Goal: Task Accomplishment & Management: Manage account settings

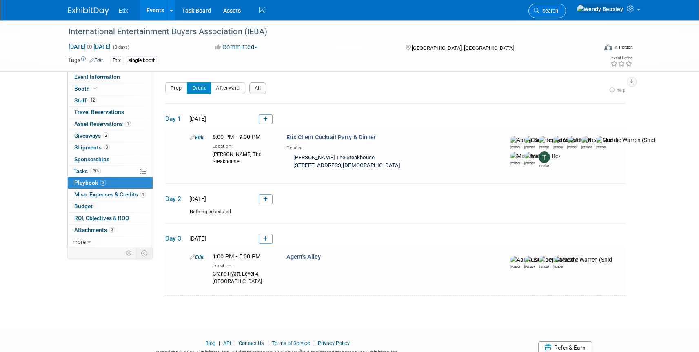
click at [566, 10] on link "Search" at bounding box center [547, 11] width 38 height 14
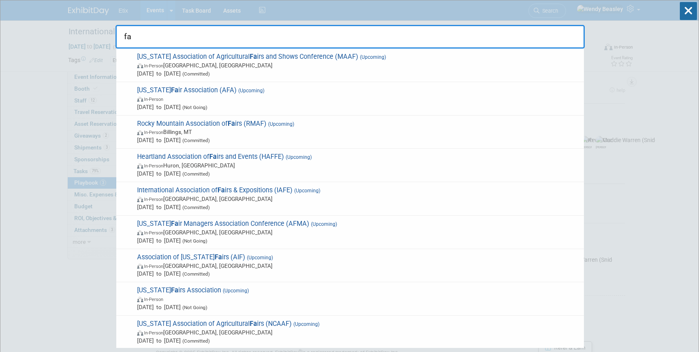
type input "f"
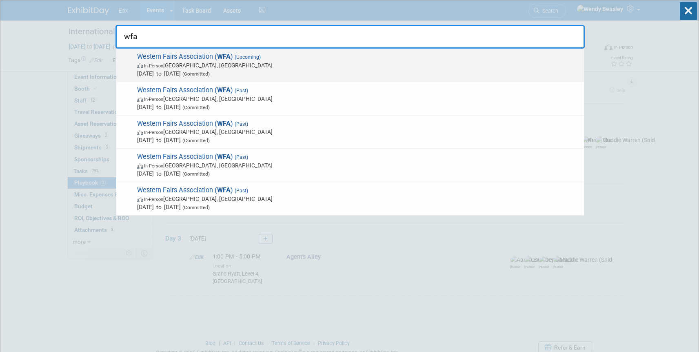
type input "wfa"
click at [186, 60] on span "Western Fairs Association ( WFA ) (Upcoming) In-Person Reno, NV Jan 18, 2026 to…" at bounding box center [357, 65] width 445 height 25
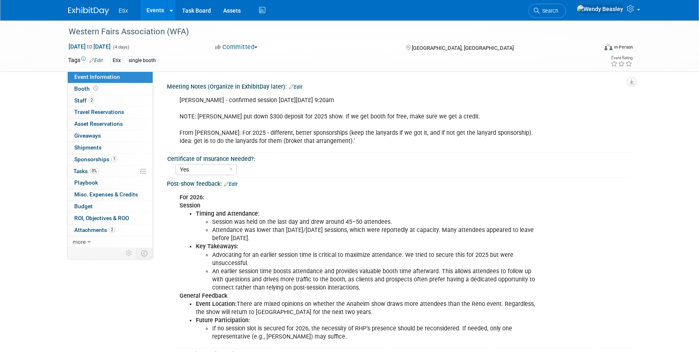
select select "Yes"
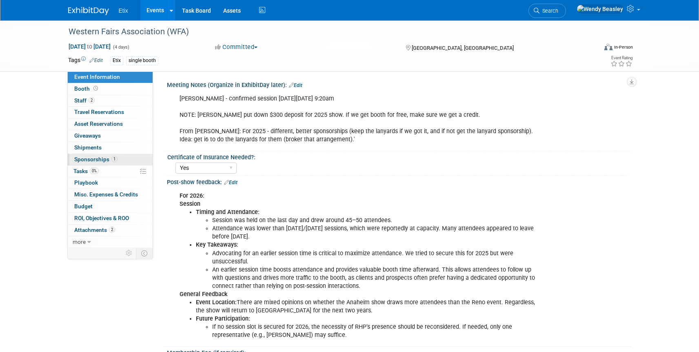
click at [87, 157] on span "Sponsorships 1" at bounding box center [95, 159] width 43 height 7
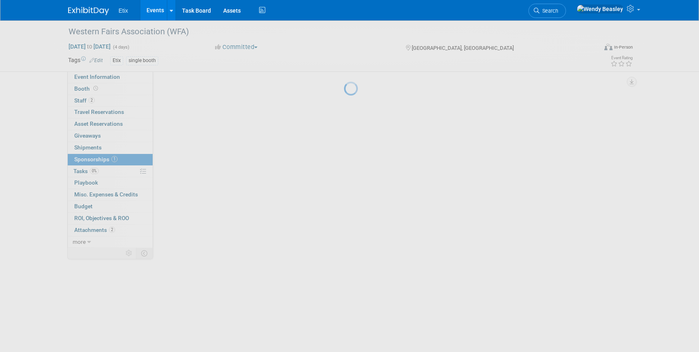
scroll to position [0, 0]
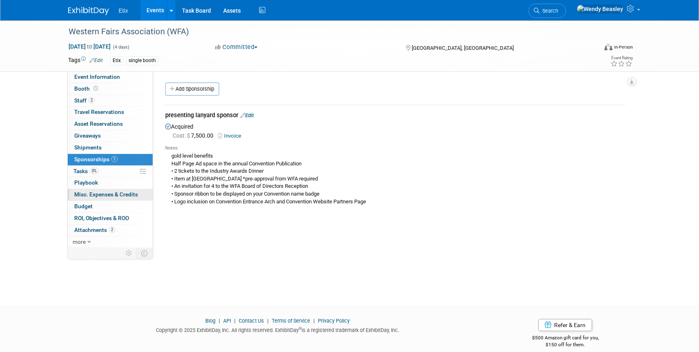
click at [125, 194] on span "Misc. Expenses & Credits 0" at bounding box center [106, 194] width 64 height 7
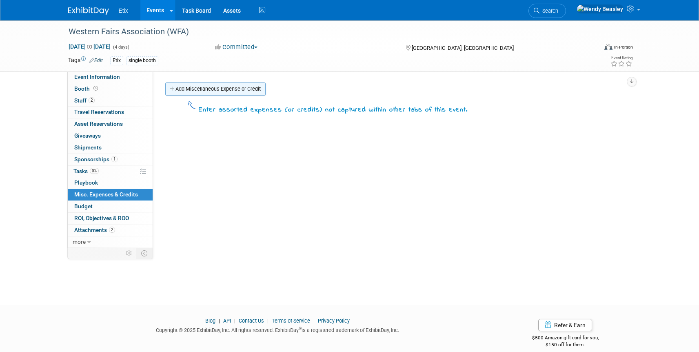
click at [207, 91] on link "Add Miscellaneous Expense or Credit" at bounding box center [215, 88] width 100 height 13
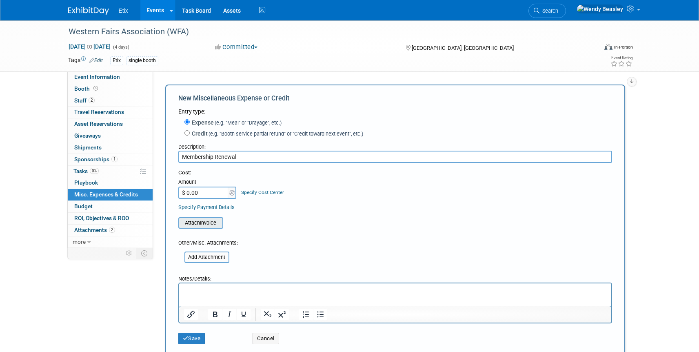
type input "Membership Renewal"
click at [212, 220] on input "file" at bounding box center [173, 223] width 97 height 10
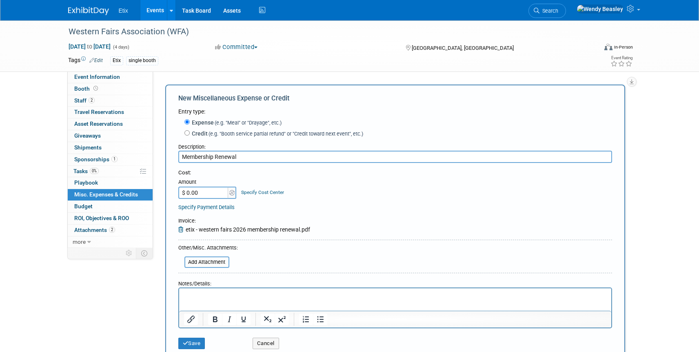
click at [201, 192] on input "$ 0.00" at bounding box center [203, 192] width 51 height 12
type input "$ 350.00"
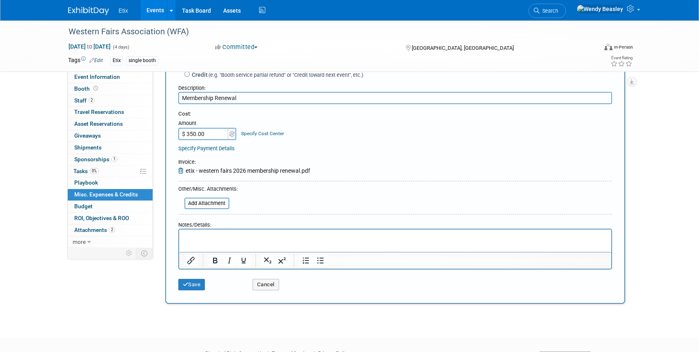
scroll to position [102, 0]
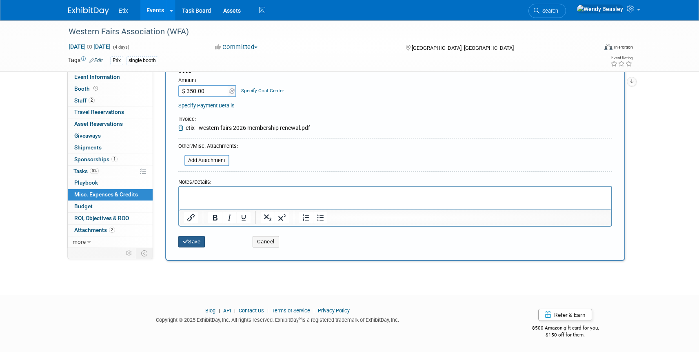
click at [188, 240] on button "Save" at bounding box center [191, 241] width 27 height 11
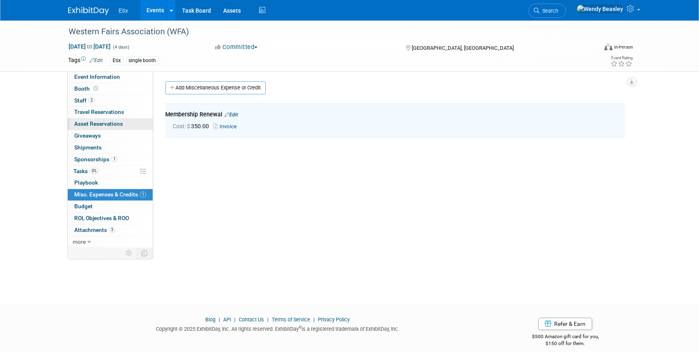
scroll to position [0, 0]
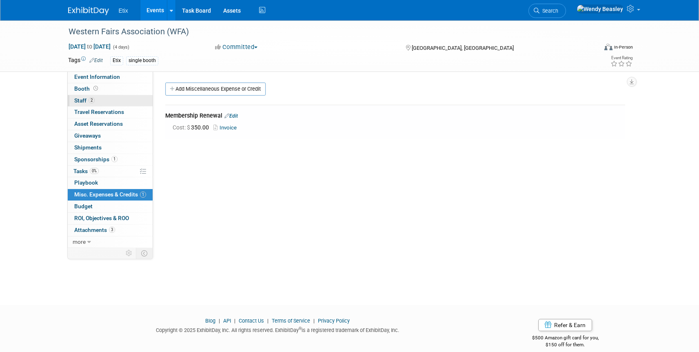
click at [75, 98] on span "Staff 2" at bounding box center [84, 100] width 20 height 7
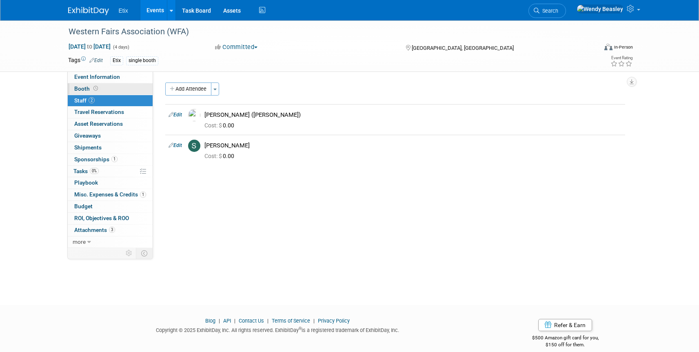
click at [77, 86] on span "Booth" at bounding box center [86, 88] width 25 height 7
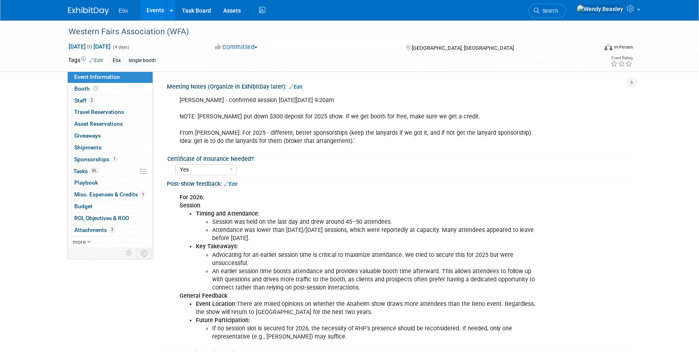
select select "Yes"
click at [569, 6] on link "Search" at bounding box center [550, 11] width 38 height 14
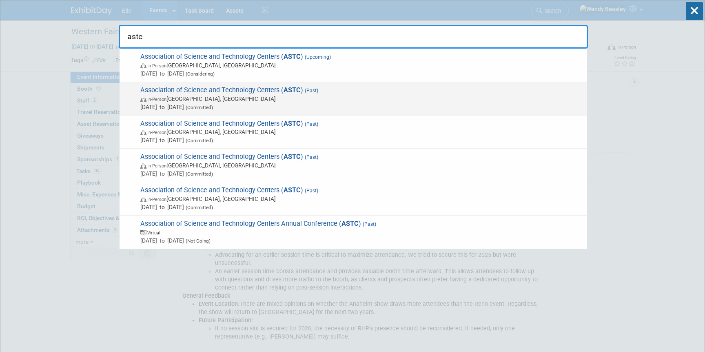
type input "astc"
click at [339, 93] on span "Association of Science and Technology Centers ( ASTC ) (Past) In-Person San Fra…" at bounding box center [360, 98] width 445 height 25
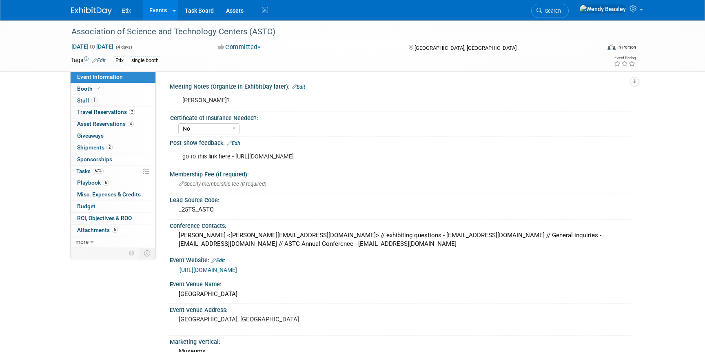
select select "No"
click at [100, 146] on span "Shipments 2" at bounding box center [94, 147] width 35 height 7
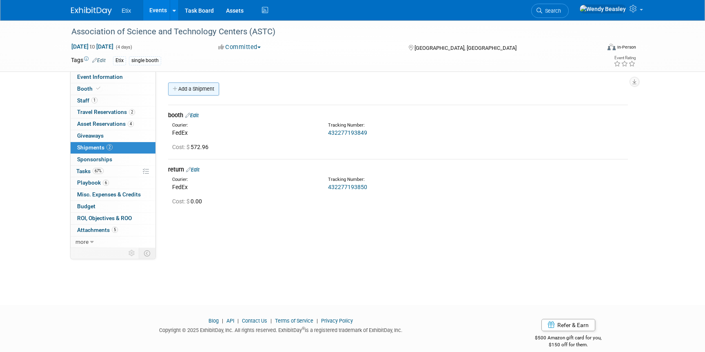
click at [195, 93] on link "Add a Shipment" at bounding box center [193, 88] width 51 height 13
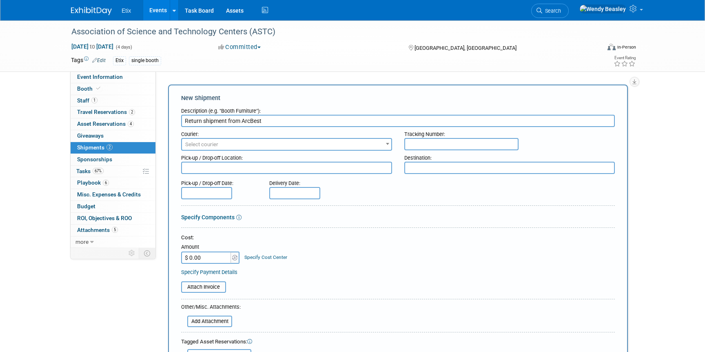
type input "Return shipment from ArcBest"
click at [282, 139] on span "Select courier" at bounding box center [286, 144] width 209 height 11
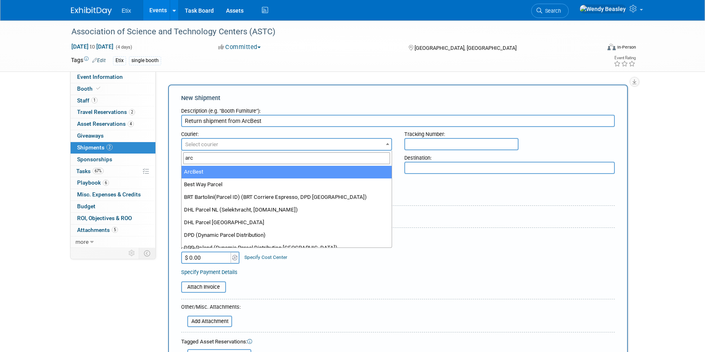
type input "arc"
select select "561"
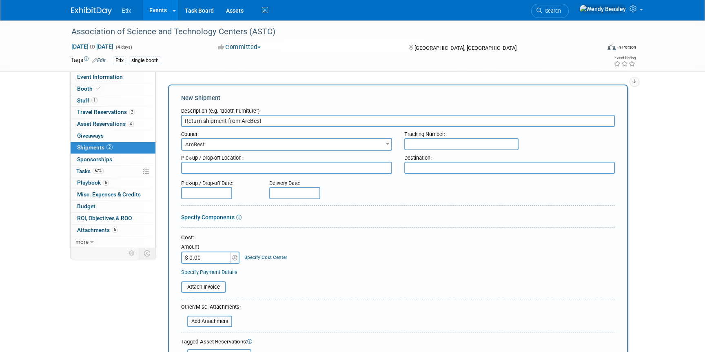
click at [206, 258] on input "$ 0.00" at bounding box center [206, 257] width 51 height 12
type input "$ 309.28"
click at [215, 286] on input "file" at bounding box center [176, 287] width 97 height 10
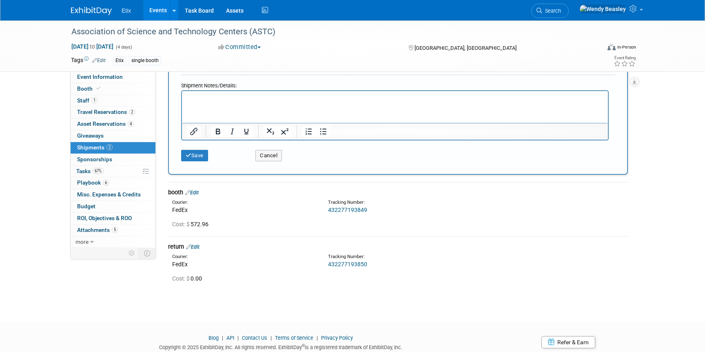
scroll to position [323, 0]
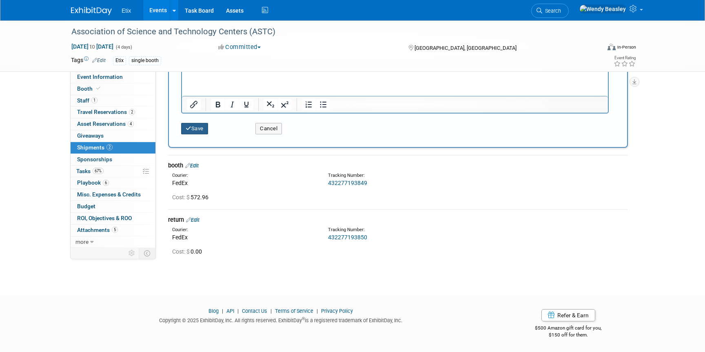
click at [196, 125] on button "Save" at bounding box center [194, 128] width 27 height 11
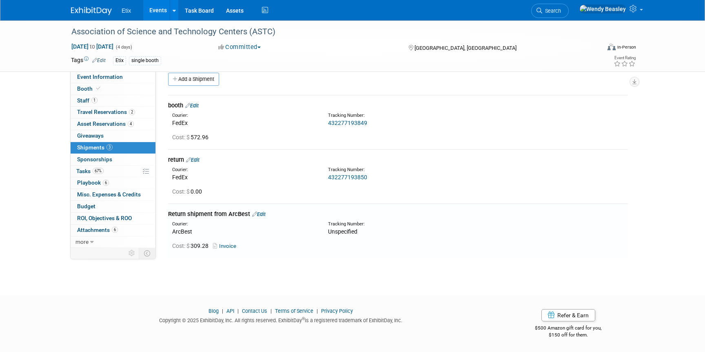
scroll to position [0, 0]
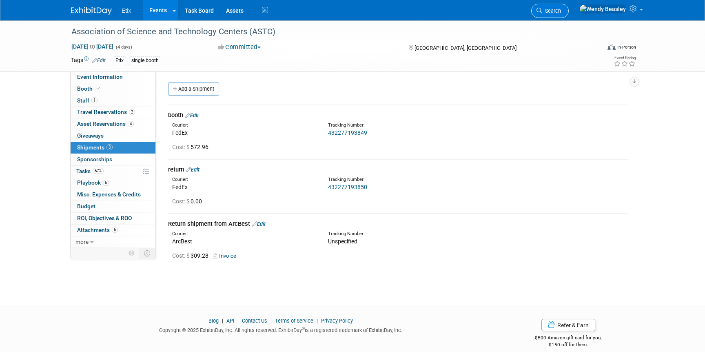
click at [561, 13] on span "Search" at bounding box center [551, 11] width 19 height 6
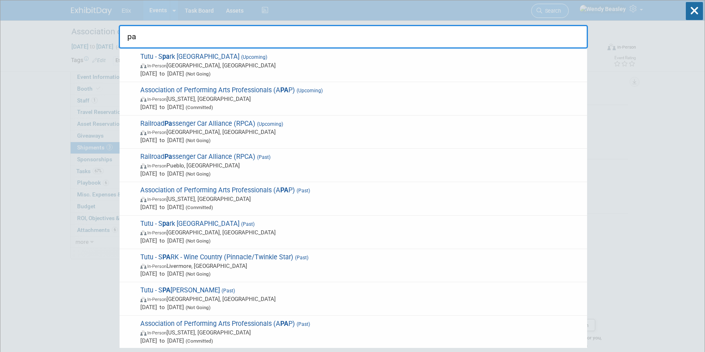
type input "p"
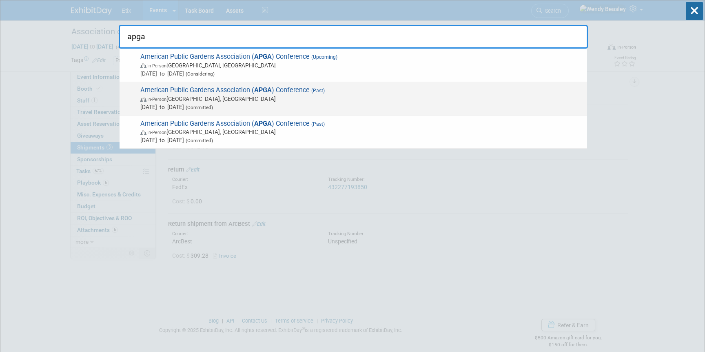
type input "apga"
click at [287, 88] on span "American Public Gardens Association ( APGA ) Conference (Past) In-Person Denver…" at bounding box center [360, 98] width 445 height 25
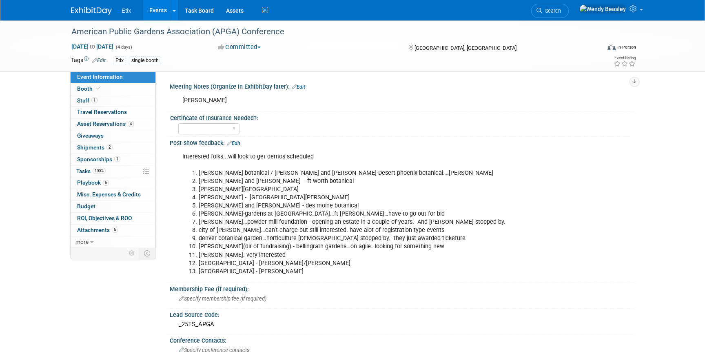
click at [201, 173] on li "[PERSON_NAME] botanical / [PERSON_NAME] and [PERSON_NAME]-Desert phoenix botani…" at bounding box center [369, 173] width 341 height 8
click at [569, 7] on link "Search" at bounding box center [550, 11] width 38 height 14
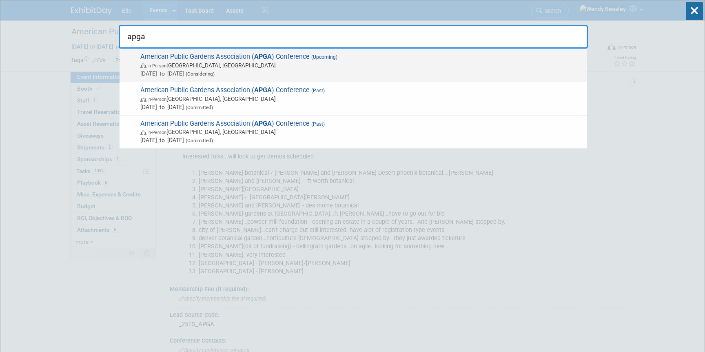
type input "apga"
click at [312, 60] on span "(Upcoming)" at bounding box center [324, 57] width 28 height 6
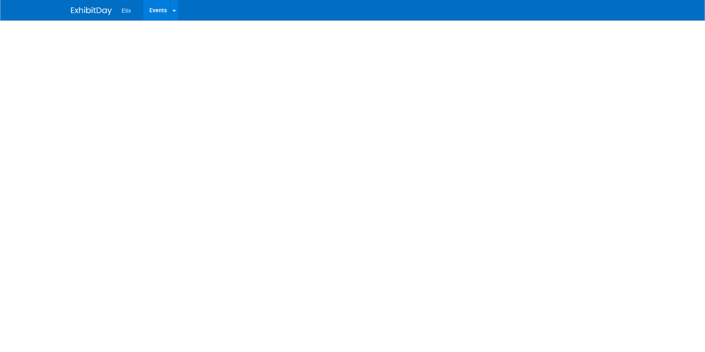
select select "Yes"
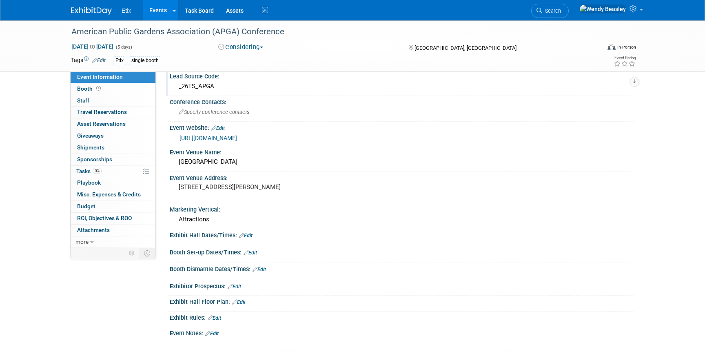
scroll to position [95, 0]
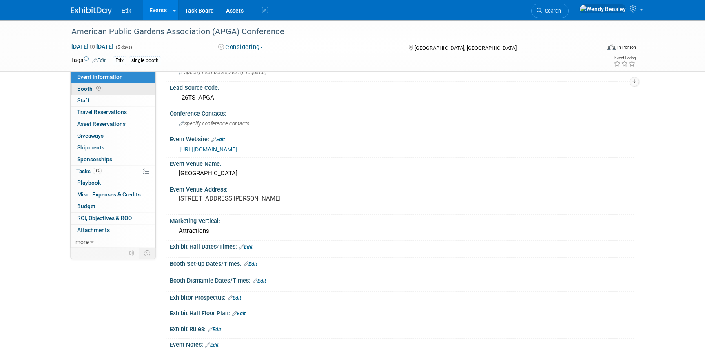
click at [84, 87] on span "Booth" at bounding box center [89, 88] width 25 height 7
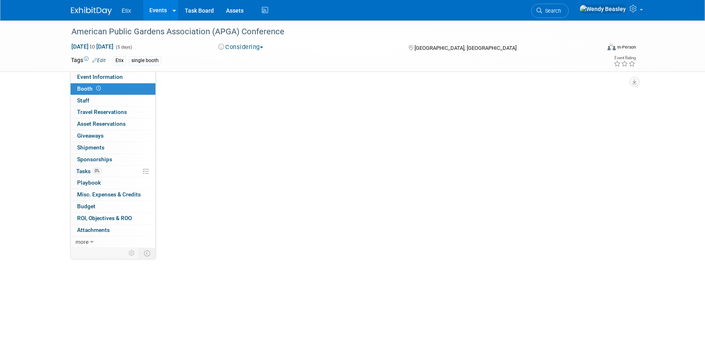
scroll to position [0, 0]
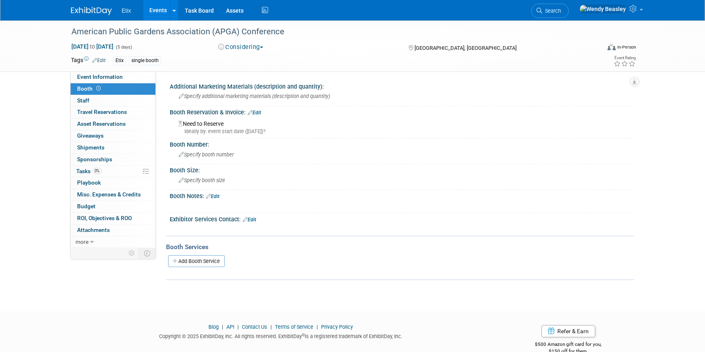
click at [264, 114] on div "Booth Reservation & Invoice: Edit" at bounding box center [402, 111] width 464 height 11
click at [261, 111] on link "Edit" at bounding box center [254, 113] width 13 height 6
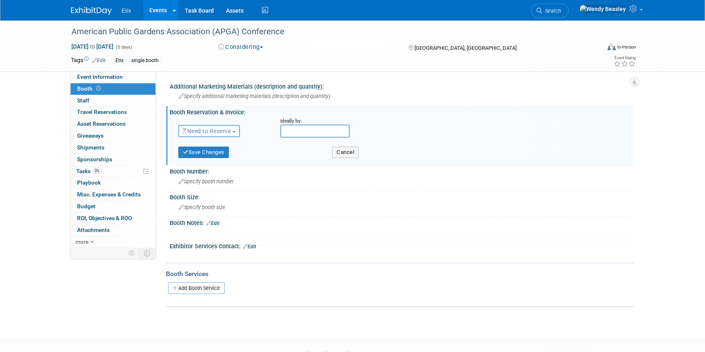
click at [230, 131] on span "Need to Reserve" at bounding box center [206, 131] width 49 height 7
click at [227, 146] on link "Need to Reserve" at bounding box center [222, 144] width 87 height 11
click at [299, 134] on input "text" at bounding box center [314, 130] width 69 height 13
click at [390, 143] on span at bounding box center [397, 147] width 15 height 14
select select "9"
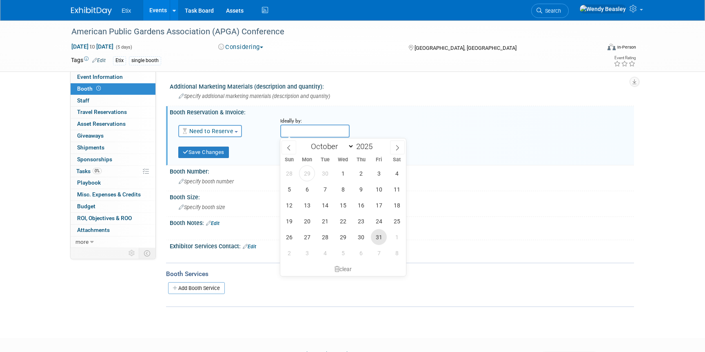
click at [376, 236] on span "31" at bounding box center [379, 237] width 16 height 16
type input "[DATE]"
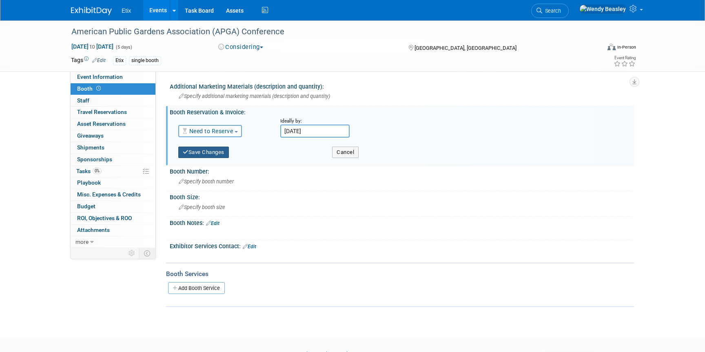
click at [209, 155] on button "Save Changes" at bounding box center [203, 151] width 51 height 11
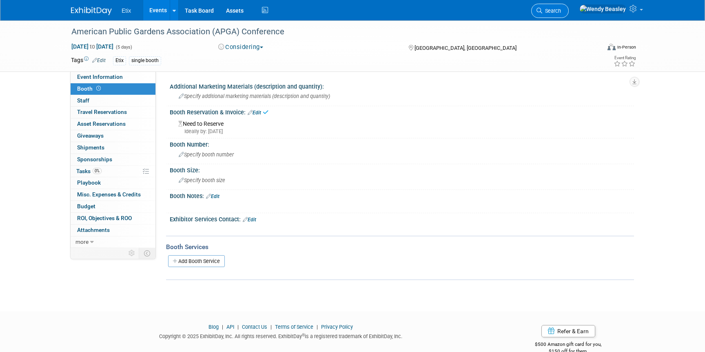
click at [569, 16] on link "Search" at bounding box center [550, 11] width 38 height 14
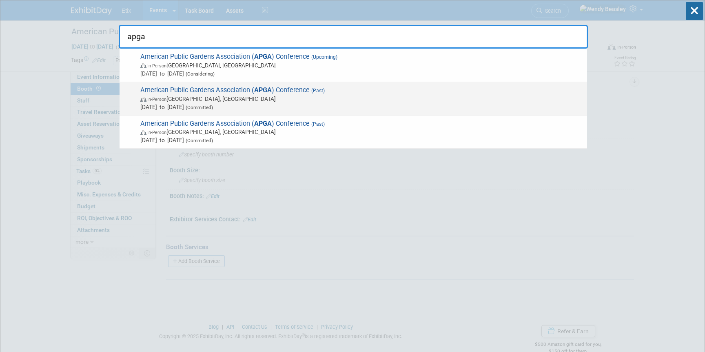
type input "apga"
click at [292, 89] on span "American Public Gardens Association ( APGA ) Conference (Past) In-Person Denver…" at bounding box center [360, 98] width 445 height 25
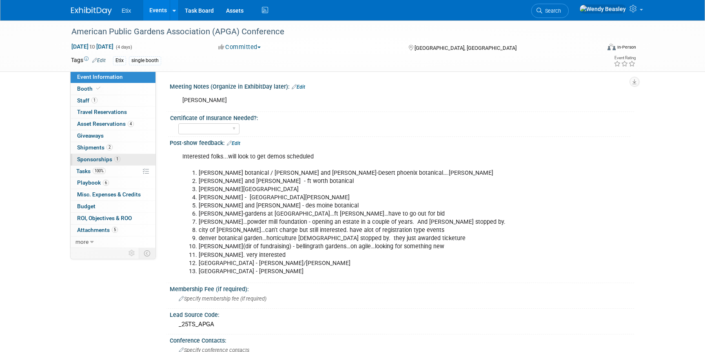
click at [91, 156] on span "Sponsorships 1" at bounding box center [98, 159] width 43 height 7
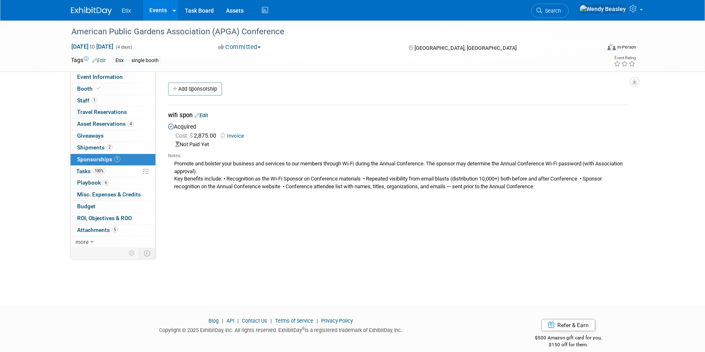
click at [204, 116] on link "Edit" at bounding box center [201, 115] width 13 height 6
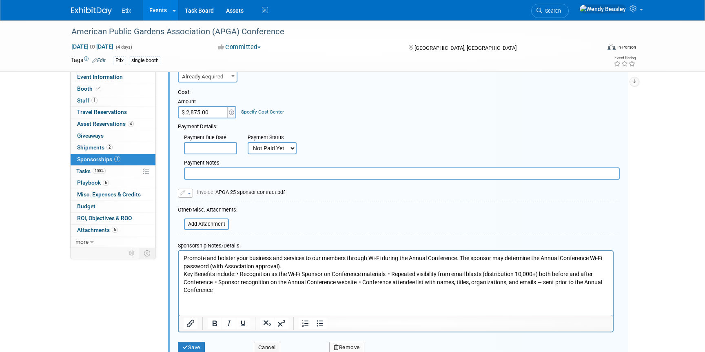
scroll to position [80, 0]
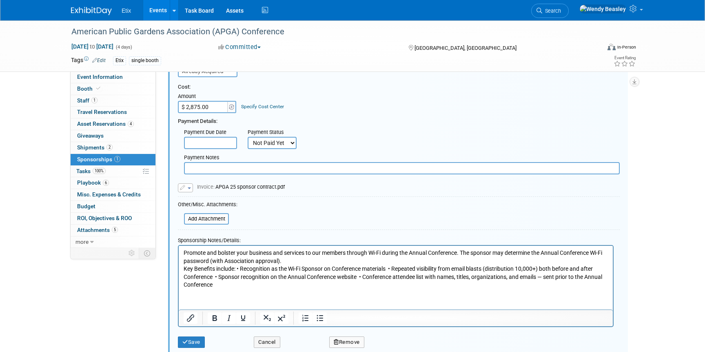
click at [286, 143] on select "Not Paid Yet Partially Paid Paid in Full" at bounding box center [272, 143] width 49 height 12
select select "1"
click at [248, 137] on select "Not Paid Yet Partially Paid Paid in Full" at bounding box center [272, 143] width 49 height 12
click at [191, 343] on button "Save" at bounding box center [191, 341] width 27 height 11
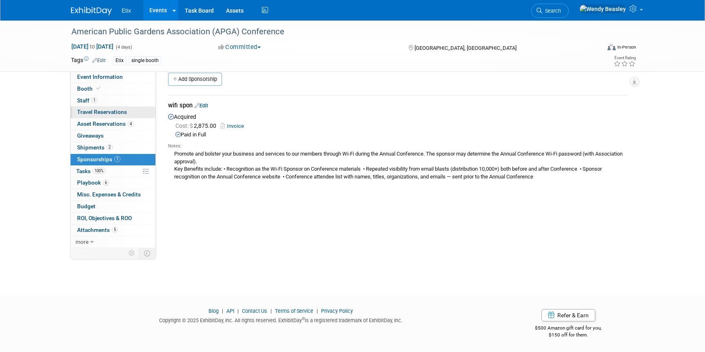
scroll to position [0, 0]
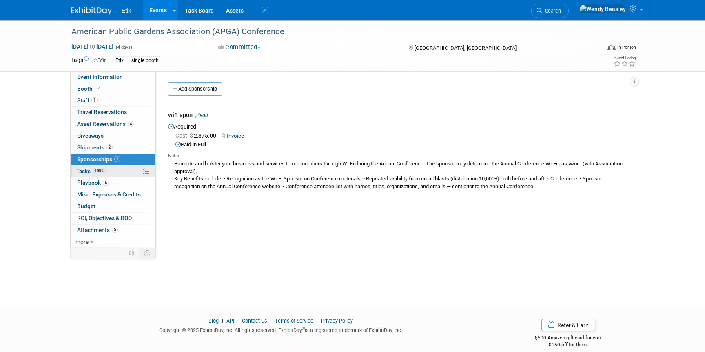
click at [89, 172] on span "Tasks 100%" at bounding box center [90, 171] width 29 height 7
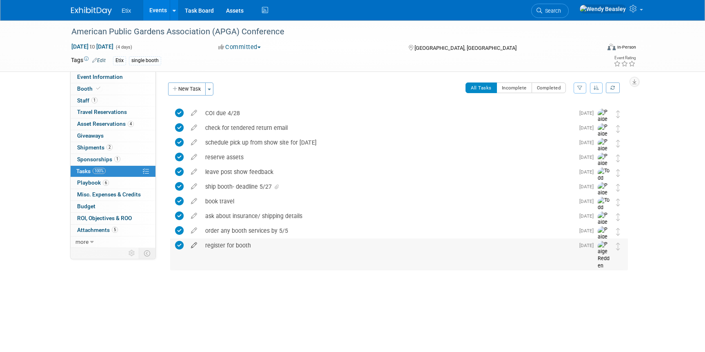
click at [194, 244] on icon at bounding box center [194, 243] width 14 height 10
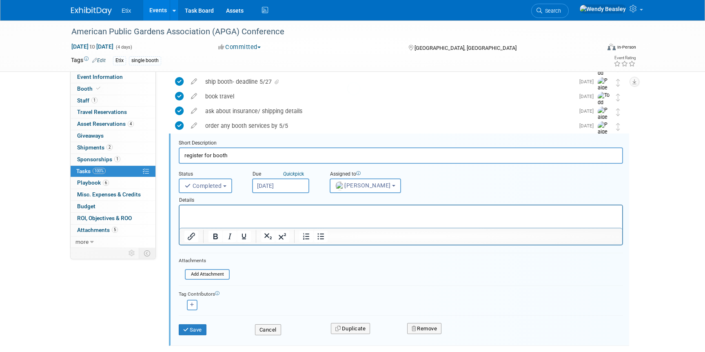
scroll to position [119, 0]
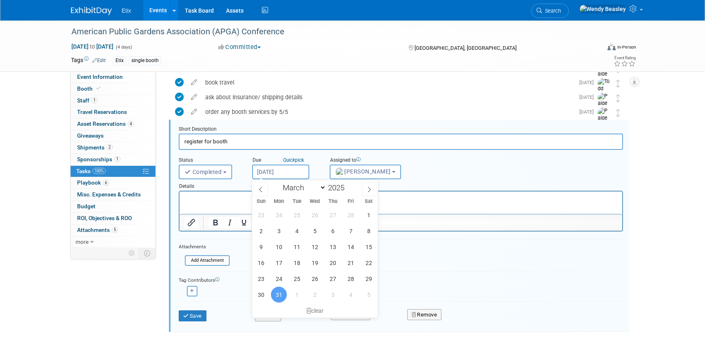
click at [295, 166] on input "Mar 31, 2025" at bounding box center [280, 171] width 57 height 15
click at [367, 189] on icon at bounding box center [369, 189] width 6 height 6
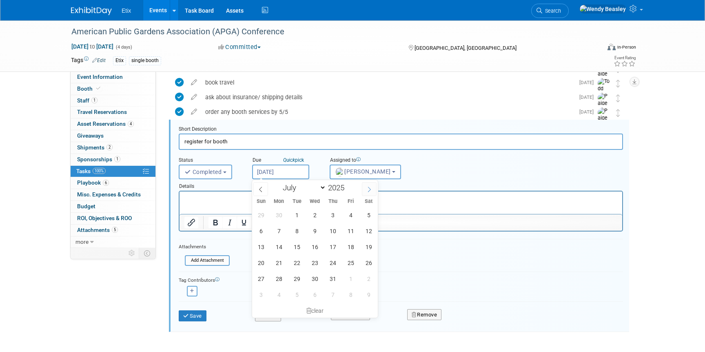
click at [367, 189] on icon at bounding box center [369, 189] width 6 height 6
select select "9"
click at [352, 281] on span "31" at bounding box center [351, 278] width 16 height 16
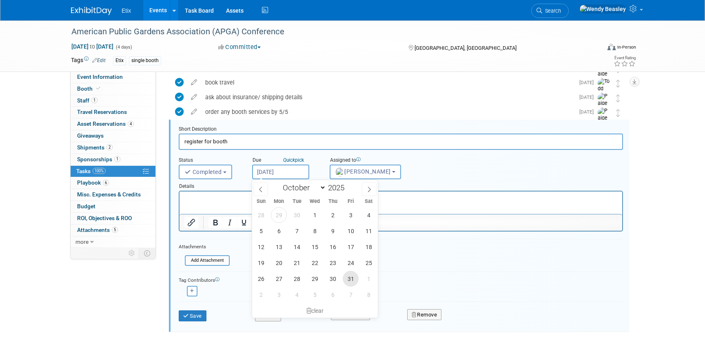
type input "Oct 31, 2025"
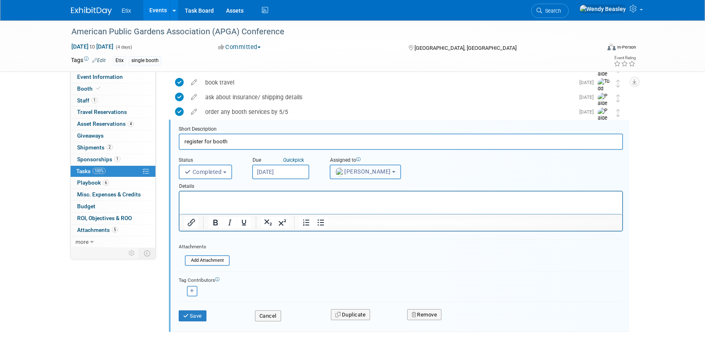
click at [357, 171] on span "Paige Redden" at bounding box center [362, 171] width 55 height 7
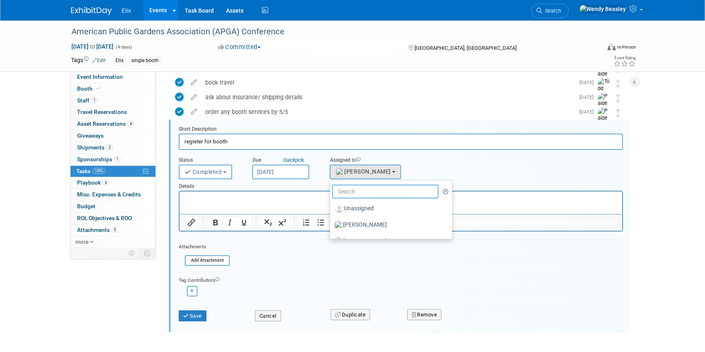
click at [353, 188] on input "text" at bounding box center [385, 191] width 106 height 14
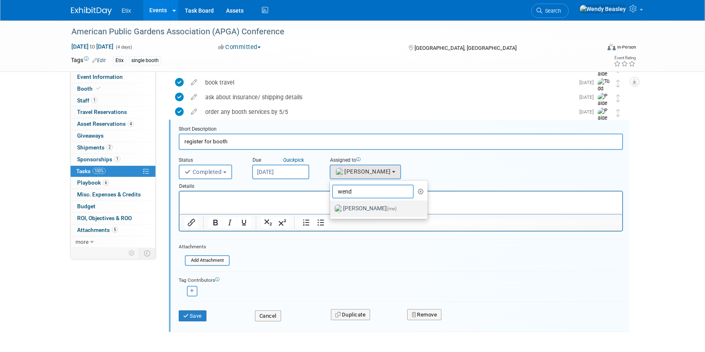
type input "wend"
click at [361, 206] on label "Wendy Beasley (me)" at bounding box center [376, 208] width 85 height 13
click at [331, 206] on input "Wendy Beasley (me)" at bounding box center [328, 207] width 5 height 5
select select "67d77b69-99bf-450c-bf82-adffa46a8a34"
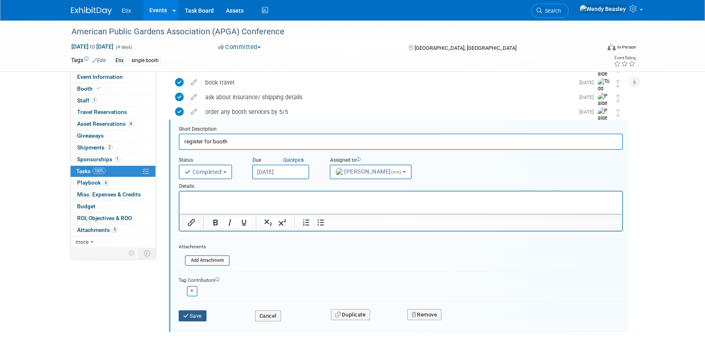
click at [199, 315] on button "Save" at bounding box center [193, 315] width 28 height 11
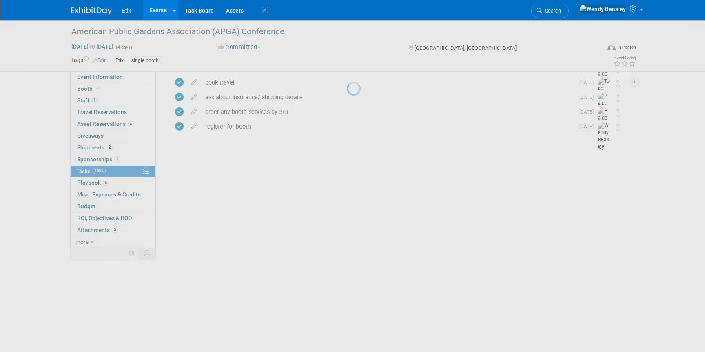
scroll to position [0, 0]
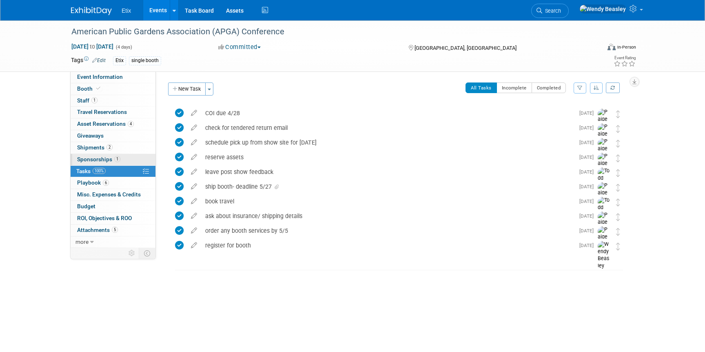
click at [109, 157] on span "Sponsorships 1" at bounding box center [98, 159] width 43 height 7
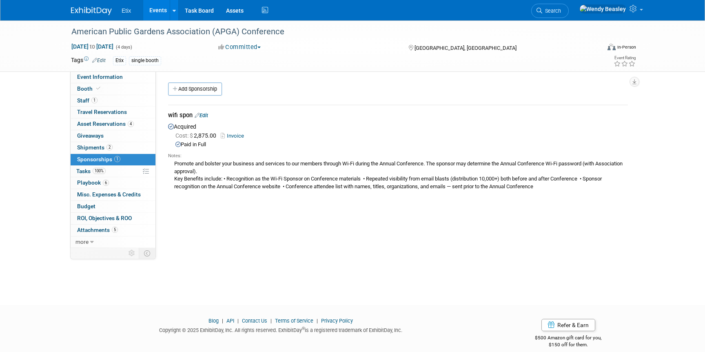
click at [206, 114] on link "Edit" at bounding box center [201, 115] width 13 height 6
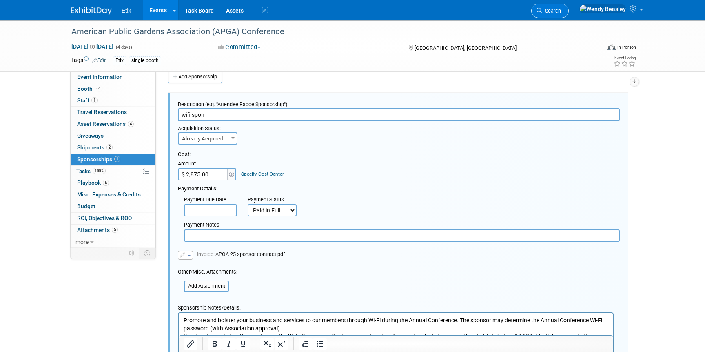
click at [569, 7] on link "Search" at bounding box center [550, 11] width 38 height 14
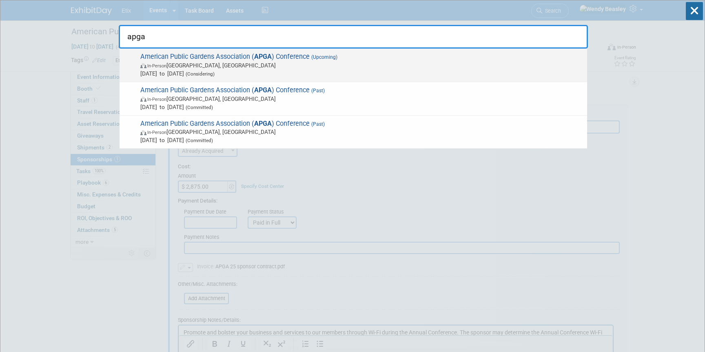
type input "apga"
click at [309, 62] on span "In-Person San Francisco, CA" at bounding box center [361, 65] width 443 height 8
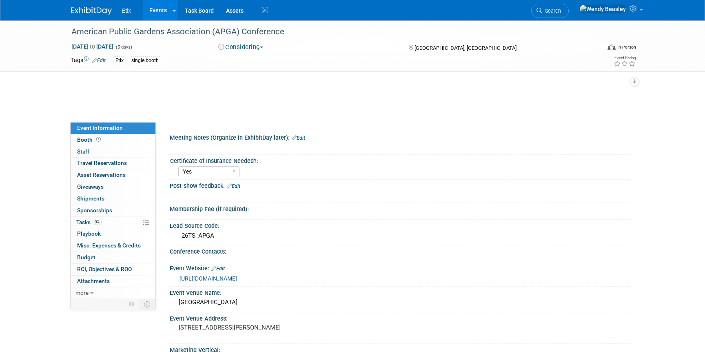
select select "Yes"
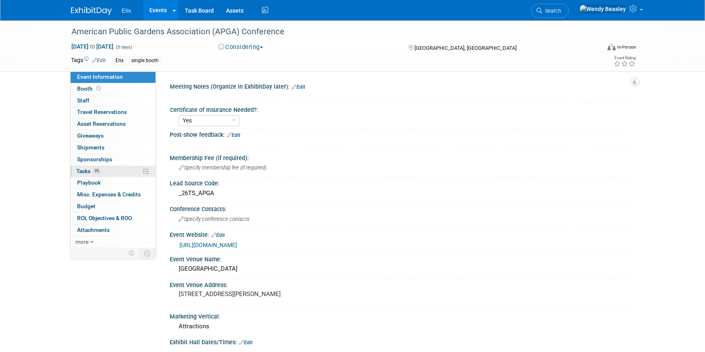
click at [84, 171] on span "Tasks 0%" at bounding box center [88, 171] width 25 height 7
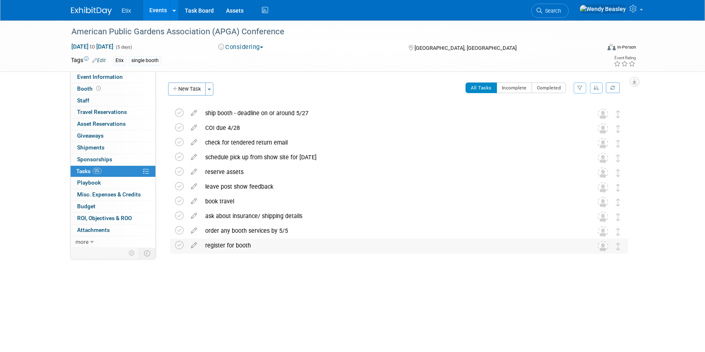
click at [606, 247] on img at bounding box center [603, 246] width 11 height 11
click at [197, 244] on icon at bounding box center [194, 243] width 14 height 10
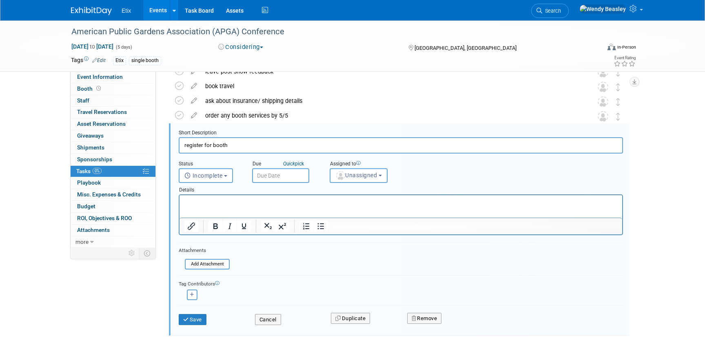
scroll to position [119, 0]
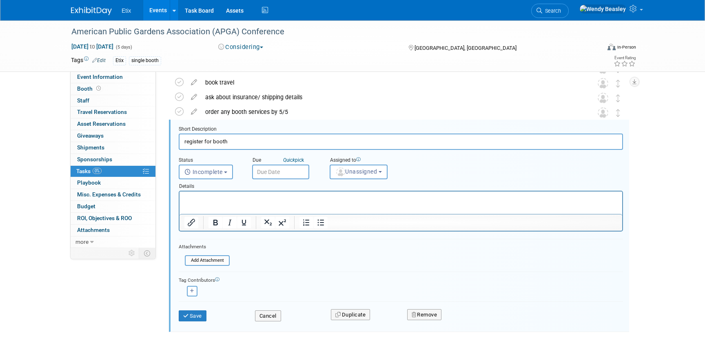
click at [277, 169] on input "text" at bounding box center [280, 171] width 57 height 15
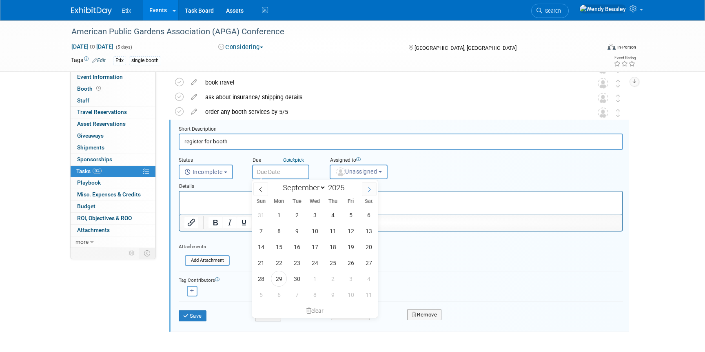
click at [372, 187] on span at bounding box center [369, 189] width 15 height 14
select select "9"
click at [351, 275] on span "31" at bounding box center [351, 278] width 16 height 16
type input "Oct 31, 2025"
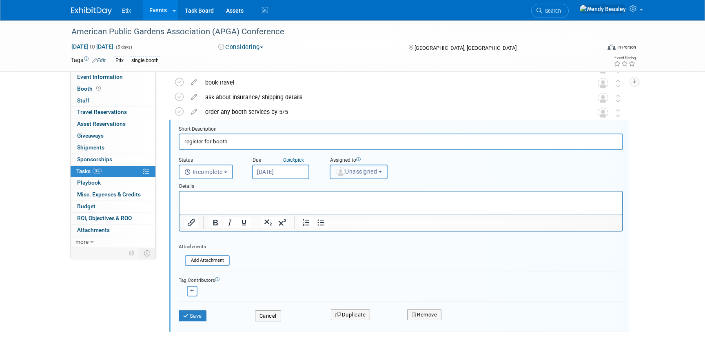
click at [387, 170] on button "Unassigned" at bounding box center [359, 171] width 58 height 15
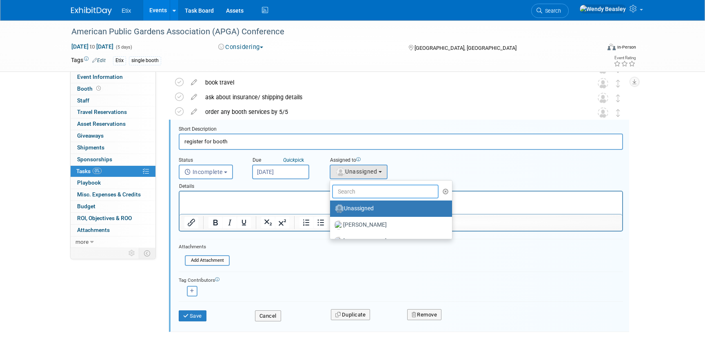
click at [366, 190] on input "text" at bounding box center [385, 191] width 106 height 14
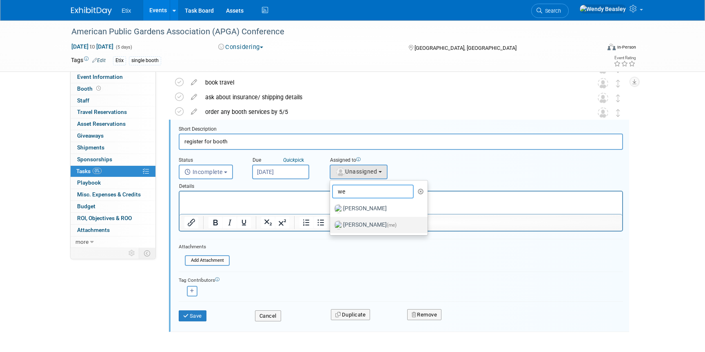
type input "we"
click at [356, 222] on label "Wendy Beasley (me)" at bounding box center [376, 224] width 85 height 13
click at [331, 222] on input "Wendy Beasley (me)" at bounding box center [328, 223] width 5 height 5
select select "67d77b69-99bf-450c-bf82-adffa46a8a34"
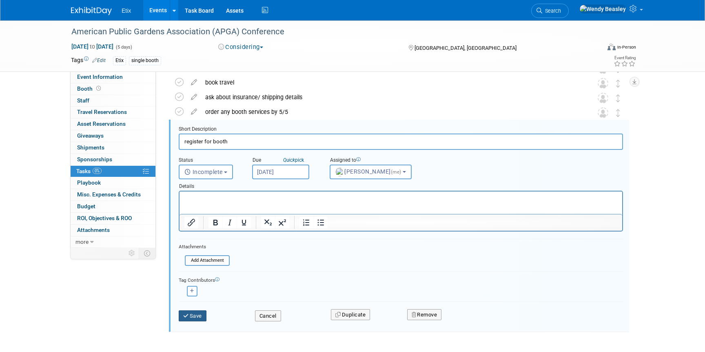
click at [201, 313] on button "Save" at bounding box center [193, 315] width 28 height 11
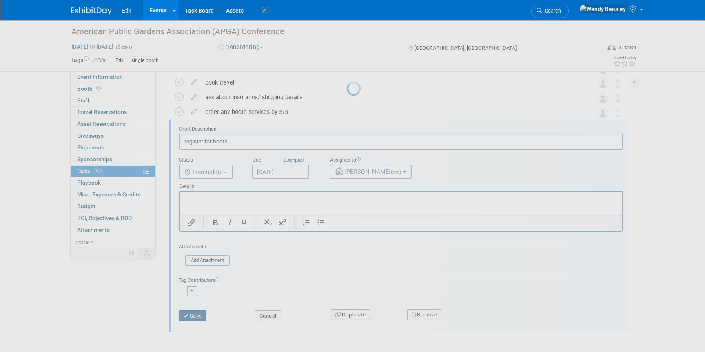
scroll to position [0, 0]
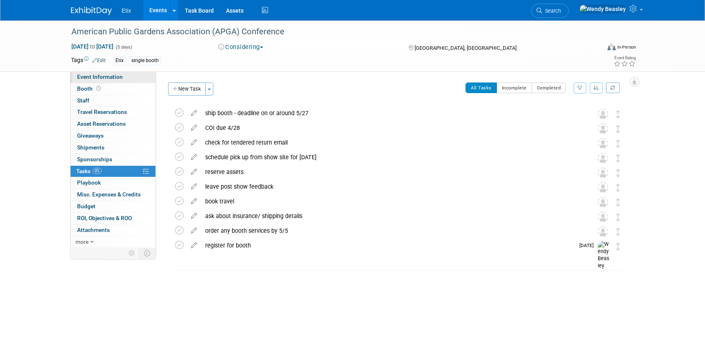
click at [105, 76] on span "Event Information" at bounding box center [100, 76] width 46 height 7
select select "Yes"
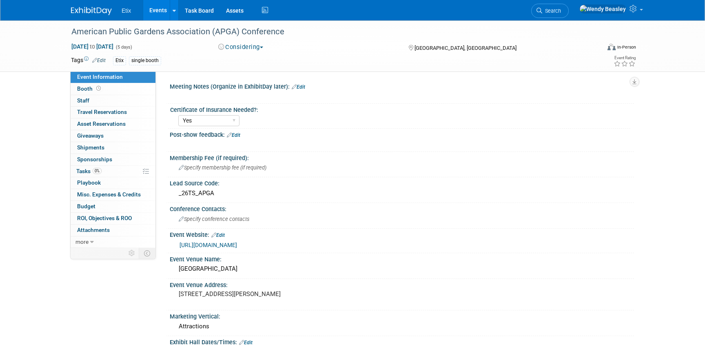
click at [221, 235] on link "Edit" at bounding box center [217, 235] width 13 height 6
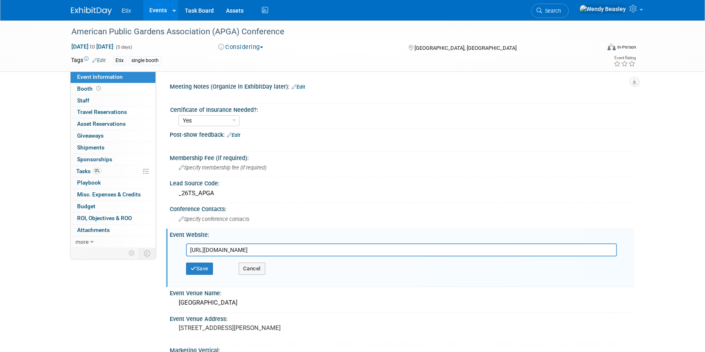
click at [242, 248] on input "https://web.cvent.com/event/9c1492ba-3d92-45f3-bd36-bb3391131a4a/websitePage:ba…" at bounding box center [401, 249] width 431 height 13
type input "https://web.cvent.com/event/9c1492ba-3d92-45f3-bd36-bb3391131a4a/summary"
click at [206, 270] on button "Save" at bounding box center [199, 268] width 27 height 12
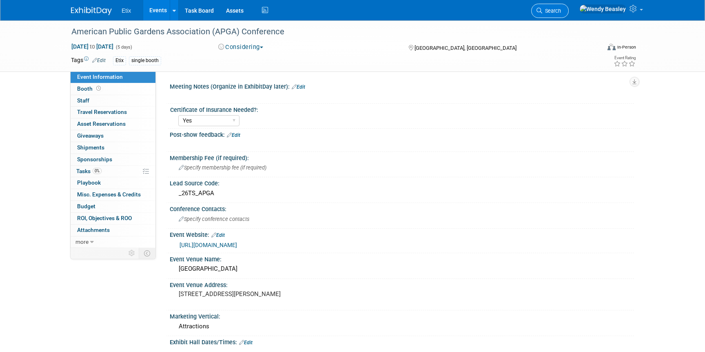
click at [569, 14] on link "Search" at bounding box center [550, 11] width 38 height 14
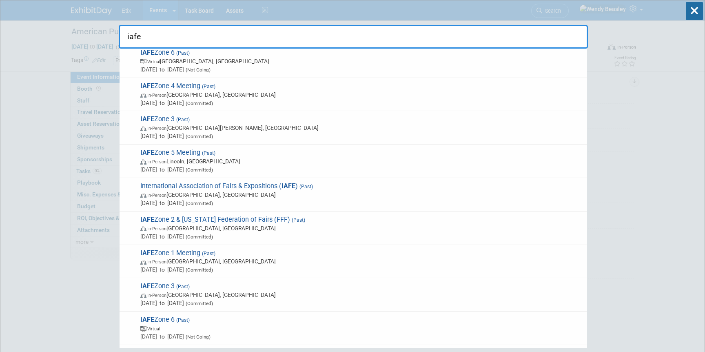
scroll to position [442, 0]
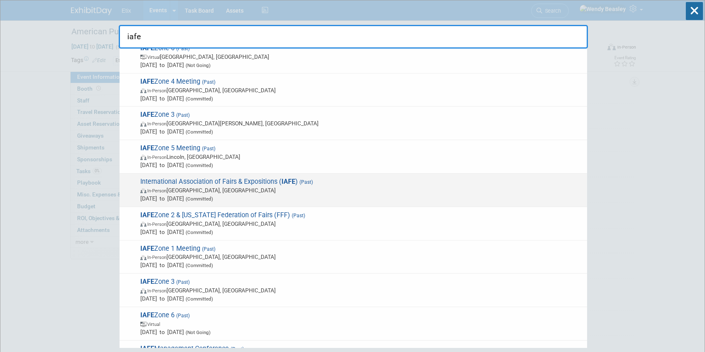
type input "iafe"
click at [248, 179] on span "International Association of Fairs & Expositions ( IAFE ) (Past) In-Person Salt…" at bounding box center [360, 189] width 445 height 25
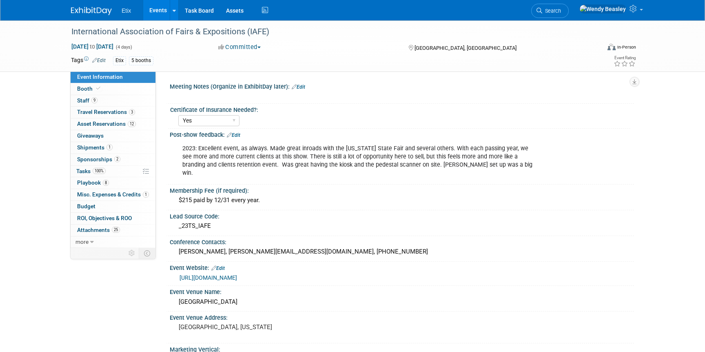
select select "Yes"
click at [561, 8] on span "Search" at bounding box center [551, 11] width 19 height 6
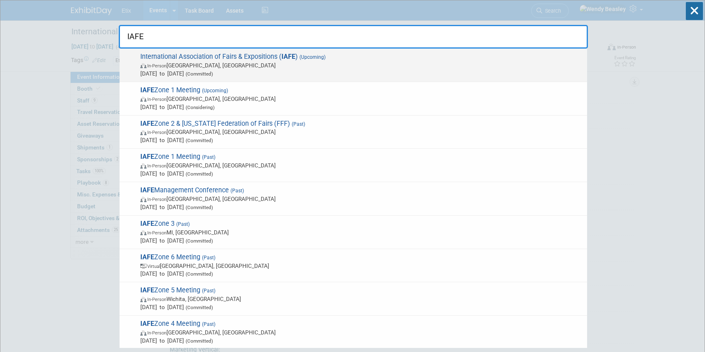
type input "IAFE"
click at [234, 53] on span "International Association of Fairs & Expositions ( IAFE ) (Upcoming) In-Person …" at bounding box center [360, 65] width 445 height 25
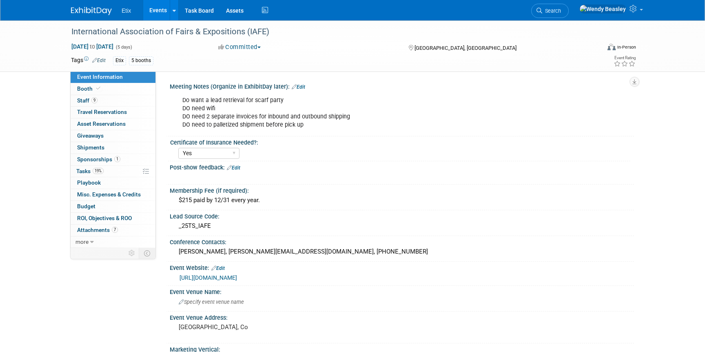
select select "Yes"
click at [561, 11] on span "Search" at bounding box center [551, 11] width 19 height 6
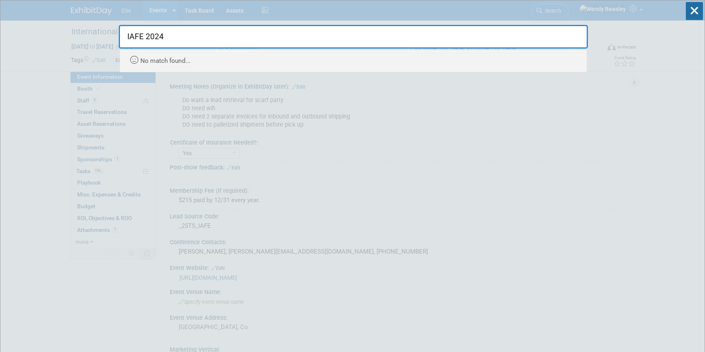
click at [283, 28] on input "IAFE 2024" at bounding box center [353, 37] width 469 height 24
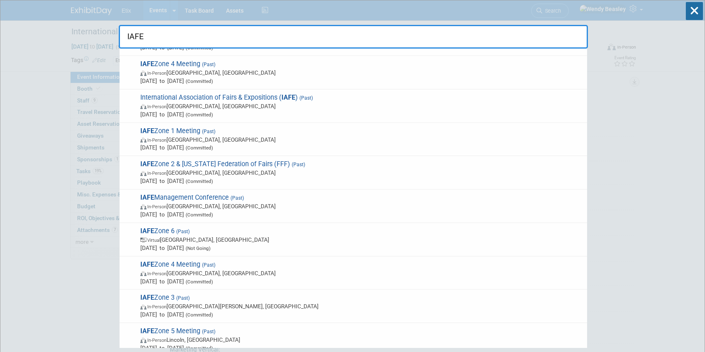
scroll to position [258, 0]
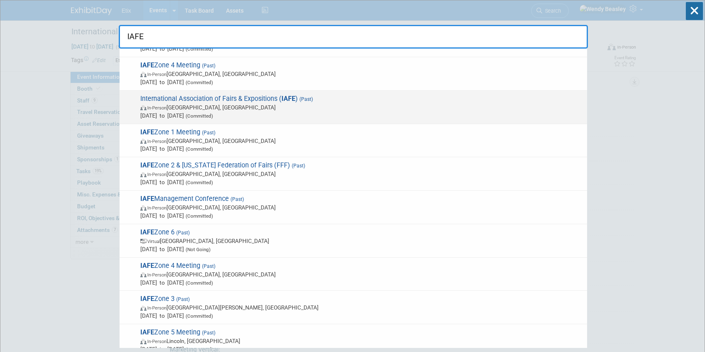
type input "IAFE"
click at [229, 97] on span "International Association of Fairs & Expositions ( IAFE ) (Past) In-Person [GEO…" at bounding box center [360, 107] width 445 height 25
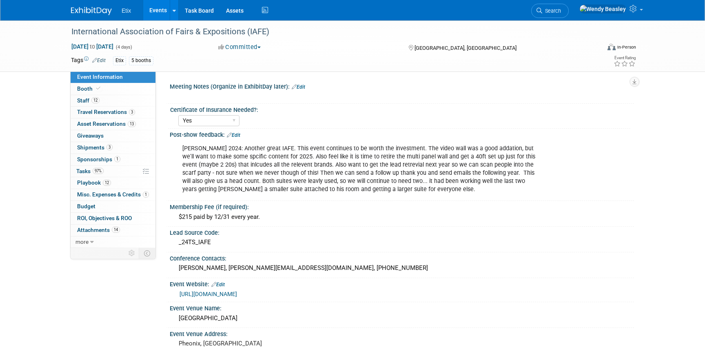
select select "Yes"
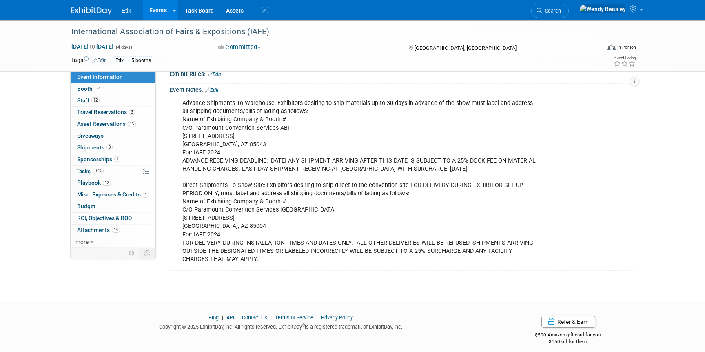
scroll to position [406, 0]
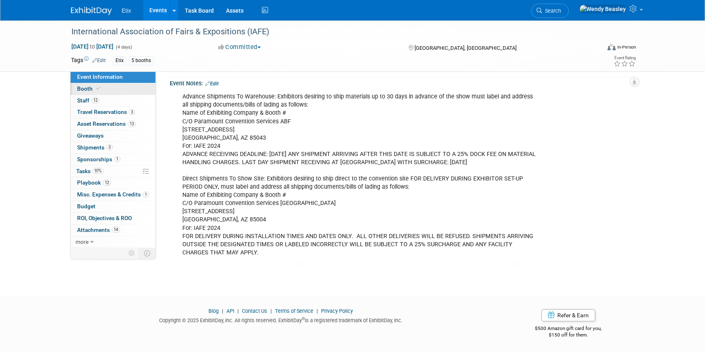
click at [86, 85] on span "Booth" at bounding box center [89, 88] width 25 height 7
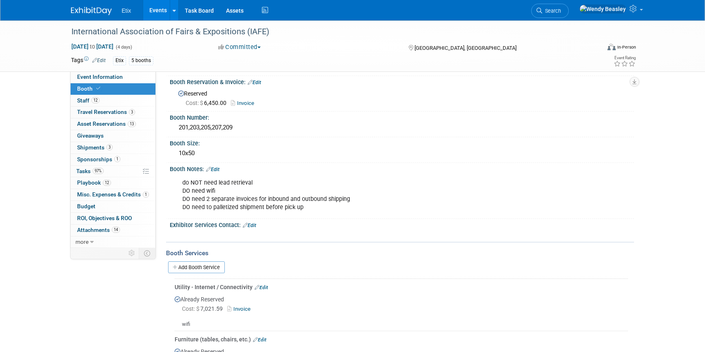
scroll to position [30, 0]
click at [561, 10] on span "Search" at bounding box center [551, 11] width 19 height 6
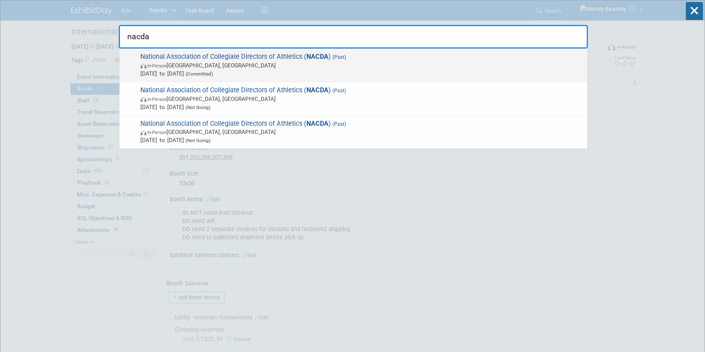
type input "nacda"
click at [291, 58] on span "National Association of Collegiate Directors of Athletics ( NACDA ) (Past) In-P…" at bounding box center [360, 65] width 445 height 25
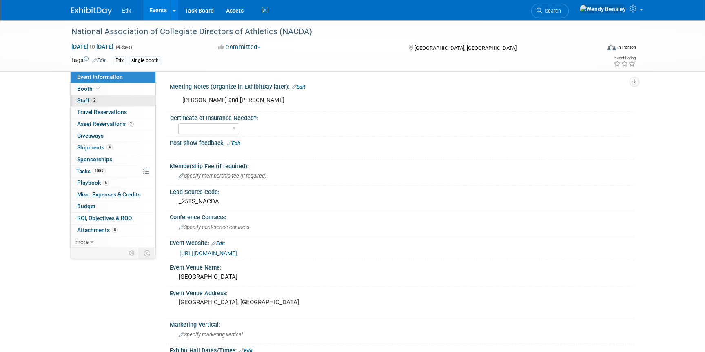
click at [86, 97] on span "Staff 2" at bounding box center [87, 100] width 20 height 7
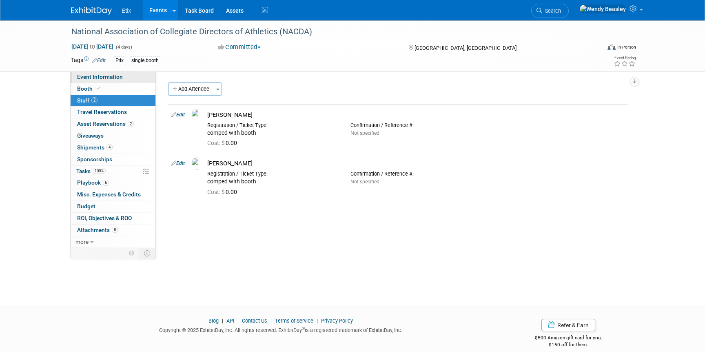
click at [96, 74] on span "Event Information" at bounding box center [100, 76] width 46 height 7
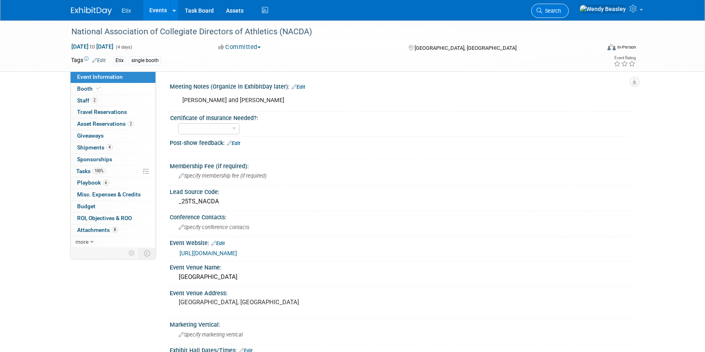
click at [561, 9] on span "Search" at bounding box center [551, 11] width 19 height 6
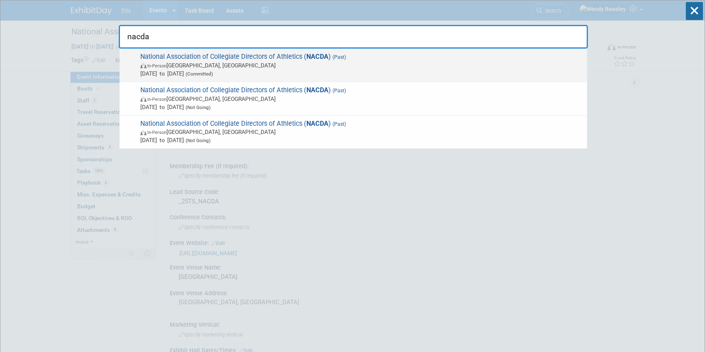
type input "nacda"
click at [319, 58] on strong "NACDA" at bounding box center [317, 57] width 22 height 8
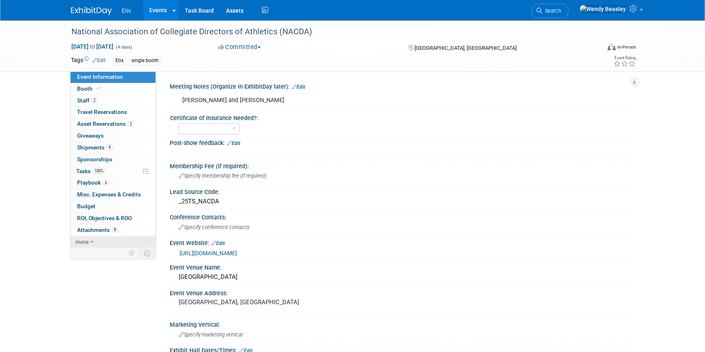
click at [90, 243] on icon at bounding box center [92, 242] width 4 height 6
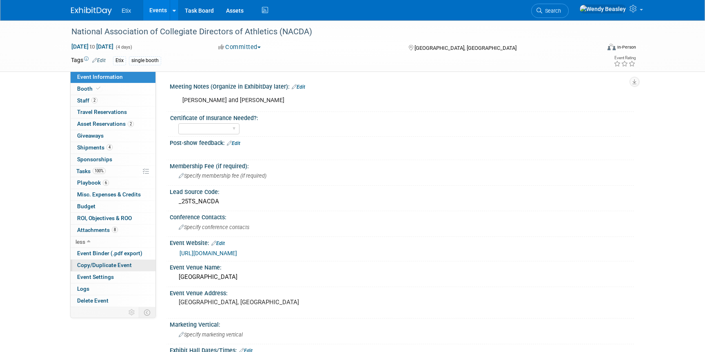
click at [110, 261] on link "Copy/Duplicate Event" at bounding box center [113, 264] width 85 height 11
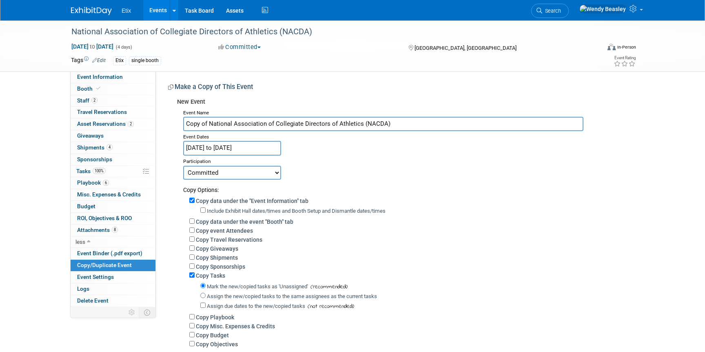
drag, startPoint x: 208, startPoint y: 124, endPoint x: 168, endPoint y: 120, distance: 40.6
click at [167, 120] on div "Meeting Notes (Organize in ExhibitDay later): Edit todd and schnurr X Certifica…" at bounding box center [395, 220] width 478 height 299
type input "National Association of Collegiate Directors of Athletics (NACDA)"
click at [228, 175] on select "Committed Considering Not Going Postponed Canceled" at bounding box center [232, 173] width 98 height 14
select select "2"
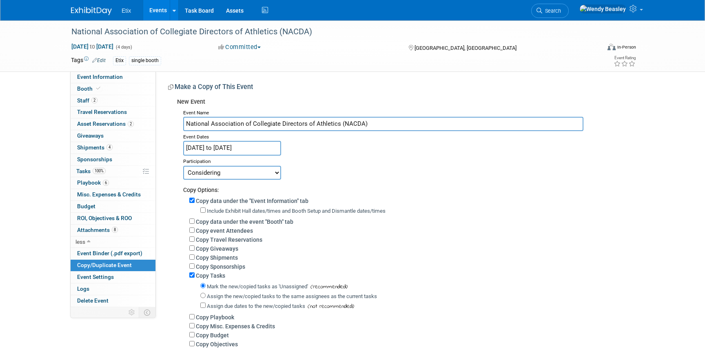
click at [183, 166] on select "Committed Considering Not Going Postponed Canceled" at bounding box center [232, 173] width 98 height 14
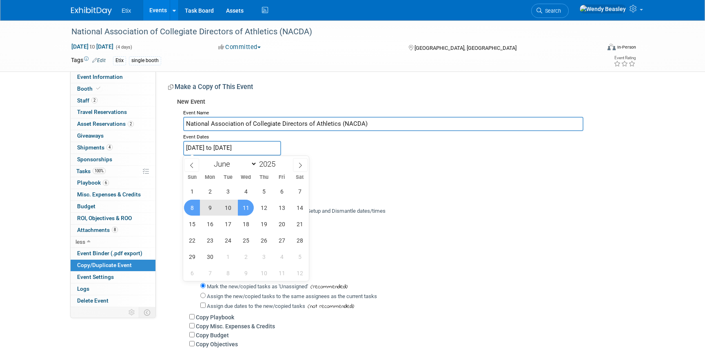
click at [257, 148] on input "Jun 8, 2025 to Jun 11, 2025" at bounding box center [232, 148] width 98 height 14
click at [296, 192] on span "7" at bounding box center [300, 191] width 16 height 16
click at [227, 207] on span "10" at bounding box center [228, 207] width 16 height 16
type input "Jun 7, 2025 to Jun 10, 2025"
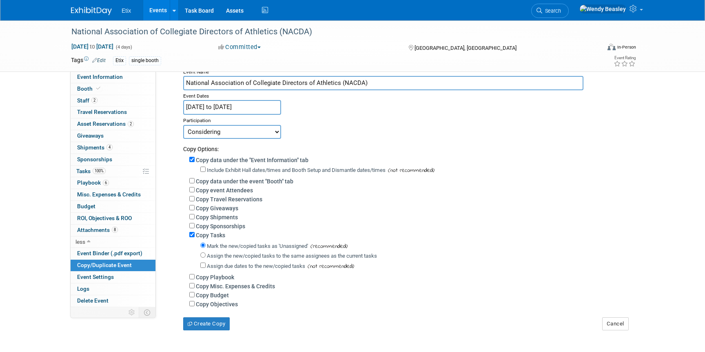
scroll to position [109, 0]
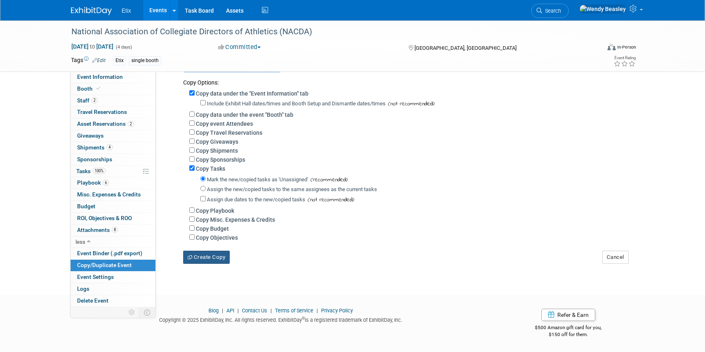
click at [221, 258] on button "Create Copy" at bounding box center [206, 256] width 47 height 13
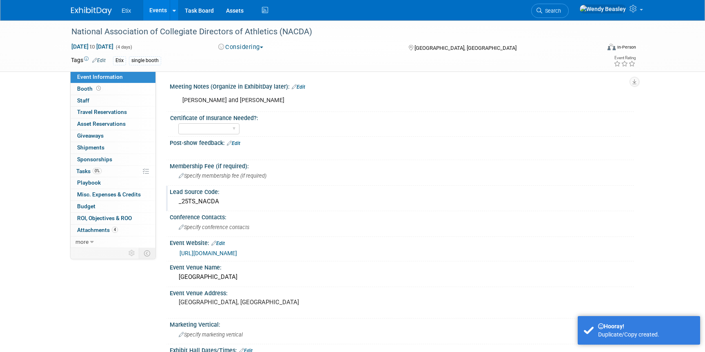
click at [196, 205] on div "_25TS_NACDA" at bounding box center [402, 201] width 452 height 13
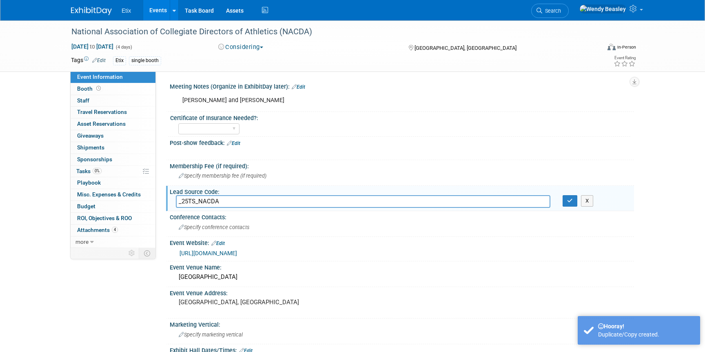
click at [188, 201] on input "_25TS_NACDA" at bounding box center [363, 201] width 374 height 13
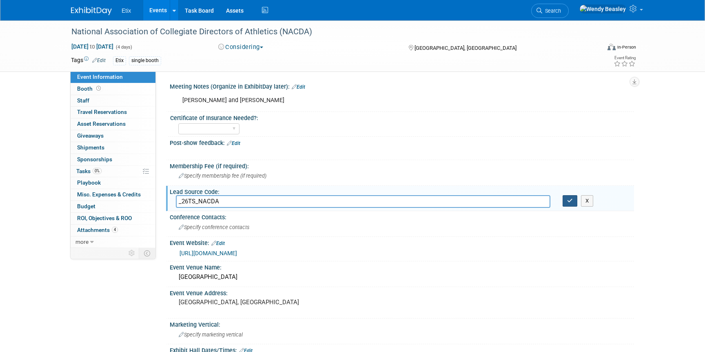
type input "_26TS_NACDA"
click at [572, 203] on icon "button" at bounding box center [570, 200] width 6 height 5
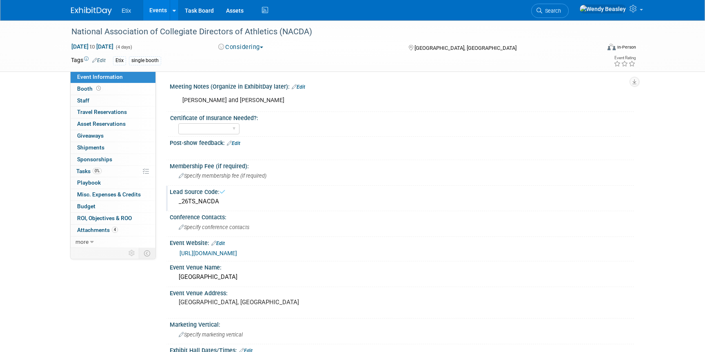
click at [221, 244] on link "Edit" at bounding box center [217, 243] width 13 height 6
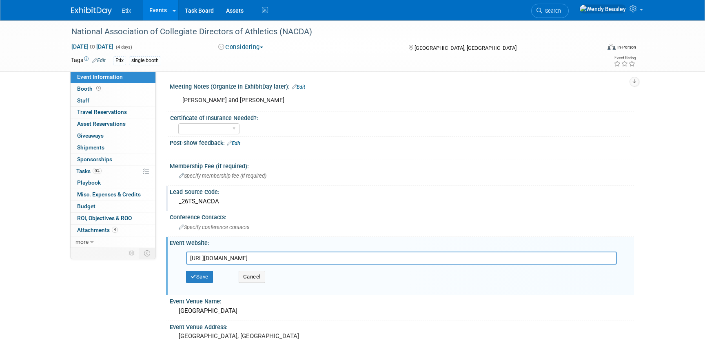
click at [242, 255] on input "[URL][DOMAIN_NAME]" at bounding box center [401, 257] width 431 height 13
click at [242, 255] on input "https://nacda.com/sports/2018/7/17/convention-nacda-convention-html.aspx" at bounding box center [401, 257] width 431 height 13
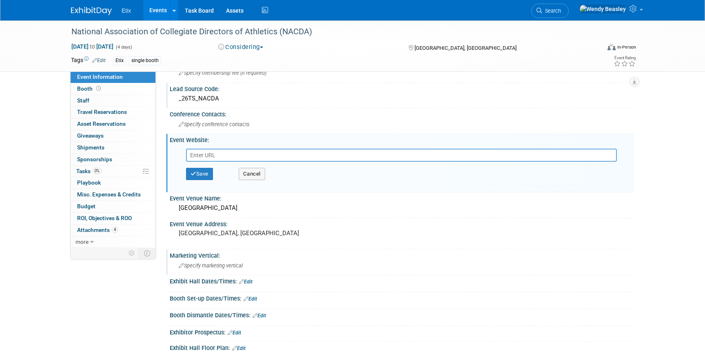
scroll to position [109, 0]
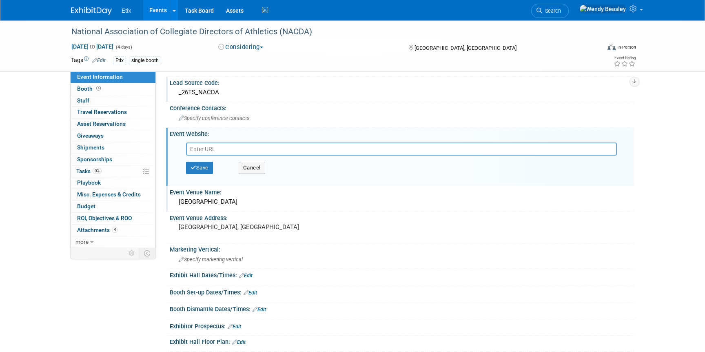
click at [240, 200] on div "World Center Marriott Resort" at bounding box center [402, 201] width 452 height 13
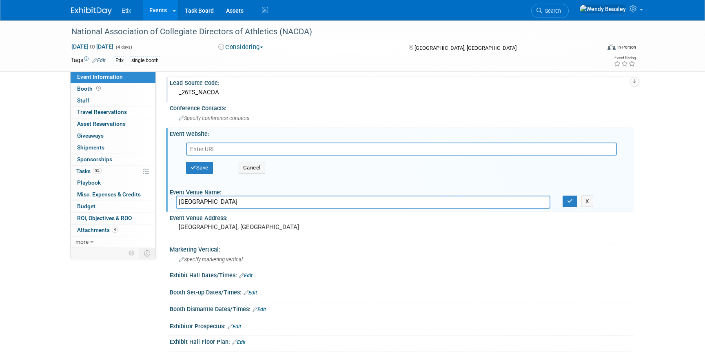
click at [240, 200] on input "World Center Marriott Resort" at bounding box center [363, 201] width 374 height 13
click at [570, 202] on icon "button" at bounding box center [570, 200] width 6 height 5
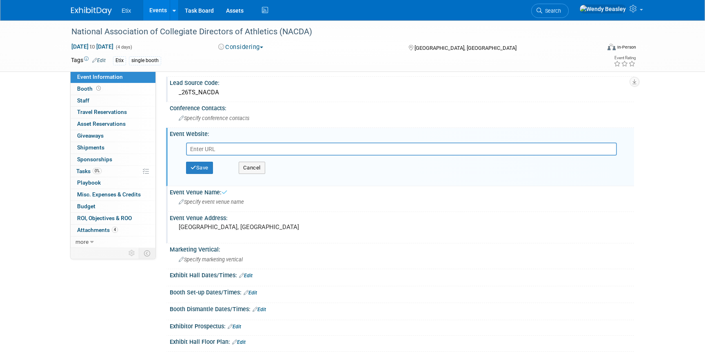
click at [208, 232] on div "[GEOGRAPHIC_DATA], [GEOGRAPHIC_DATA]" at bounding box center [266, 230] width 181 height 19
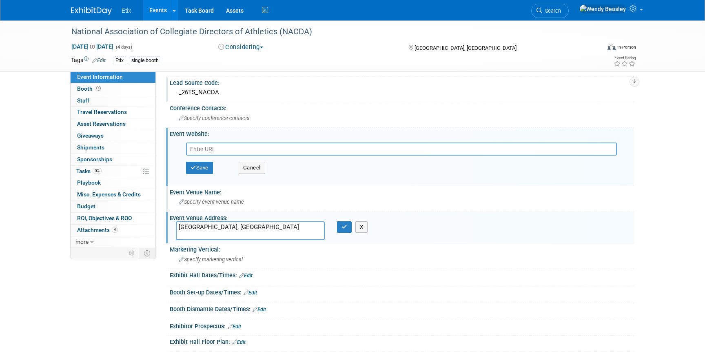
click at [208, 232] on textarea "[GEOGRAPHIC_DATA], [GEOGRAPHIC_DATA]" at bounding box center [250, 230] width 149 height 19
click at [348, 228] on button "button" at bounding box center [344, 226] width 15 height 11
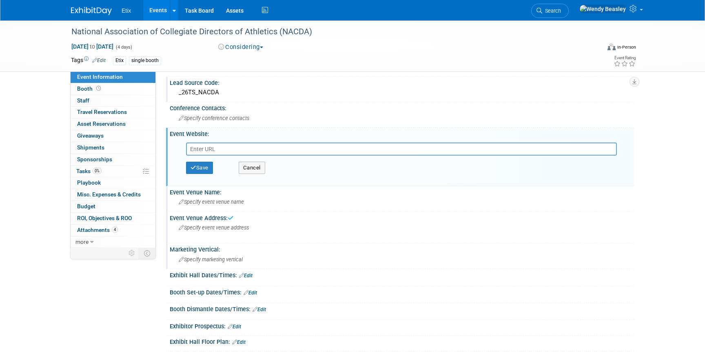
click at [250, 254] on div "Specify marketing vertical" at bounding box center [402, 259] width 452 height 13
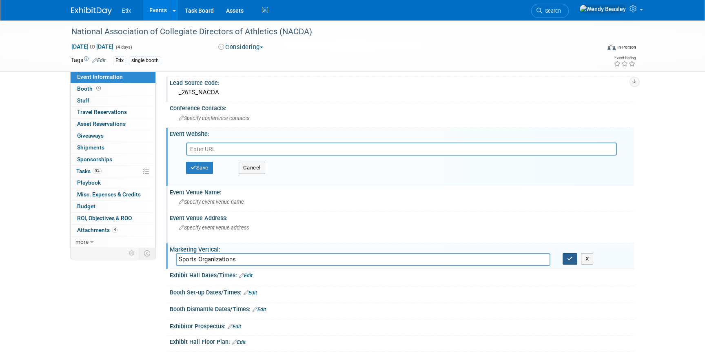
type input "Sports Organizations"
click at [571, 260] on icon "button" at bounding box center [570, 258] width 6 height 5
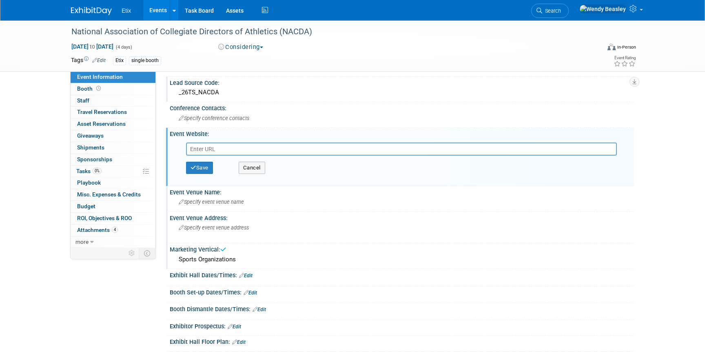
click at [241, 341] on link "Edit" at bounding box center [238, 342] width 13 height 6
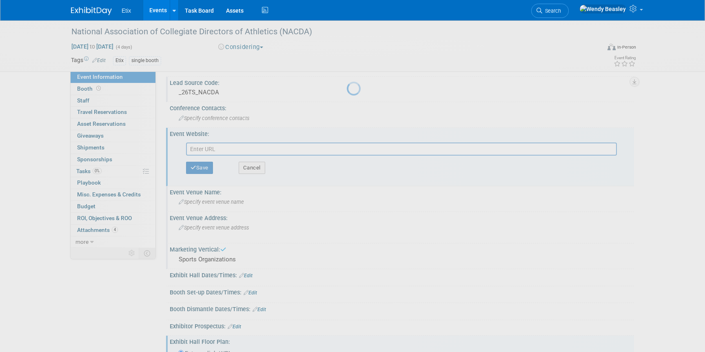
scroll to position [297, 0]
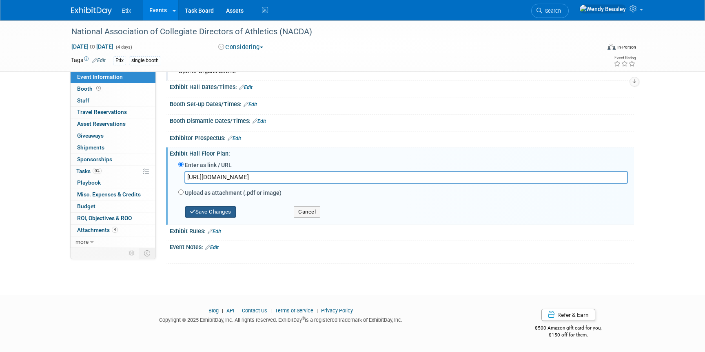
type input "https://s23.a2zinc.net/clients/NACDA/nacda2026/Public/EventMap.aspx?shMode=E&ID…"
click at [222, 209] on button "Save Changes" at bounding box center [210, 211] width 51 height 11
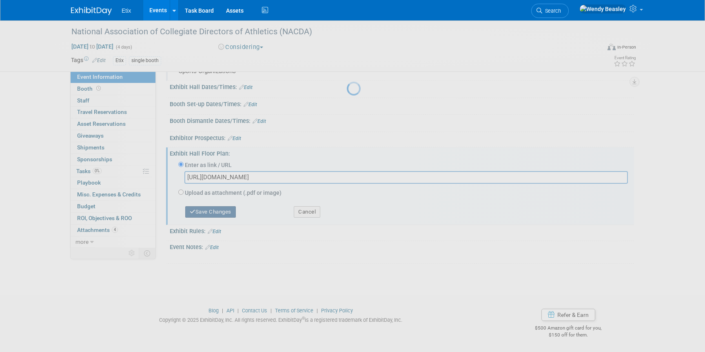
scroll to position [244, 0]
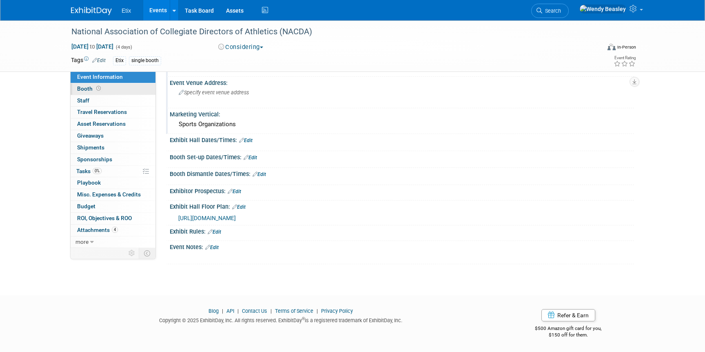
click at [113, 91] on link "Booth" at bounding box center [113, 88] width 85 height 11
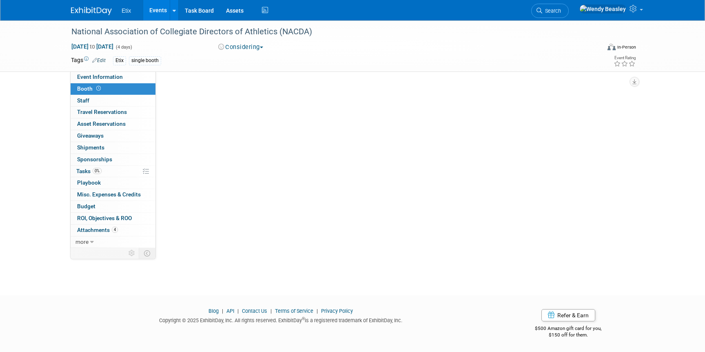
scroll to position [0, 0]
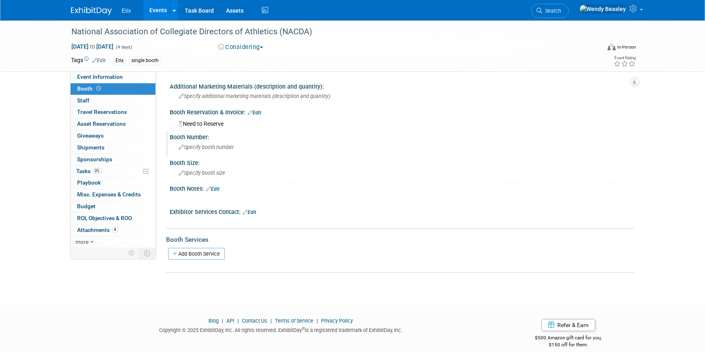
click at [198, 146] on span "Specify booth number" at bounding box center [206, 147] width 55 height 6
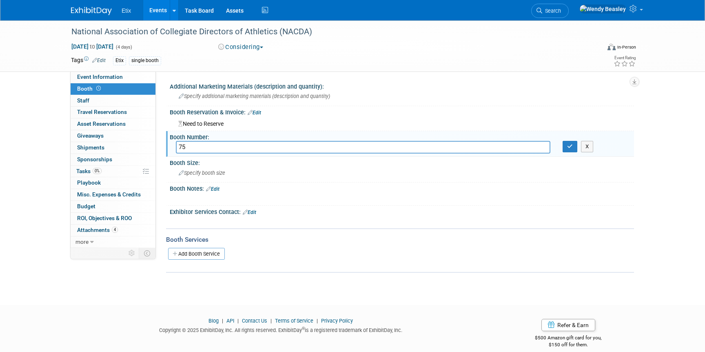
type input "7"
type input "6"
type input "763"
click at [572, 144] on icon "button" at bounding box center [570, 146] width 6 height 5
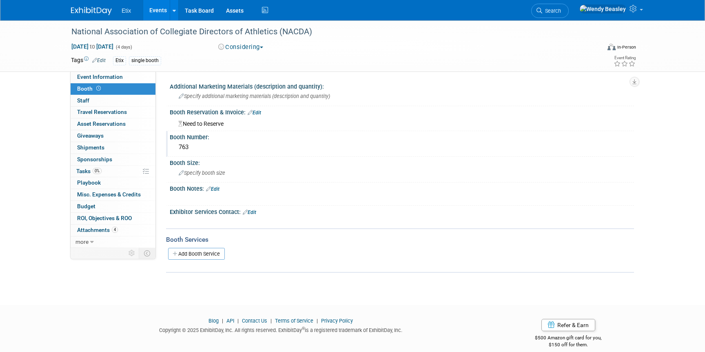
click at [126, 13] on span "Etix" at bounding box center [126, 10] width 9 height 7
click at [155, 9] on link "Events" at bounding box center [158, 10] width 30 height 20
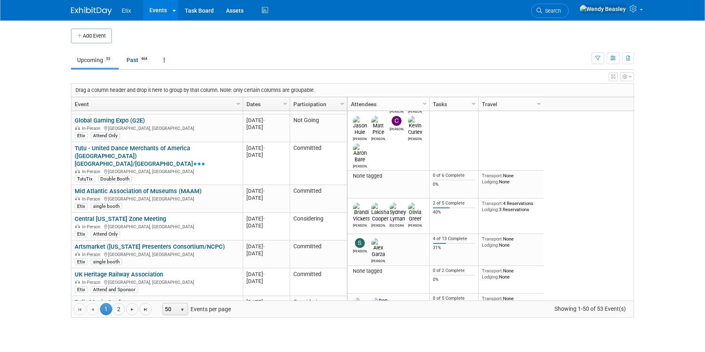
scroll to position [186, 0]
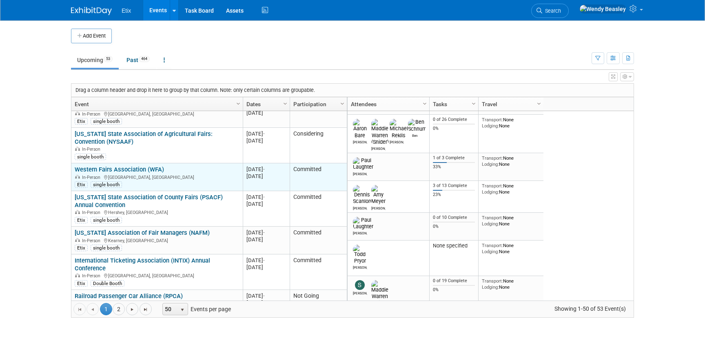
click at [131, 166] on link "Western Fairs Association (WFA)" at bounding box center [119, 169] width 89 height 7
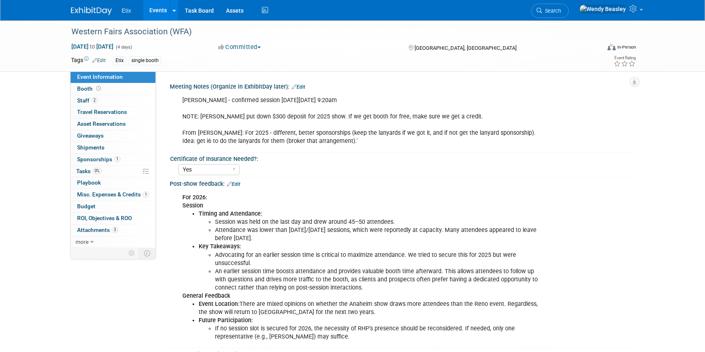
select select "Yes"
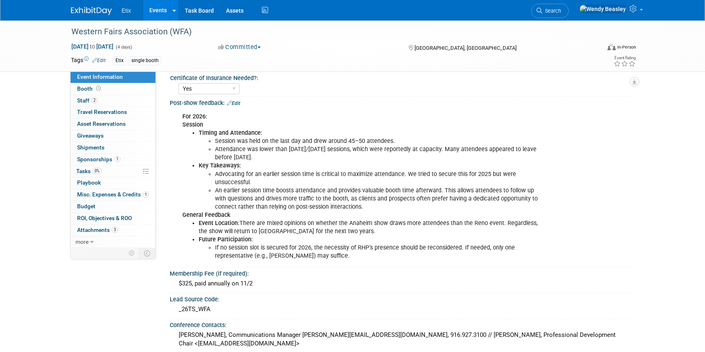
scroll to position [81, 0]
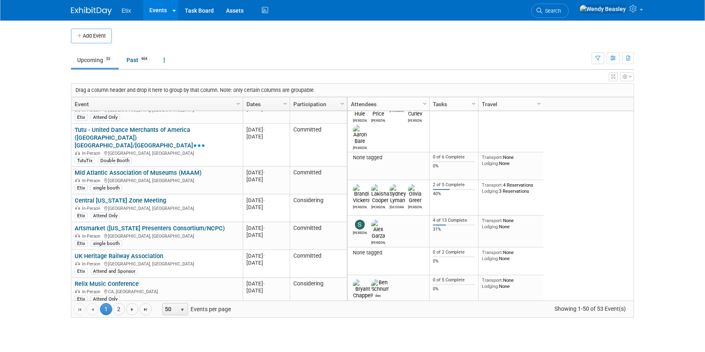
scroll to position [204, 0]
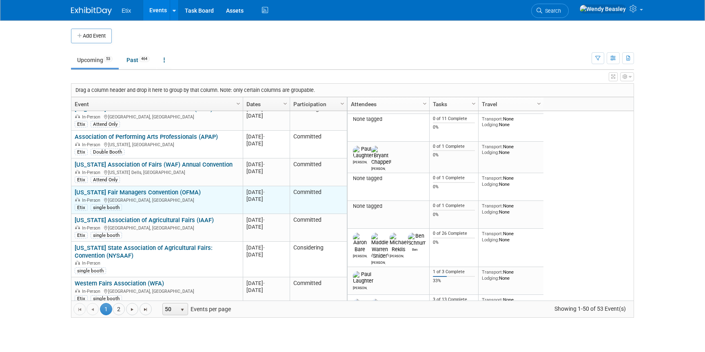
click at [131, 188] on link "[US_STATE] Fair Managers Convention (OFMA)" at bounding box center [138, 191] width 126 height 7
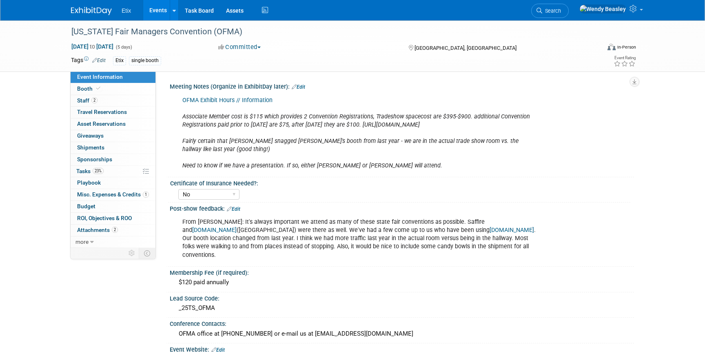
select select "No"
click at [98, 99] on link "2 Staff 2" at bounding box center [113, 100] width 85 height 11
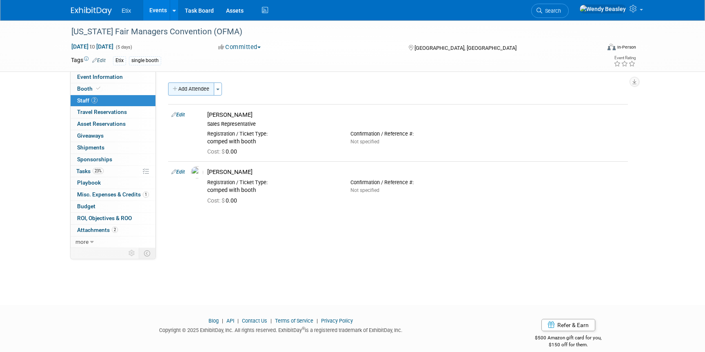
click at [209, 87] on button "Add Attendee" at bounding box center [191, 88] width 46 height 13
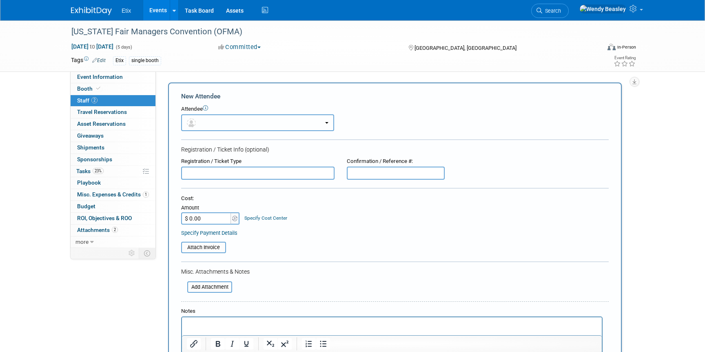
click at [235, 121] on button "button" at bounding box center [257, 122] width 153 height 17
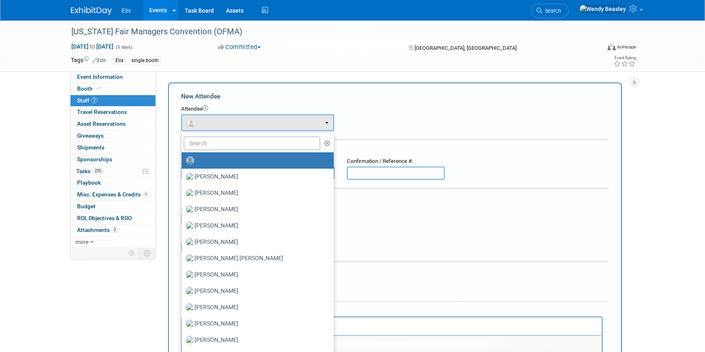
click at [428, 98] on div "New Attendee" at bounding box center [395, 96] width 428 height 9
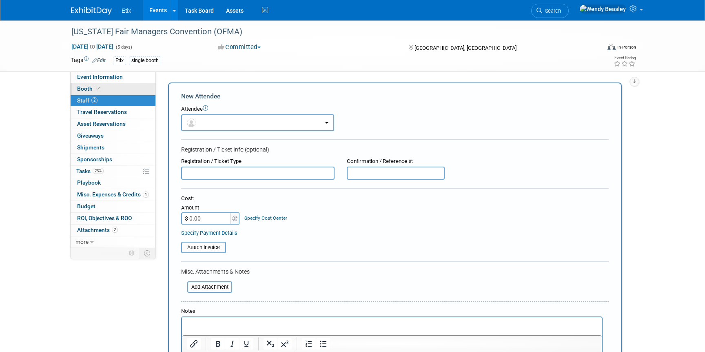
click at [86, 86] on span "Booth" at bounding box center [89, 88] width 25 height 7
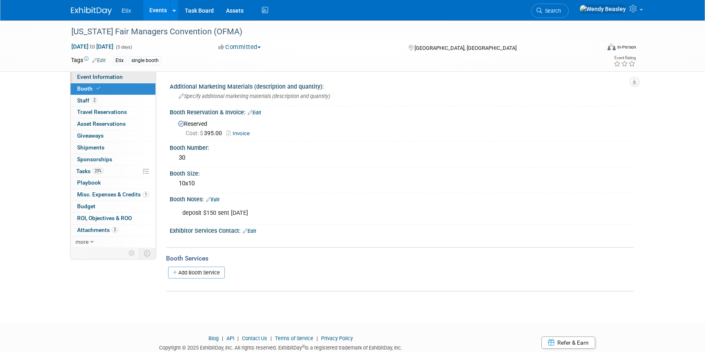
click at [97, 76] on span "Event Information" at bounding box center [100, 76] width 46 height 7
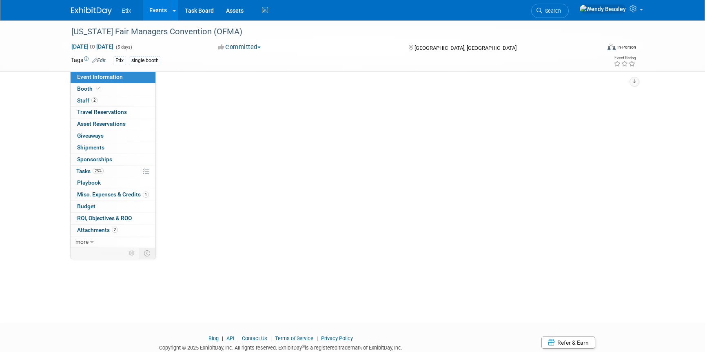
select select "No"
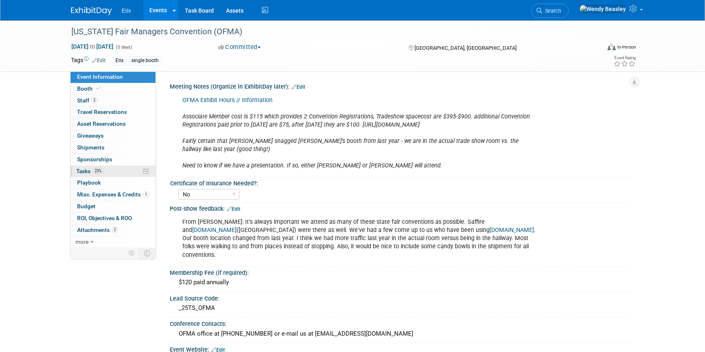
click at [78, 168] on span "Tasks 23%" at bounding box center [89, 171] width 27 height 7
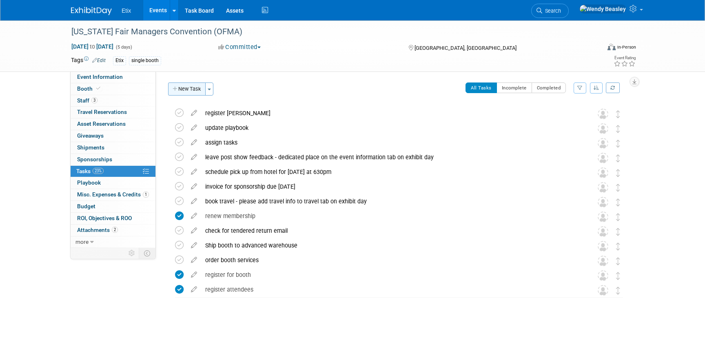
click at [183, 89] on button "New Task" at bounding box center [187, 88] width 38 height 13
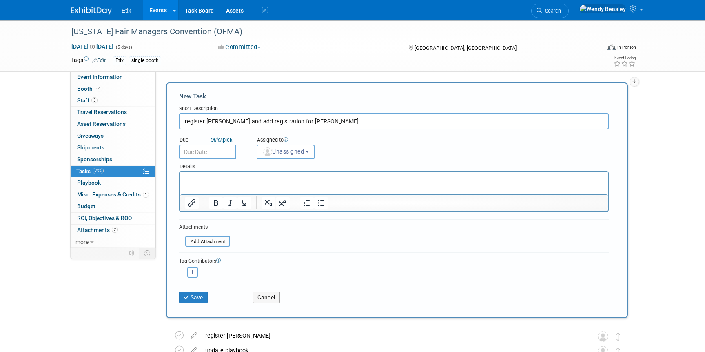
type input "register [PERSON_NAME] and add registration for [PERSON_NAME]"
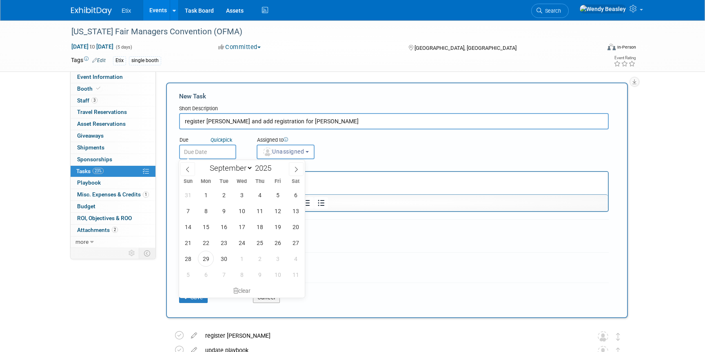
click at [199, 153] on input "text" at bounding box center [207, 151] width 57 height 15
click at [298, 166] on icon at bounding box center [296, 169] width 6 height 6
select select "9"
click at [240, 224] on span "15" at bounding box center [242, 227] width 16 height 16
type input "[DATE]"
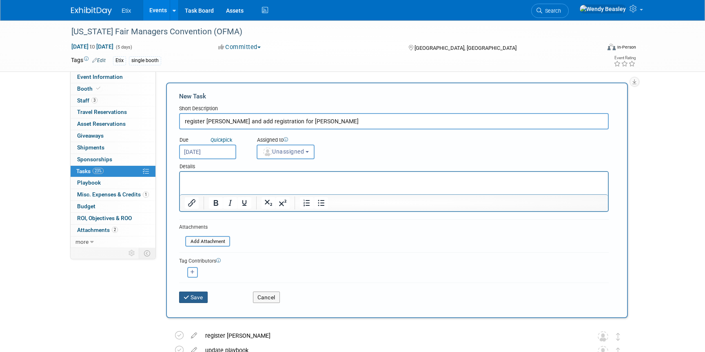
click at [197, 295] on button "Save" at bounding box center [193, 296] width 29 height 11
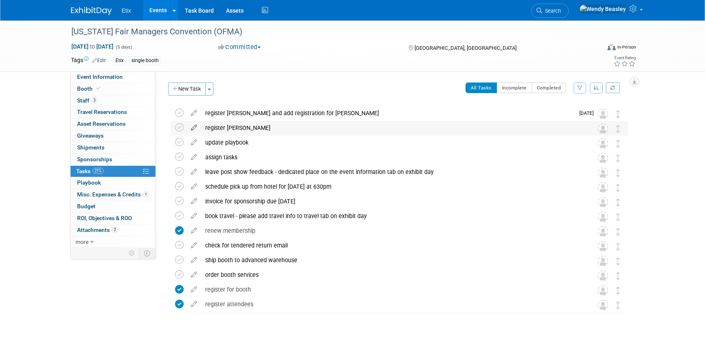
click at [192, 128] on icon at bounding box center [194, 126] width 14 height 10
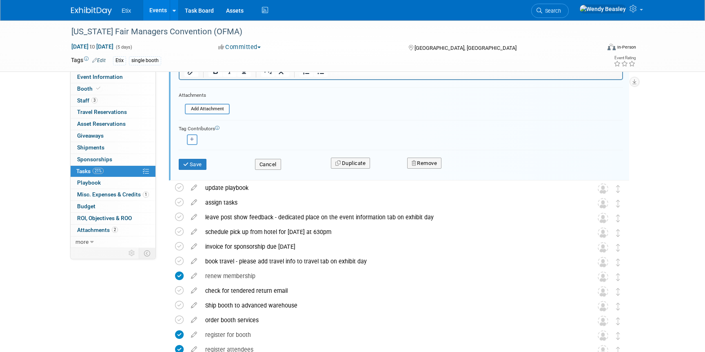
scroll to position [179, 0]
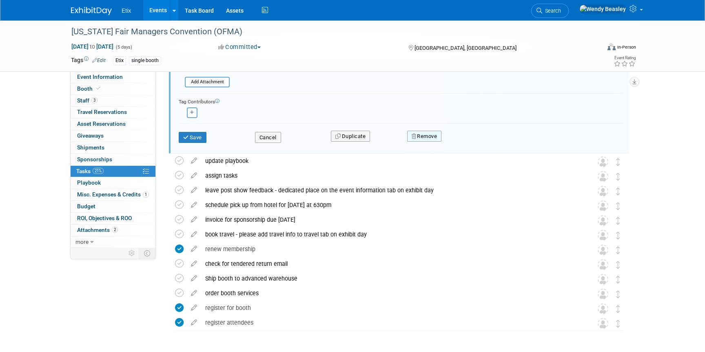
click at [425, 135] on button "Remove" at bounding box center [424, 136] width 35 height 11
click at [471, 140] on link "Yes" at bounding box center [470, 142] width 24 height 13
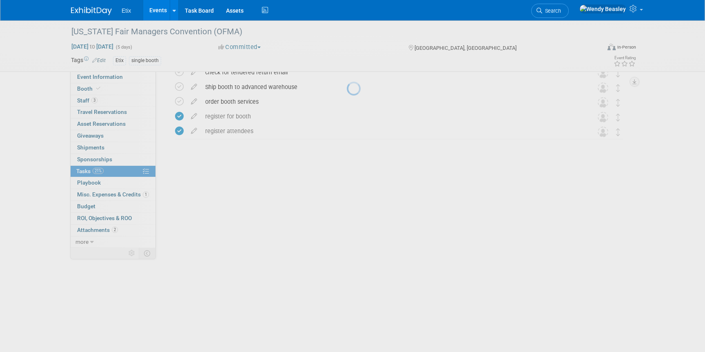
scroll to position [0, 0]
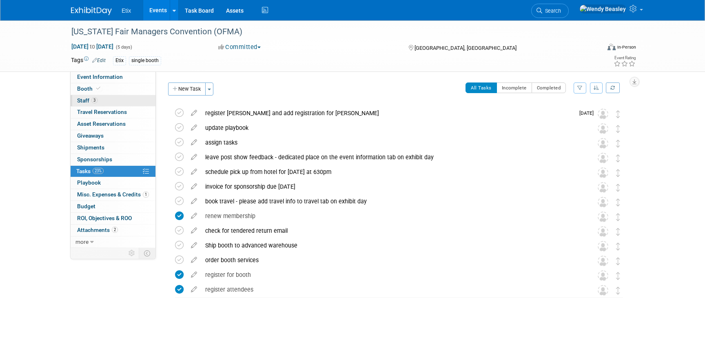
click at [82, 100] on span "Staff 3" at bounding box center [87, 100] width 20 height 7
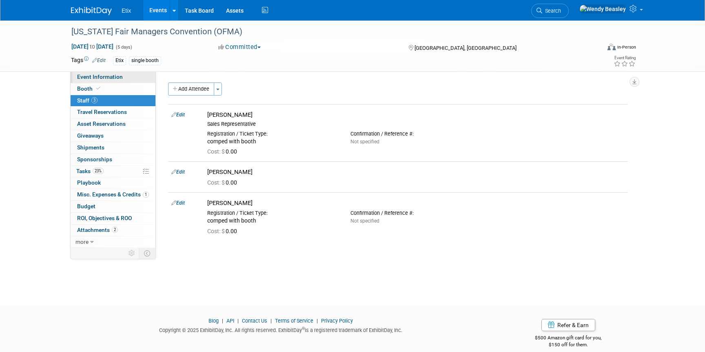
click at [101, 76] on span "Event Information" at bounding box center [100, 76] width 46 height 7
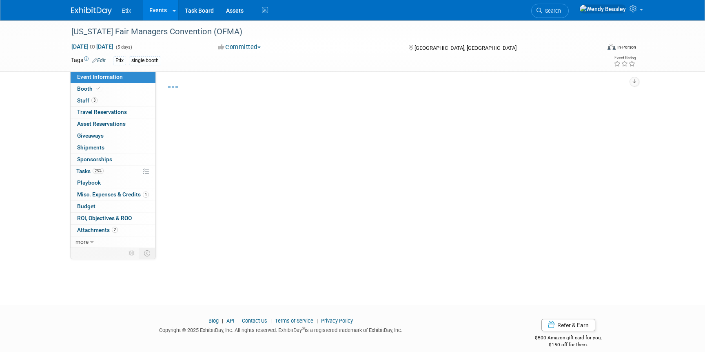
select select "No"
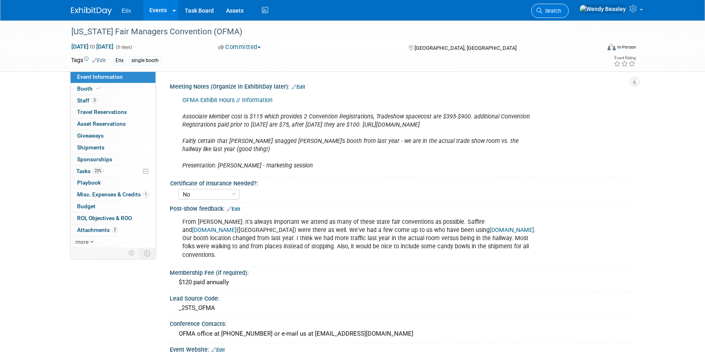
click at [561, 9] on span "Search" at bounding box center [551, 11] width 19 height 6
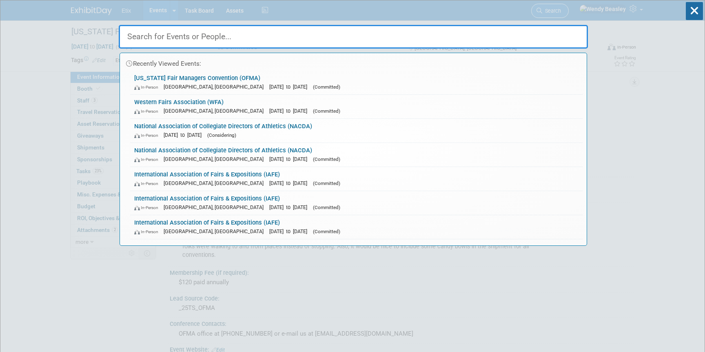
type input "a"
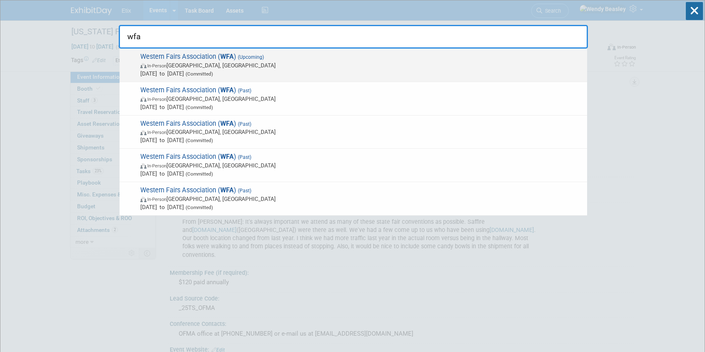
type input "wfa"
click at [202, 60] on span "Western Fairs Association ( WFA ) (Upcoming) In-Person Reno, [GEOGRAPHIC_DATA] …" at bounding box center [360, 65] width 445 height 25
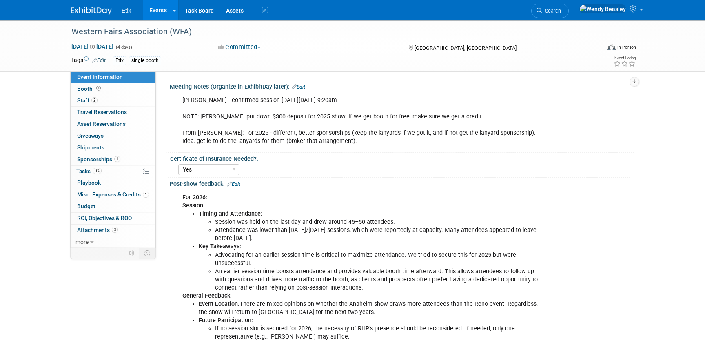
select select "Yes"
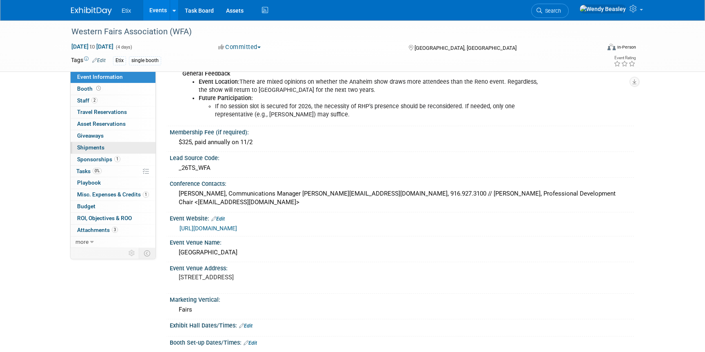
scroll to position [217, 0]
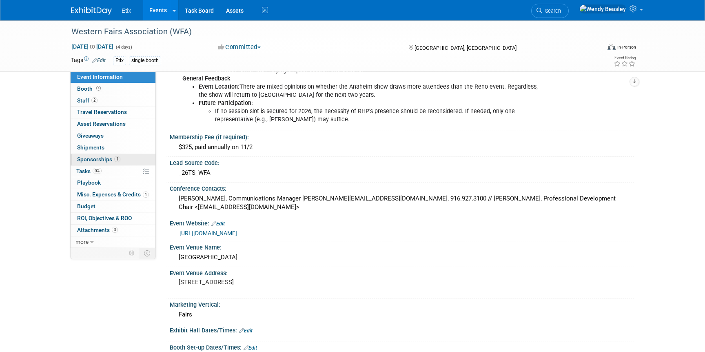
click at [93, 156] on span "Sponsorships 1" at bounding box center [98, 159] width 43 height 7
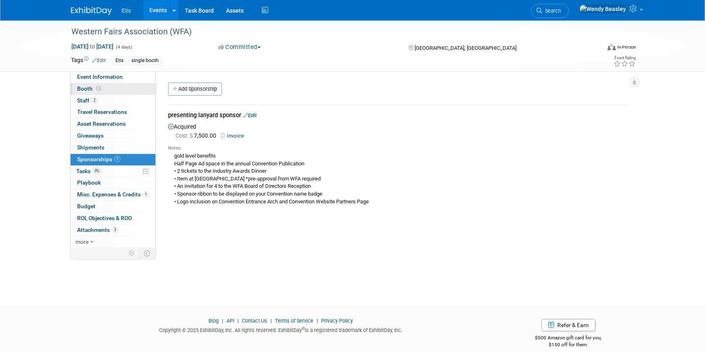
click at [82, 84] on link "Booth" at bounding box center [113, 88] width 85 height 11
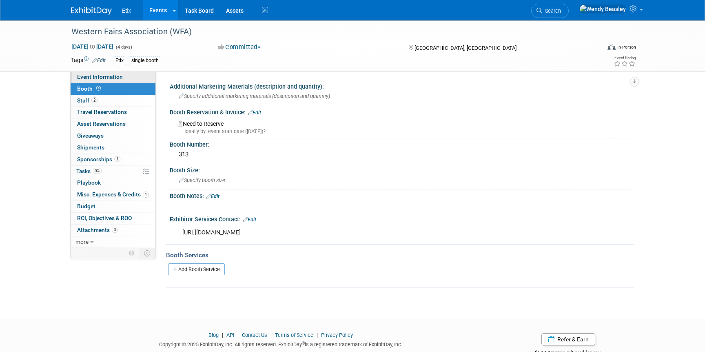
click at [88, 77] on span "Event Information" at bounding box center [100, 76] width 46 height 7
select select "Yes"
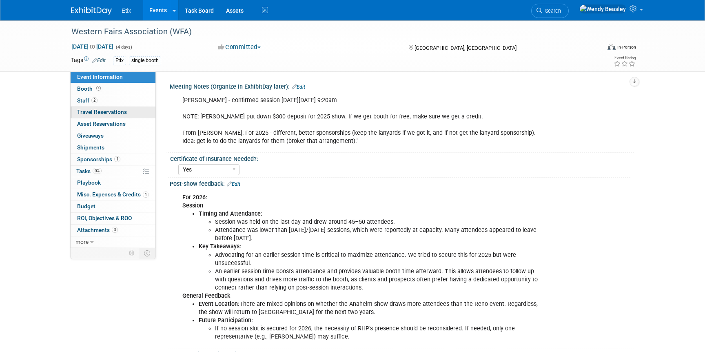
scroll to position [13, 0]
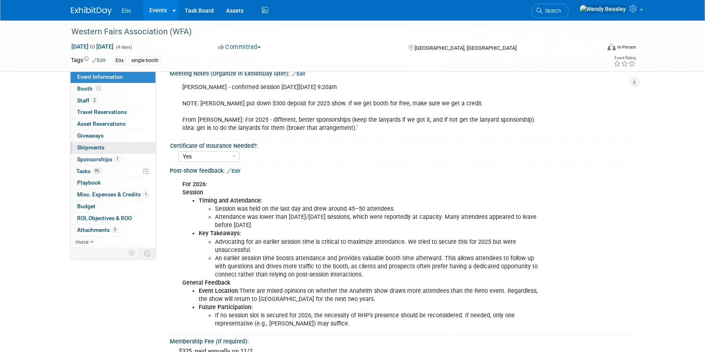
click at [83, 148] on span "Shipments 0" at bounding box center [90, 147] width 27 height 7
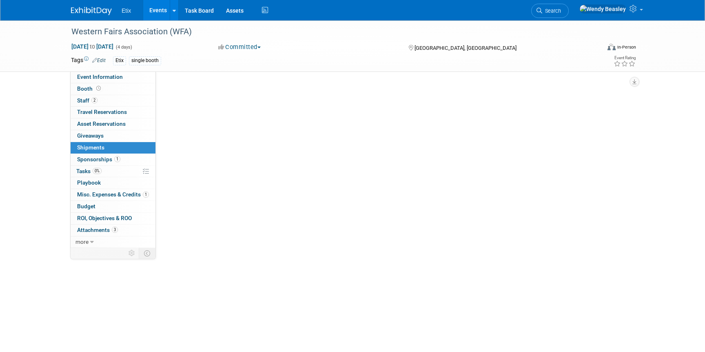
scroll to position [0, 0]
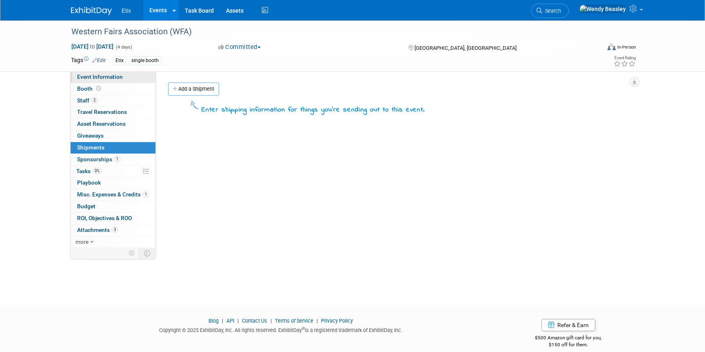
click at [109, 74] on span "Event Information" at bounding box center [100, 76] width 46 height 7
select select "Yes"
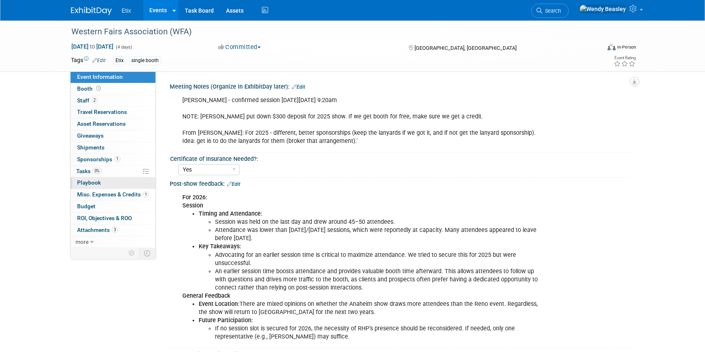
click at [95, 180] on span "Playbook 0" at bounding box center [89, 182] width 24 height 7
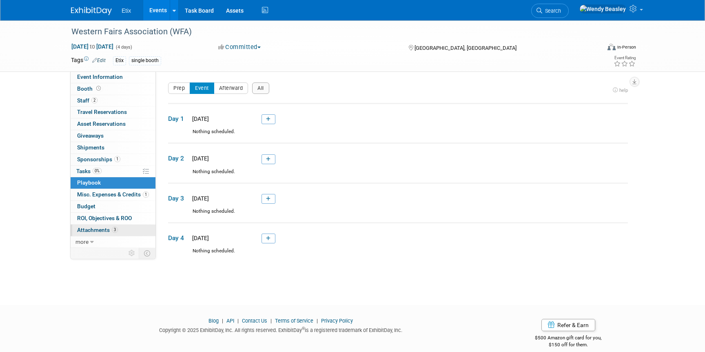
click at [96, 230] on span "Attachments 3" at bounding box center [97, 229] width 41 height 7
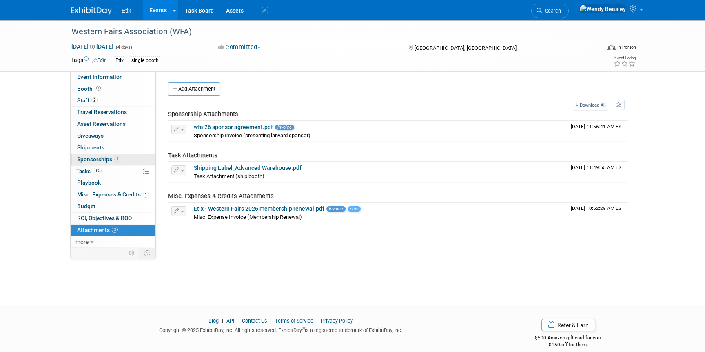
click at [82, 159] on span "Sponsorships 1" at bounding box center [98, 159] width 43 height 7
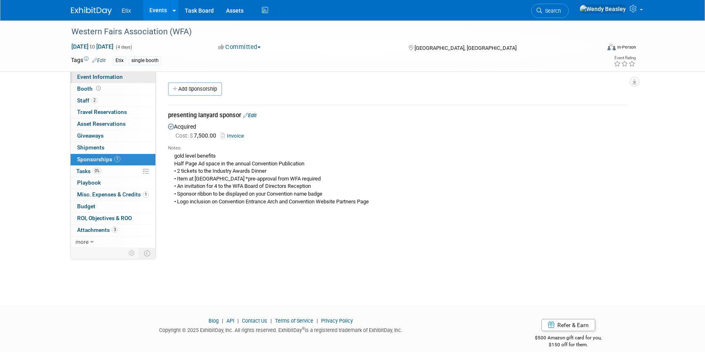
click at [83, 78] on span "Event Information" at bounding box center [100, 76] width 46 height 7
select select "Yes"
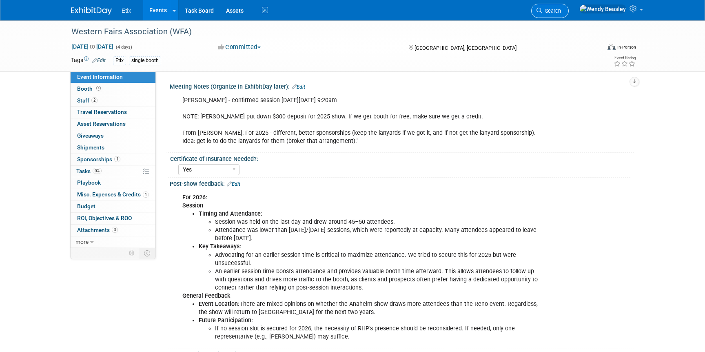
click at [561, 10] on span "Search" at bounding box center [551, 11] width 19 height 6
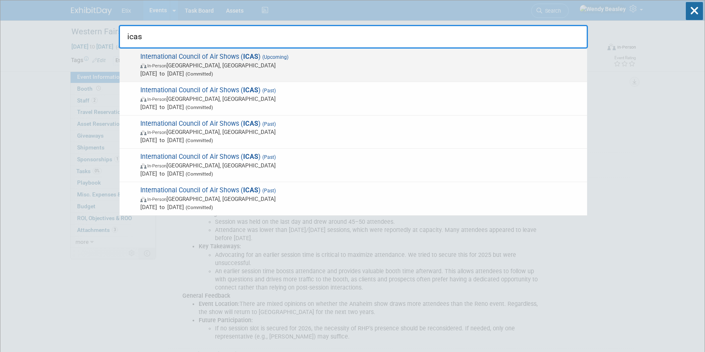
type input "icas"
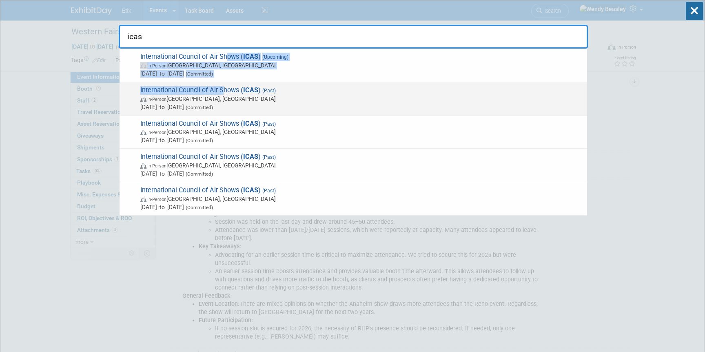
drag, startPoint x: 227, startPoint y: 53, endPoint x: 224, endPoint y: 91, distance: 38.0
click at [225, 91] on div "International Council of Air Shows ( ICAS ) (Upcoming) In-Person Las Vegas, NV …" at bounding box center [353, 132] width 469 height 167
click at [224, 91] on span "International Council of Air Shows ( ICAS ) (Past) In-Person Las Vegas, NV Dec …" at bounding box center [360, 98] width 445 height 25
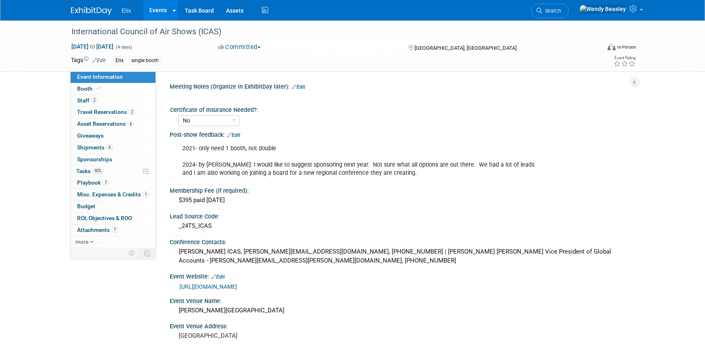
select select "No"
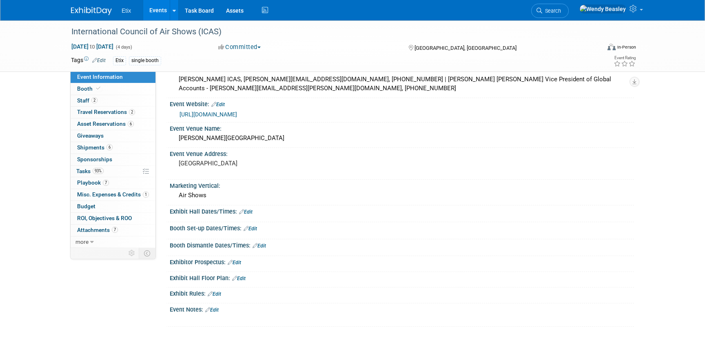
scroll to position [235, 0]
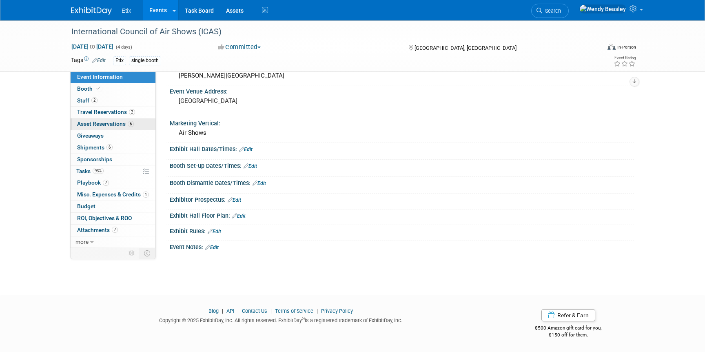
click at [99, 126] on span "Asset Reservations 6" at bounding box center [105, 123] width 57 height 7
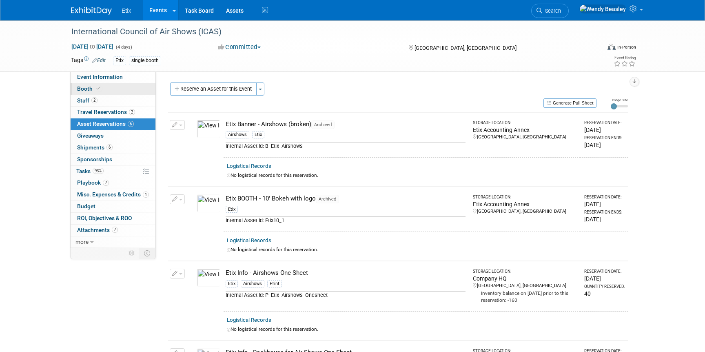
click at [88, 86] on span "Booth" at bounding box center [89, 88] width 25 height 7
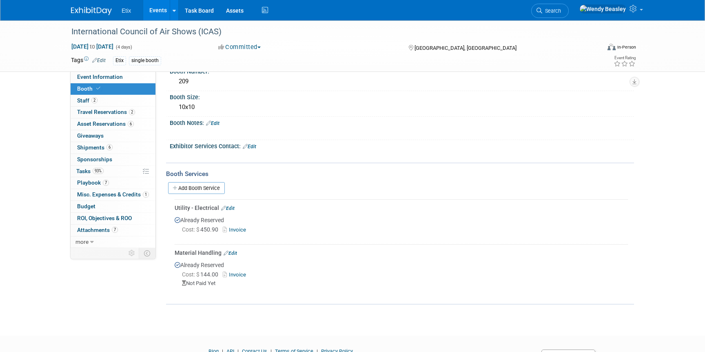
scroll to position [78, 0]
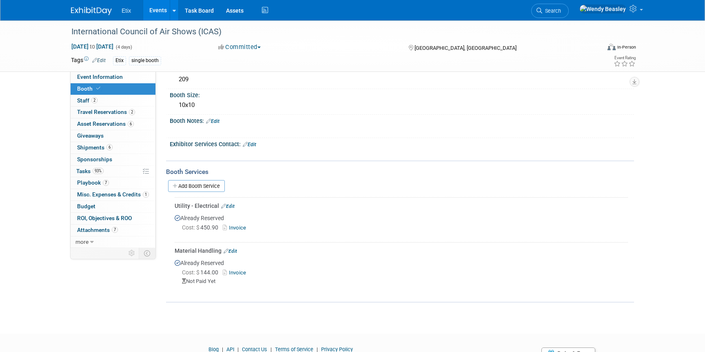
click at [238, 269] on link "Invoice" at bounding box center [236, 272] width 27 height 6
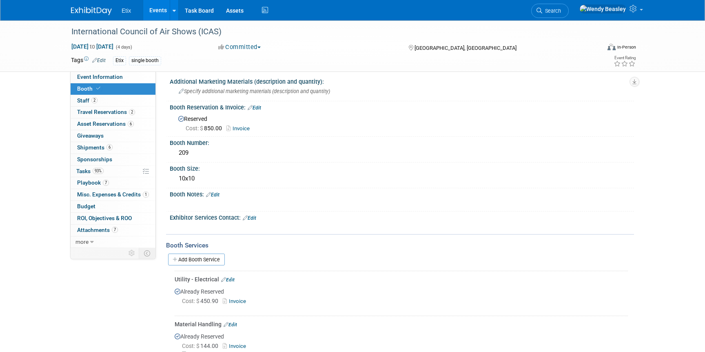
scroll to position [0, 0]
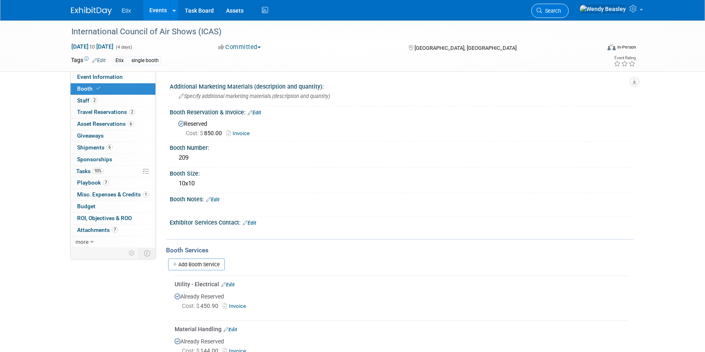
click at [561, 11] on span "Search" at bounding box center [551, 11] width 19 height 6
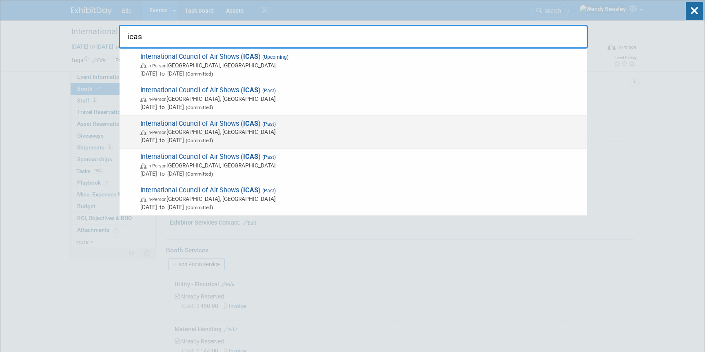
type input "icas"
click at [258, 124] on span "International Council of Air Shows ( ICAS ) (Past) In-Person [GEOGRAPHIC_DATA],…" at bounding box center [360, 132] width 445 height 25
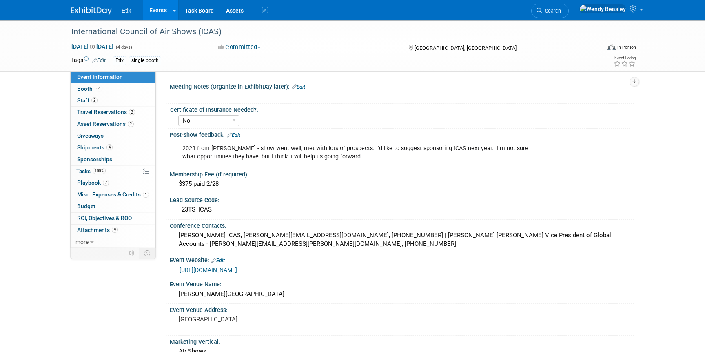
select select "No"
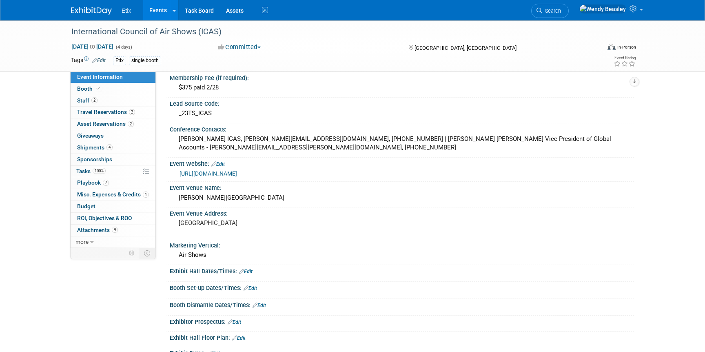
scroll to position [218, 0]
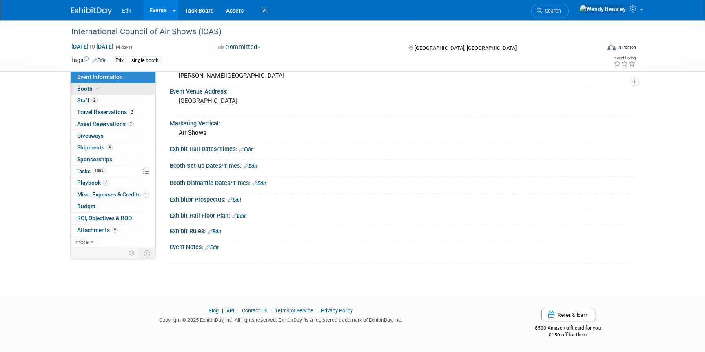
click at [107, 87] on link "Booth" at bounding box center [113, 88] width 85 height 11
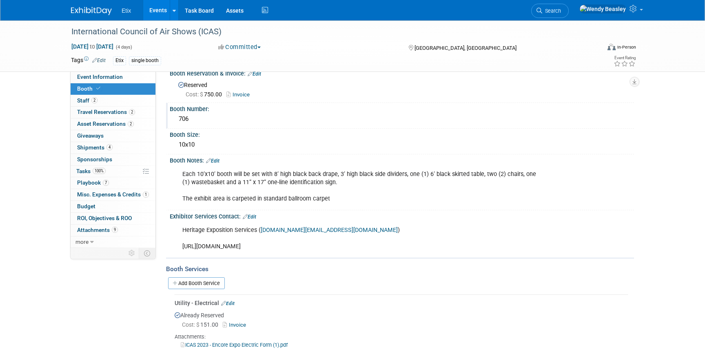
scroll to position [40, 0]
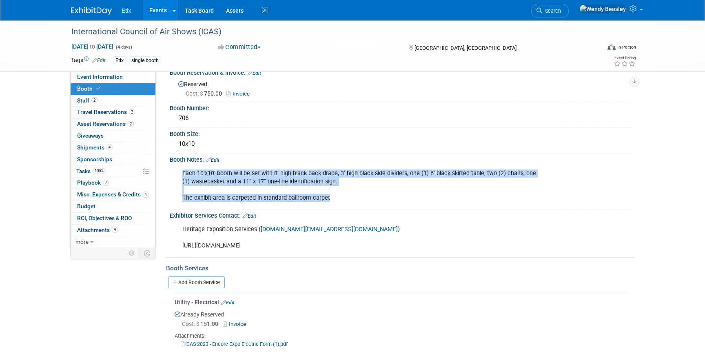
drag, startPoint x: 180, startPoint y: 173, endPoint x: 355, endPoint y: 198, distance: 177.2
click at [355, 198] on div "Each 10’x10’ booth will be set with 8’ high black back drape, 3’ high black sid…" at bounding box center [361, 185] width 368 height 41
copy div "Each 10’x10’ booth will be set with 8’ high black back drape, 3’ high black sid…"
click at [569, 6] on link "Search" at bounding box center [550, 11] width 38 height 14
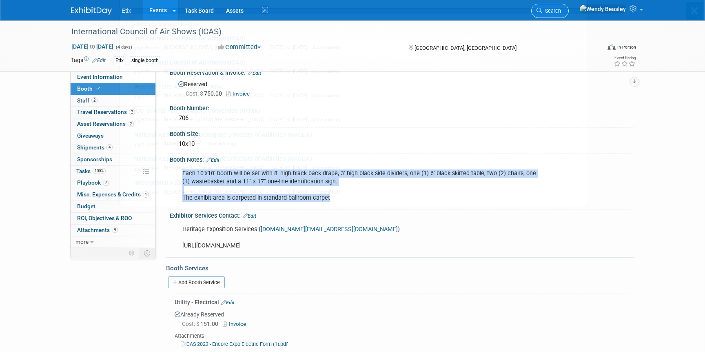
scroll to position [0, 0]
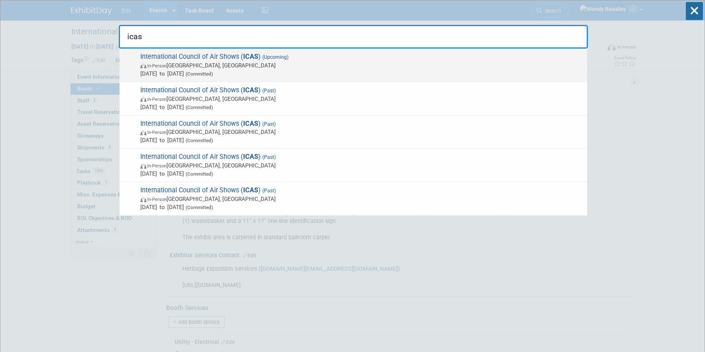
type input "icas"
click at [279, 53] on span "International Council of Air Shows ( ICAS ) (Upcoming) In-Person Las Vegas, NV …" at bounding box center [360, 65] width 445 height 25
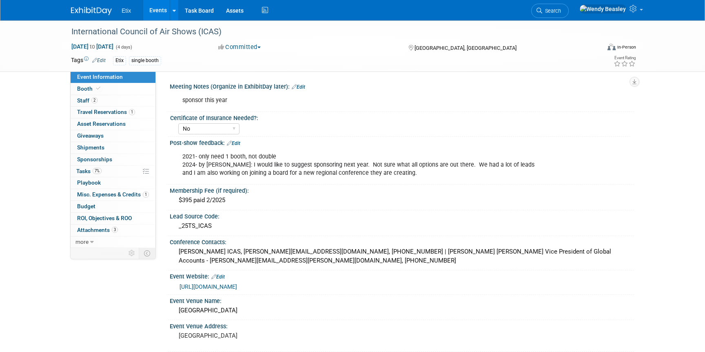
select select "No"
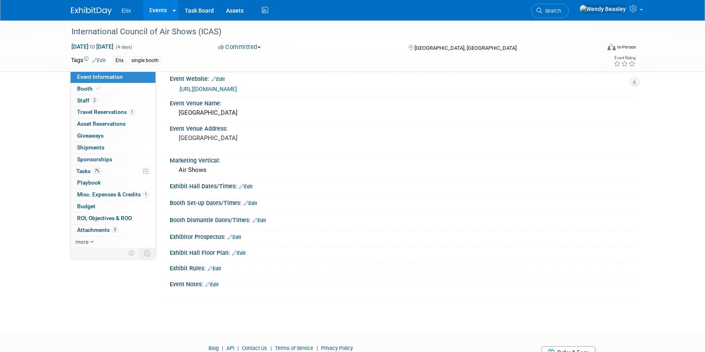
scroll to position [200, 0]
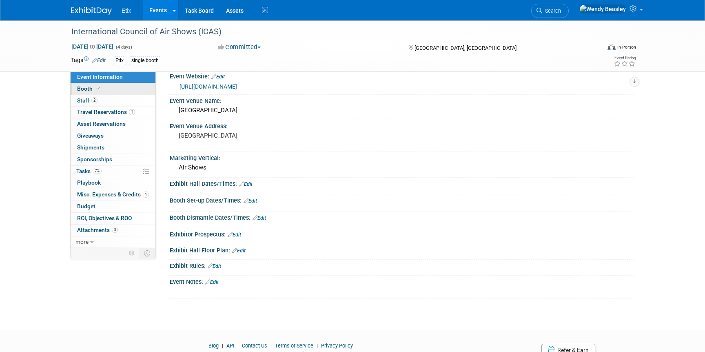
click at [106, 90] on link "Booth" at bounding box center [113, 88] width 85 height 11
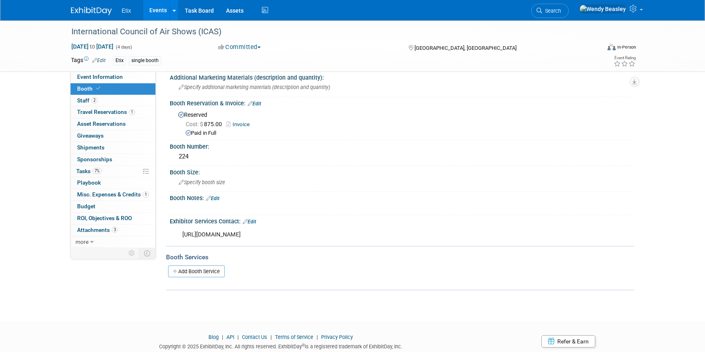
scroll to position [10, 0]
click at [255, 219] on link "Edit" at bounding box center [249, 221] width 13 height 6
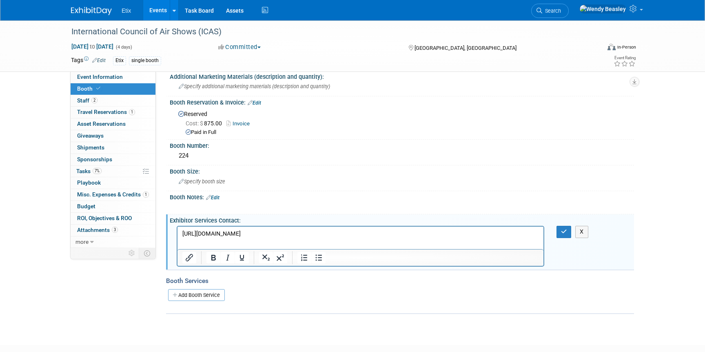
scroll to position [0, 0]
click at [307, 232] on p "[URL][DOMAIN_NAME]" at bounding box center [360, 234] width 357 height 8
click at [565, 229] on icon "button" at bounding box center [564, 231] width 6 height 6
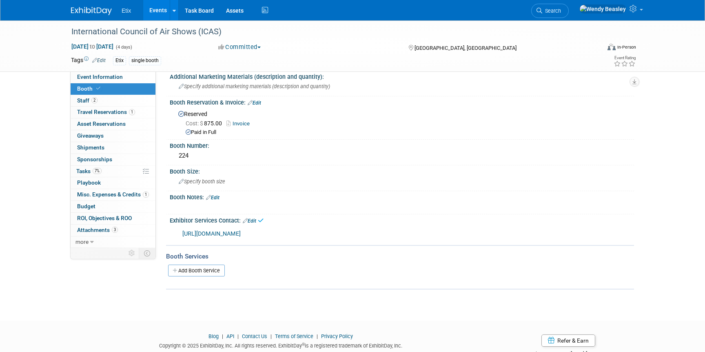
click at [224, 196] on div "Booth Notes: Edit" at bounding box center [402, 196] width 464 height 11
click at [217, 196] on link "Edit" at bounding box center [212, 198] width 13 height 6
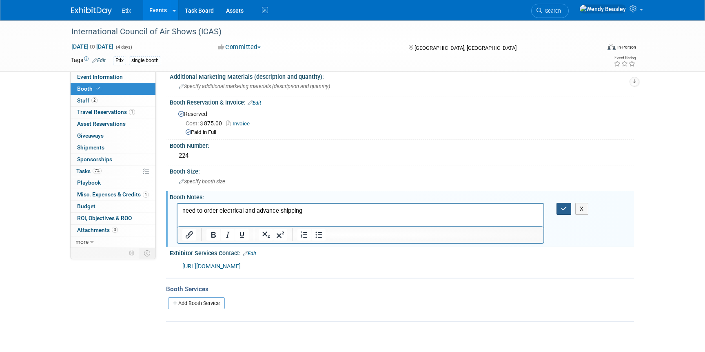
click at [562, 206] on icon "button" at bounding box center [564, 209] width 6 height 6
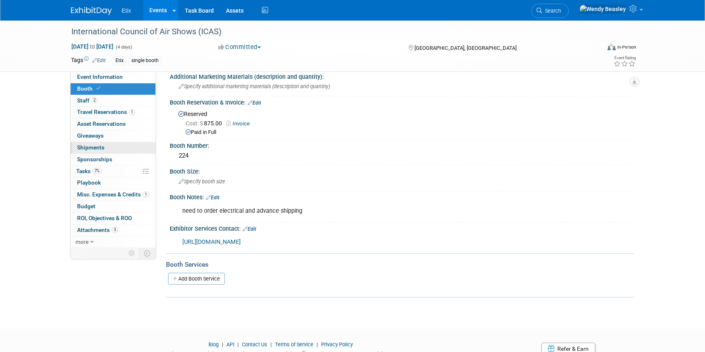
click at [106, 148] on link "0 Shipments 0" at bounding box center [113, 147] width 85 height 11
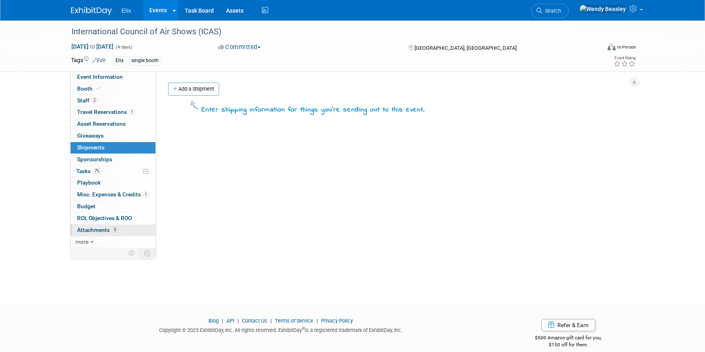
click at [102, 226] on span "Attachments 3" at bounding box center [97, 229] width 41 height 7
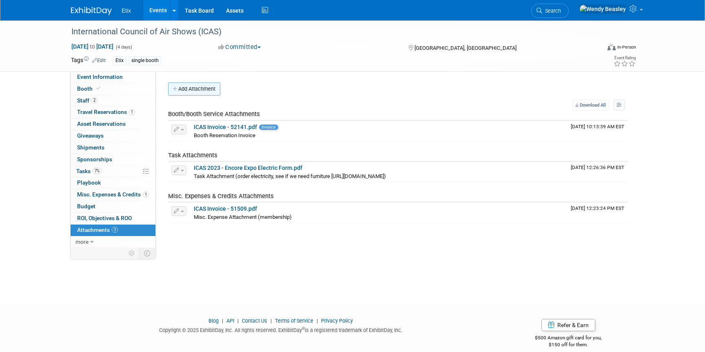
click at [208, 87] on button "Add Attachment" at bounding box center [194, 88] width 52 height 13
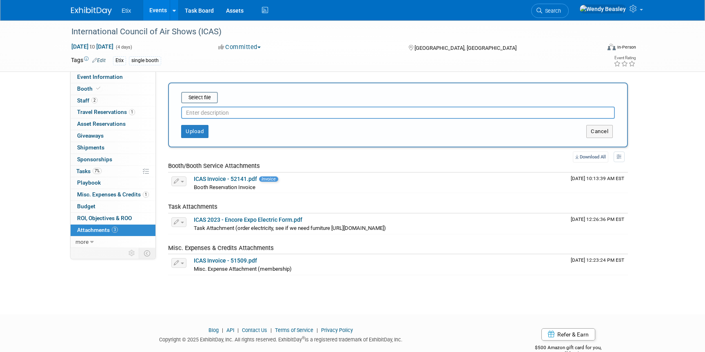
click at [218, 113] on input "text" at bounding box center [398, 112] width 434 height 12
type input "Advance Shi"
click at [84, 171] on span "Tasks 7%" at bounding box center [88, 171] width 25 height 7
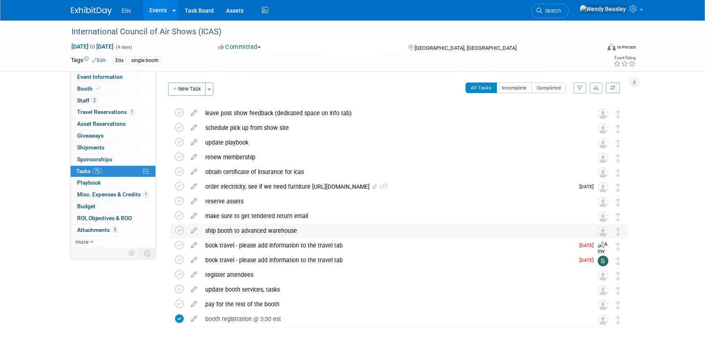
click at [287, 230] on div "ship booth to advanced warehouse" at bounding box center [391, 231] width 380 height 14
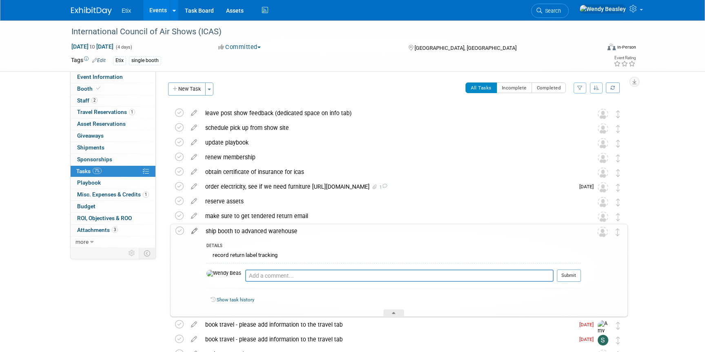
click at [195, 230] on icon at bounding box center [194, 229] width 14 height 10
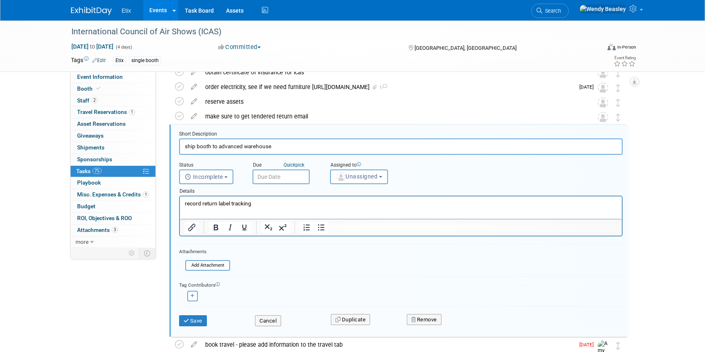
scroll to position [104, 0]
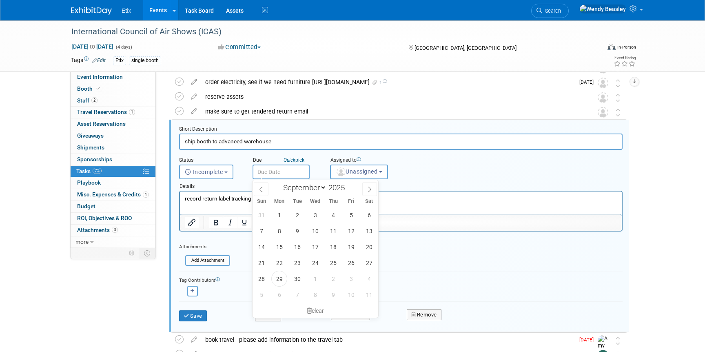
click at [289, 170] on input "text" at bounding box center [281, 171] width 57 height 15
click at [367, 189] on icon at bounding box center [370, 189] width 6 height 6
select select "10"
click at [368, 232] on span "8" at bounding box center [369, 231] width 16 height 16
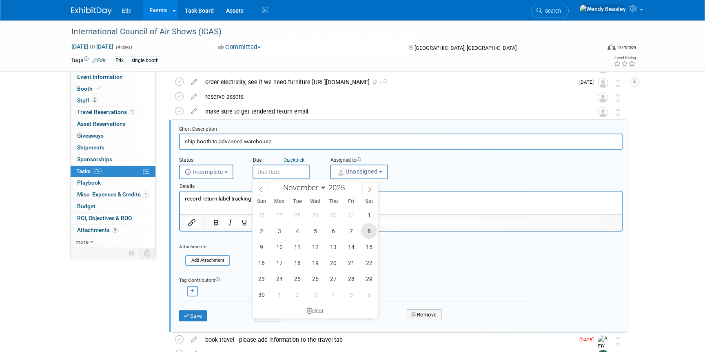
type input "Nov 8, 2025"
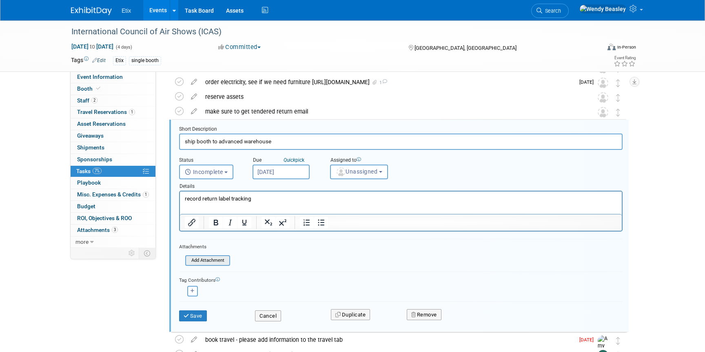
click at [216, 264] on input "file" at bounding box center [187, 260] width 83 height 9
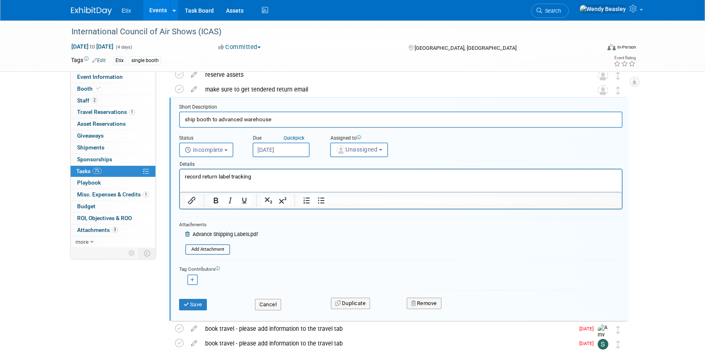
scroll to position [132, 0]
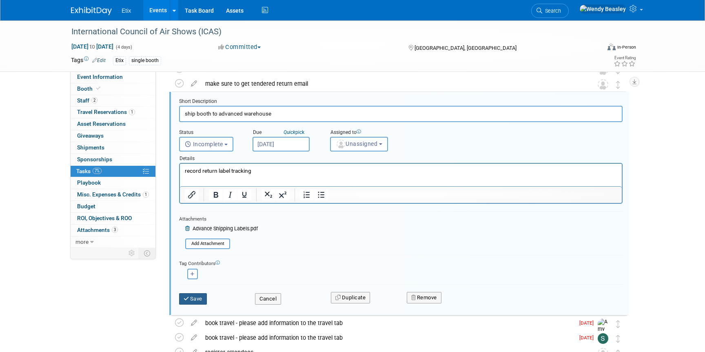
click at [199, 298] on button "Save" at bounding box center [193, 298] width 28 height 11
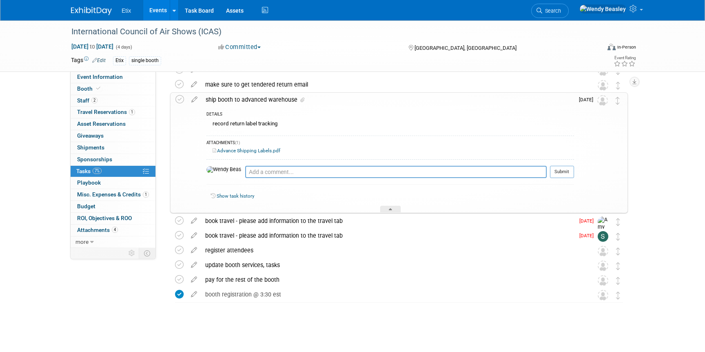
scroll to position [131, 0]
click at [679, 158] on div "International Council of Air Shows (ICAS) Dec 8, 2025 to Dec 11, 2025 (4 days) …" at bounding box center [352, 120] width 705 height 463
click at [69, 326] on div "Event Information Event Info Booth Booth 2 Staff 2 Staff 1 Travel Reservations …" at bounding box center [352, 112] width 575 height 446
click at [121, 289] on div "Event Information Event Info Booth Booth 2 Staff 2 Staff 1 Travel Reservations …" at bounding box center [352, 112] width 575 height 446
click at [218, 221] on div "book travel - please add information to the travel tab" at bounding box center [387, 221] width 373 height 14
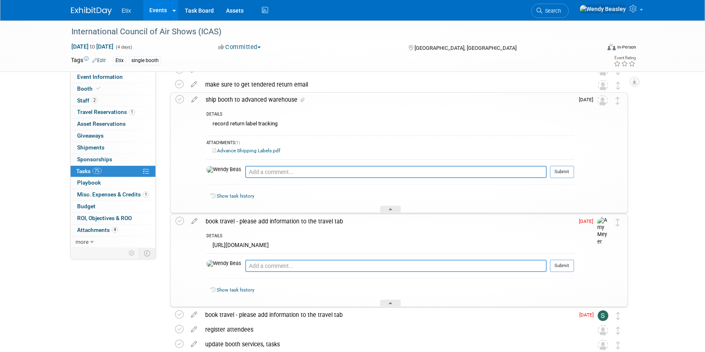
click at [374, 260] on textarea at bounding box center [395, 265] width 301 height 12
type textarea "@"
click at [603, 221] on img at bounding box center [603, 231] width 12 height 29
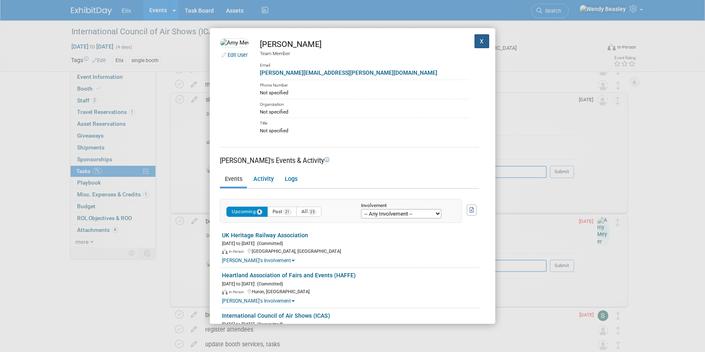
click at [481, 40] on button "X" at bounding box center [481, 41] width 15 height 14
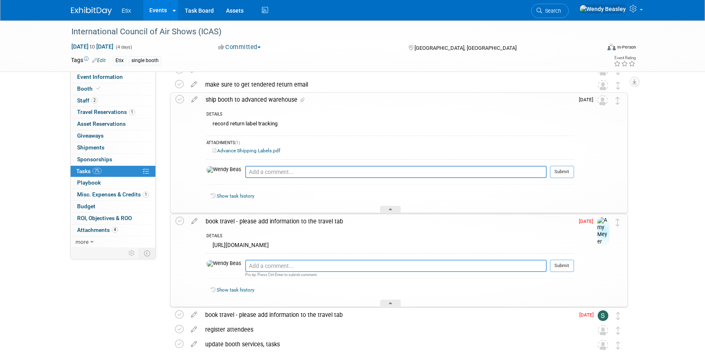
click at [245, 265] on textarea at bounding box center [395, 265] width 301 height 12
click at [277, 264] on textarea "@amy please add your travel info or check this task off. thank you." at bounding box center [395, 265] width 301 height 12
type textarea "@amy please add your travel info or check this task off. thank you."
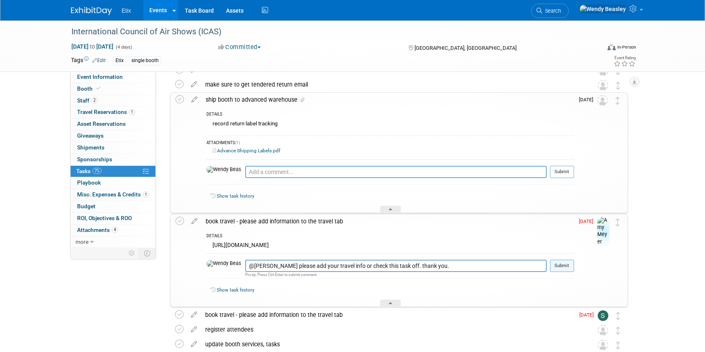
click at [560, 264] on button "Submit" at bounding box center [562, 265] width 24 height 12
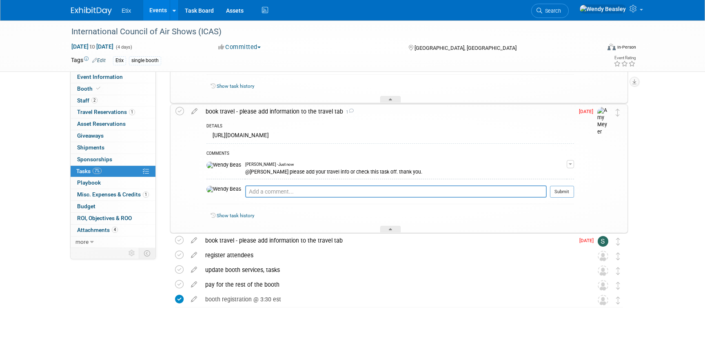
scroll to position [246, 0]
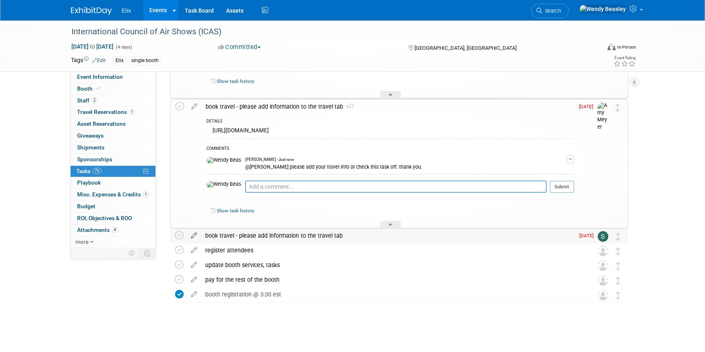
click at [193, 233] on icon at bounding box center [194, 233] width 14 height 10
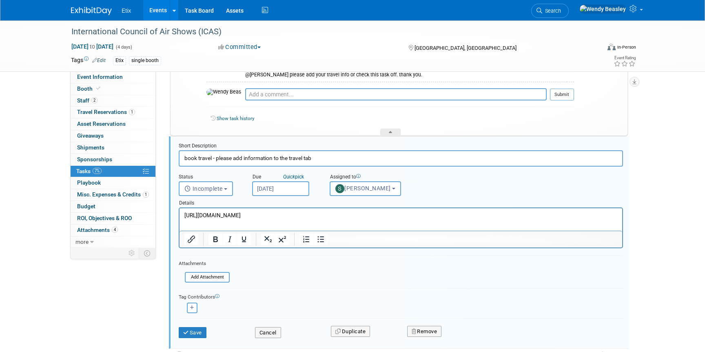
scroll to position [355, 0]
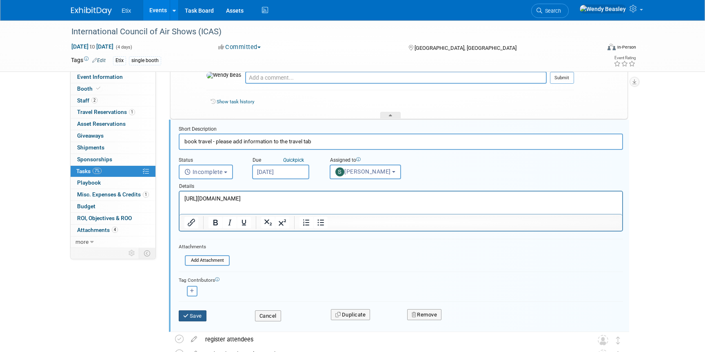
click at [202, 313] on button "Save" at bounding box center [193, 315] width 28 height 11
click at [0, 0] on div at bounding box center [0, 0] width 0 height 0
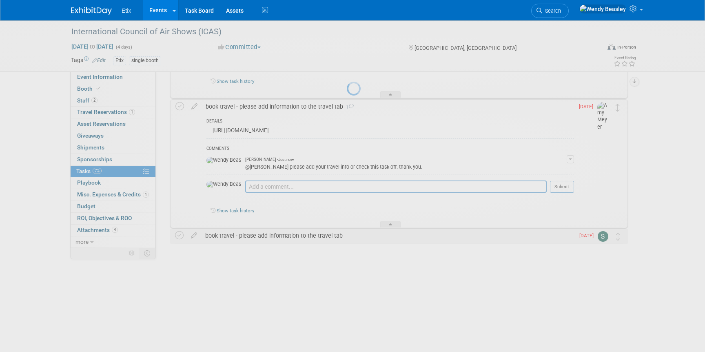
scroll to position [246, 0]
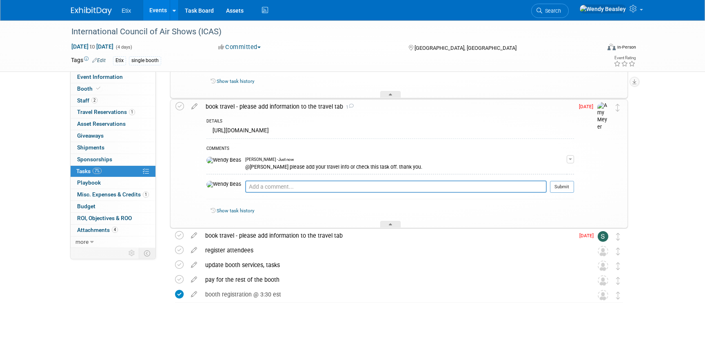
click at [282, 235] on div "book travel - please add information to the travel tab" at bounding box center [387, 235] width 373 height 14
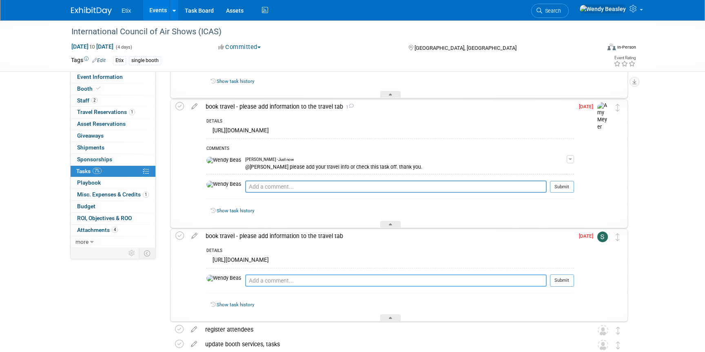
click at [248, 275] on textarea at bounding box center [395, 280] width 301 height 12
paste textarea "@amy please add your travel info or check this task off. thank you."
drag, startPoint x: 263, startPoint y: 281, endPoint x: 246, endPoint y: 279, distance: 16.8
click at [245, 279] on textarea "@scott @amy please add your travel info or check this task off. thank you." at bounding box center [395, 280] width 301 height 12
type textarea "@scott please add your travel info or check this task off. thank you."
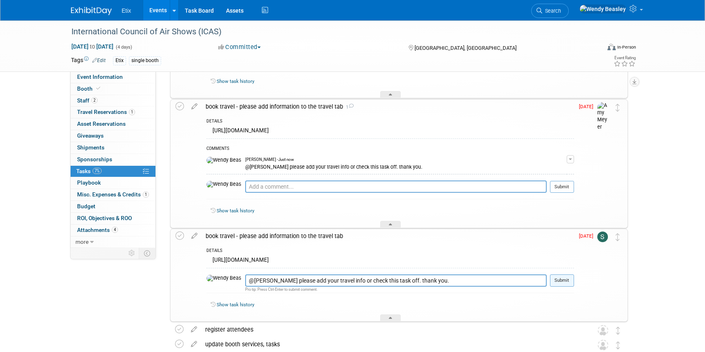
click at [559, 281] on button "Submit" at bounding box center [562, 280] width 24 height 12
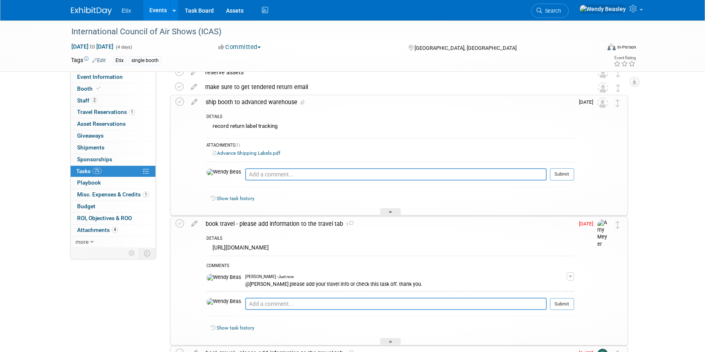
scroll to position [124, 0]
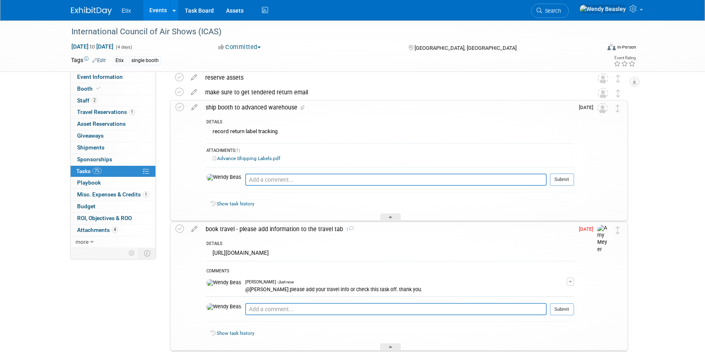
click at [184, 106] on td at bounding box center [181, 160] width 12 height 120
click at [177, 107] on icon at bounding box center [179, 107] width 9 height 9
click at [180, 106] on icon at bounding box center [179, 107] width 9 height 9
click at [390, 216] on icon at bounding box center [390, 218] width 3 height 5
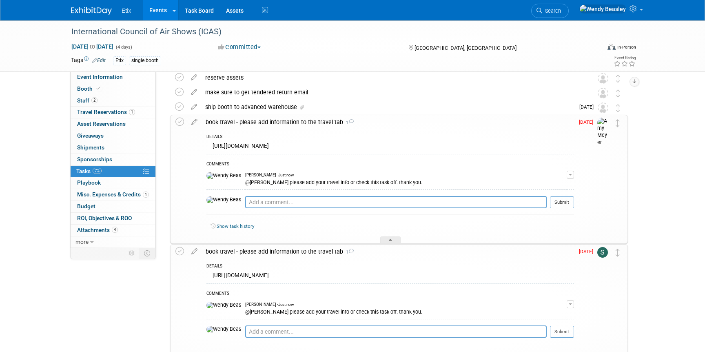
click at [389, 235] on div "Show task history" at bounding box center [390, 228] width 368 height 18
click at [389, 237] on div at bounding box center [390, 239] width 20 height 7
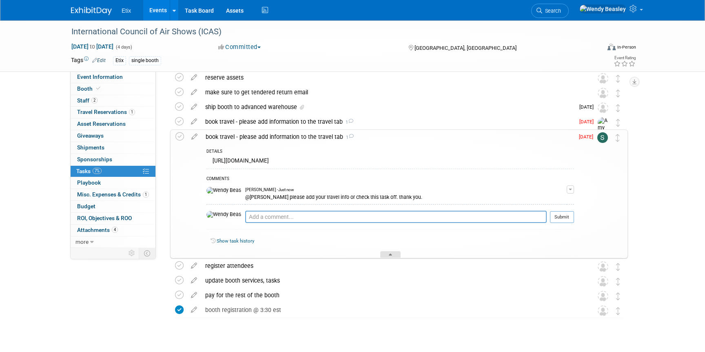
click at [390, 252] on div at bounding box center [390, 254] width 20 height 7
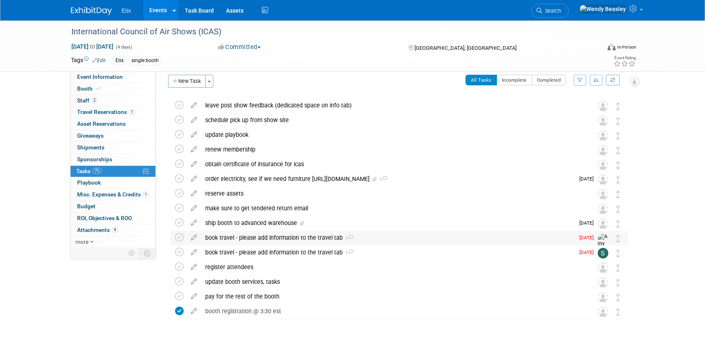
scroll to position [0, 0]
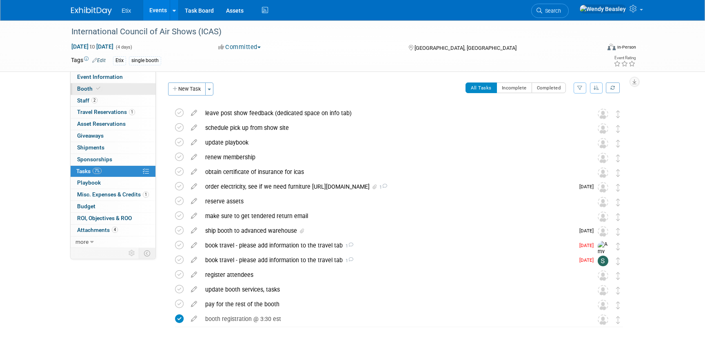
click at [91, 85] on span "Booth" at bounding box center [89, 88] width 25 height 7
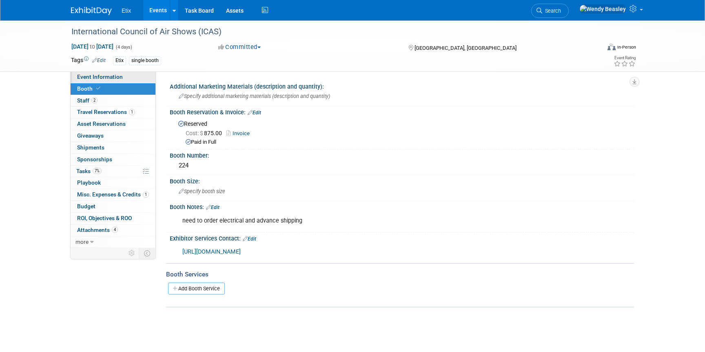
click at [93, 79] on span "Event Information" at bounding box center [100, 76] width 46 height 7
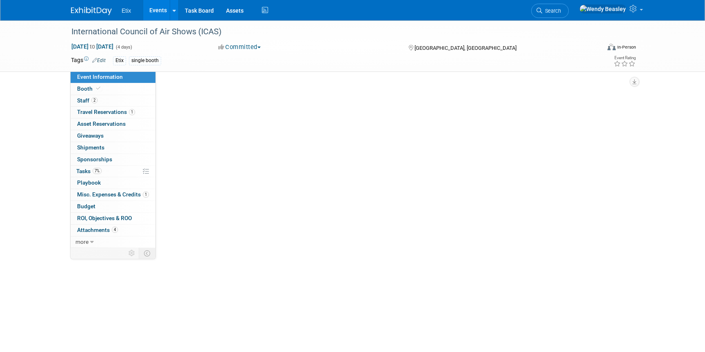
select select "No"
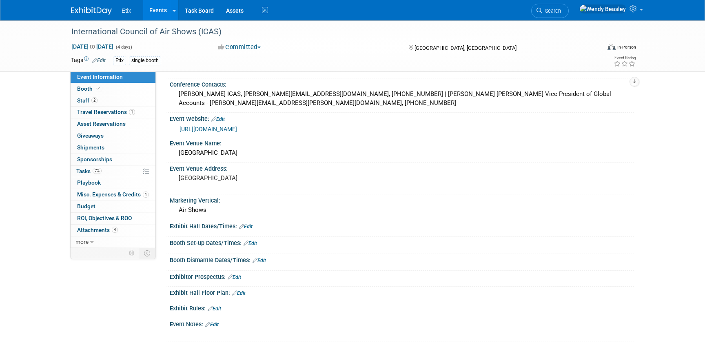
scroll to position [161, 0]
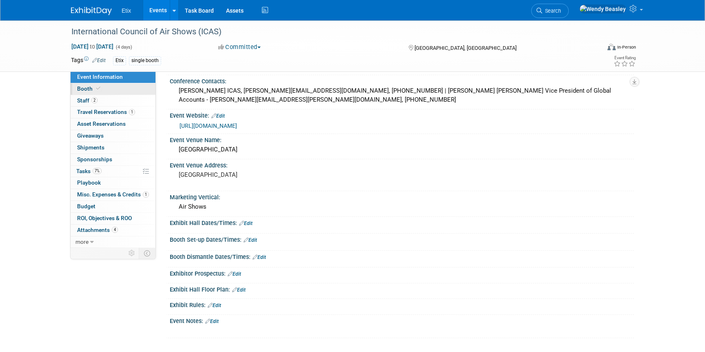
click at [110, 91] on link "Booth" at bounding box center [113, 88] width 85 height 11
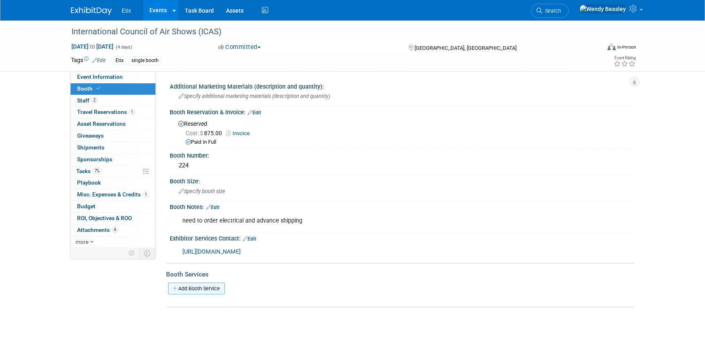
click at [198, 286] on link "Add Booth Service" at bounding box center [196, 288] width 57 height 12
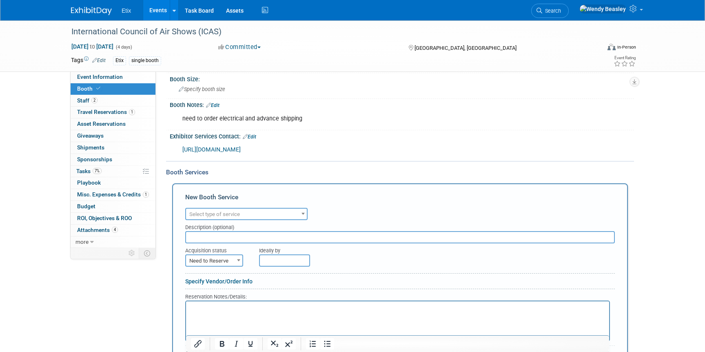
scroll to position [108, 0]
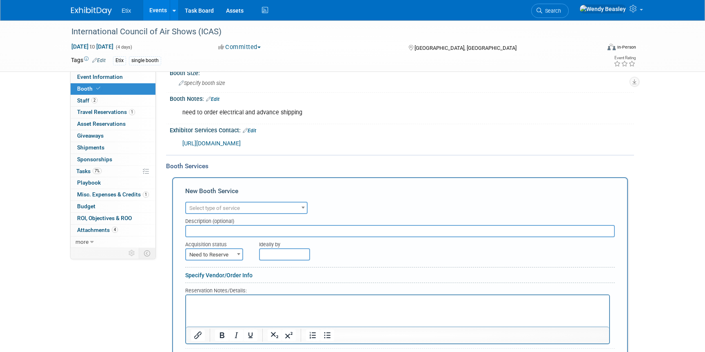
click at [282, 205] on span "Select type of service" at bounding box center [246, 207] width 121 height 11
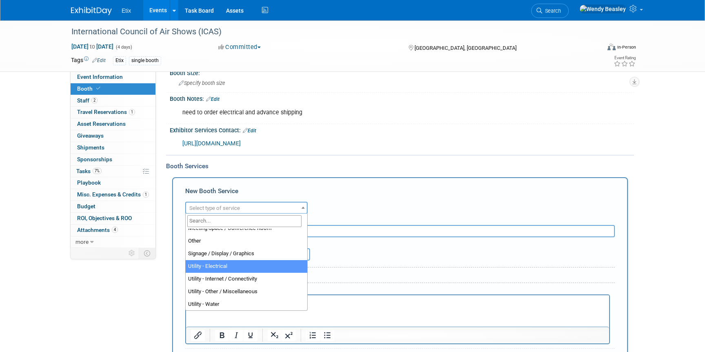
scroll to position [208, 0]
select select "8"
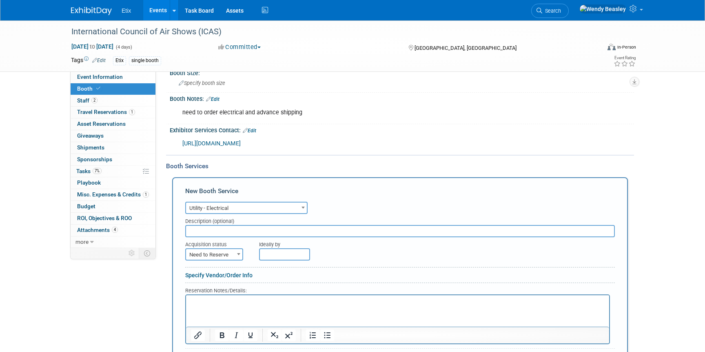
click at [254, 231] on input "text" at bounding box center [400, 231] width 430 height 12
type input "one outlet - center back of wall"
click at [233, 255] on span "Need to Reserve" at bounding box center [214, 254] width 56 height 11
select select "2"
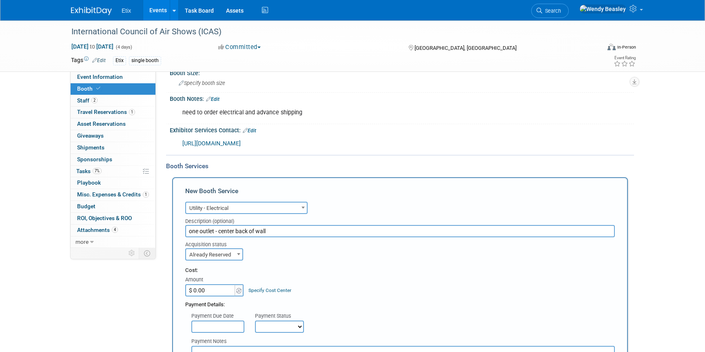
click at [217, 289] on input "$ 0.00" at bounding box center [210, 290] width 51 height 12
type input "$ 537.45"
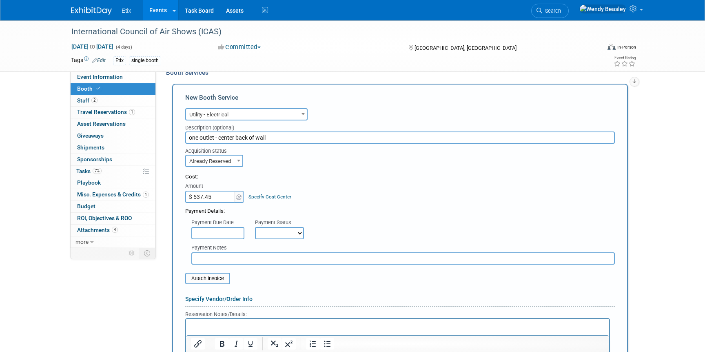
scroll to position [218, 0]
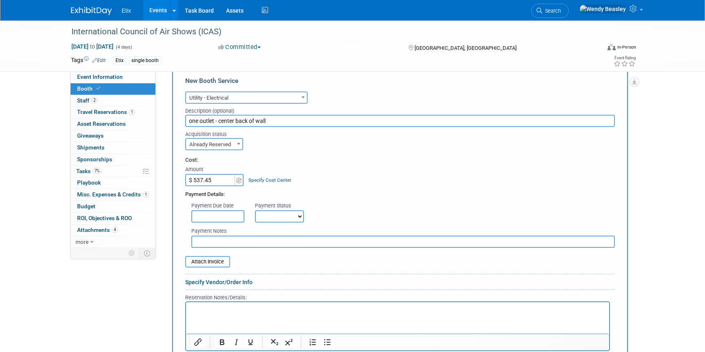
click at [297, 216] on select "Not Paid Yet Partially Paid Paid in Full" at bounding box center [279, 216] width 49 height 12
select select "1"
click at [255, 210] on select "Not Paid Yet Partially Paid Paid in Full" at bounding box center [279, 216] width 49 height 12
click at [216, 261] on input "file" at bounding box center [180, 262] width 97 height 10
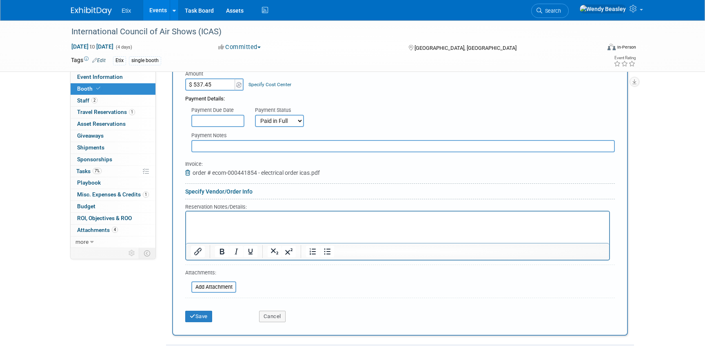
scroll to position [323, 0]
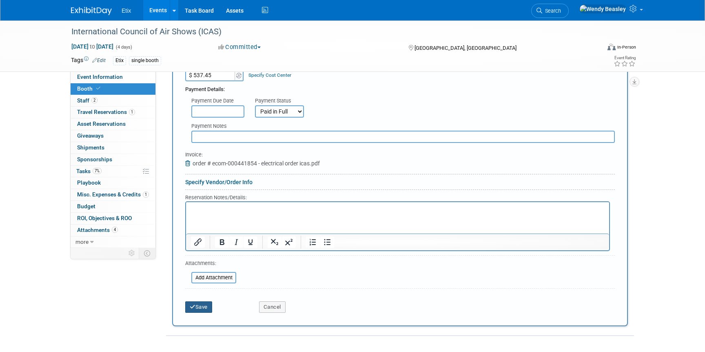
click at [205, 306] on button "Save" at bounding box center [198, 306] width 27 height 11
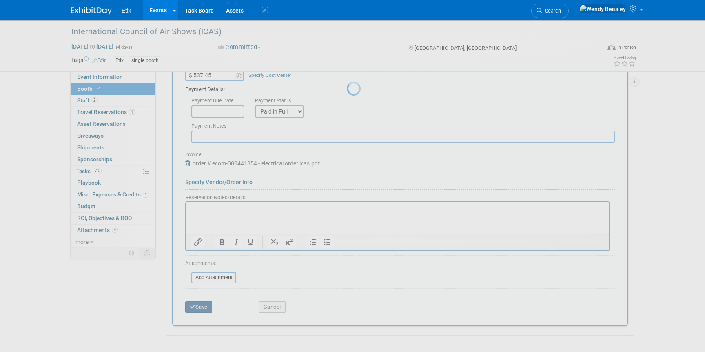
scroll to position [35, 0]
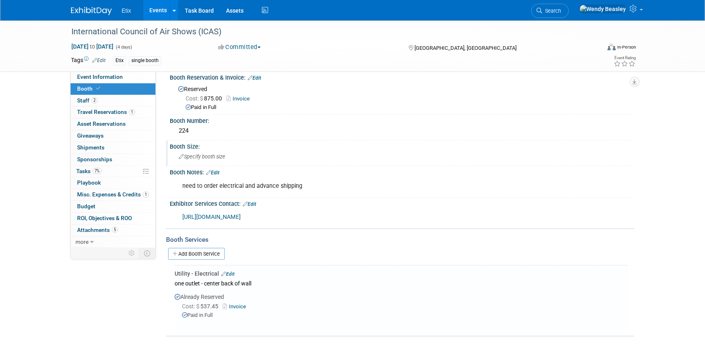
click at [211, 155] on span "Specify booth size" at bounding box center [202, 156] width 47 height 6
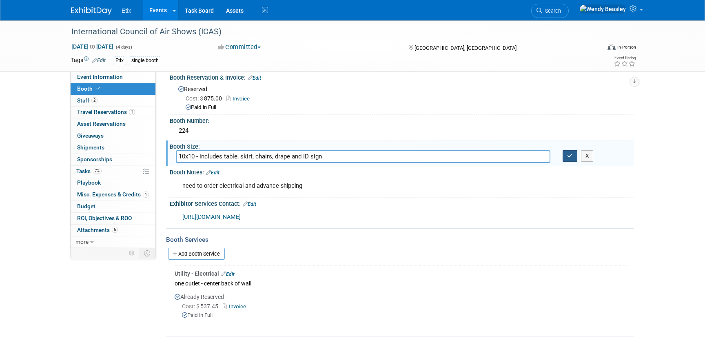
type input "10x10 - includes table, skirt, chairs, drape and ID sign"
click at [571, 157] on icon "button" at bounding box center [570, 155] width 6 height 5
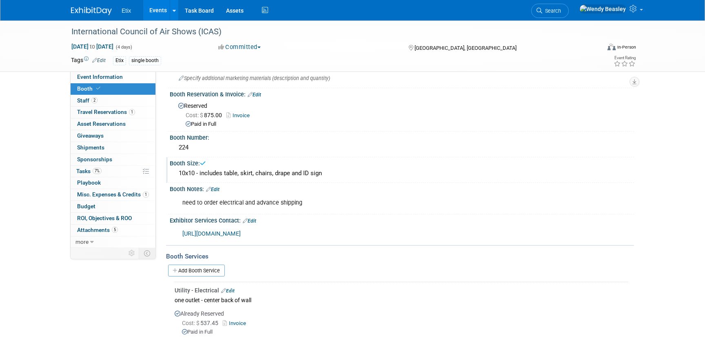
scroll to position [0, 0]
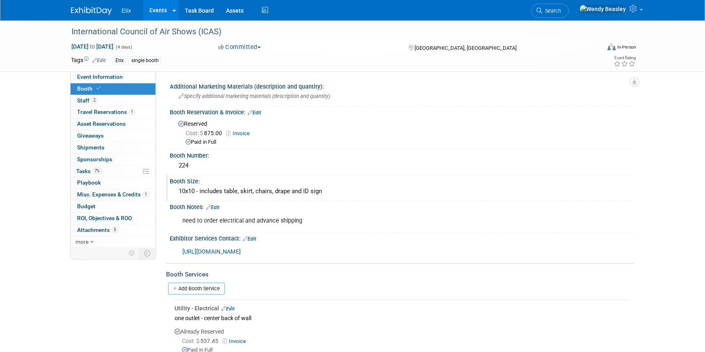
click at [569, 3] on li "Search" at bounding box center [550, 10] width 38 height 20
click at [569, 7] on link "Search" at bounding box center [550, 11] width 38 height 14
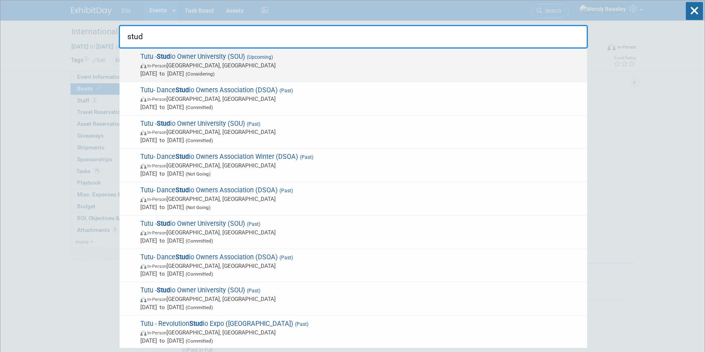
type input "stud"
click at [234, 55] on span "Tutu - Stud io Owner University (SOU) (Upcoming) In-Person Chula Vista, CA Jan …" at bounding box center [360, 65] width 445 height 25
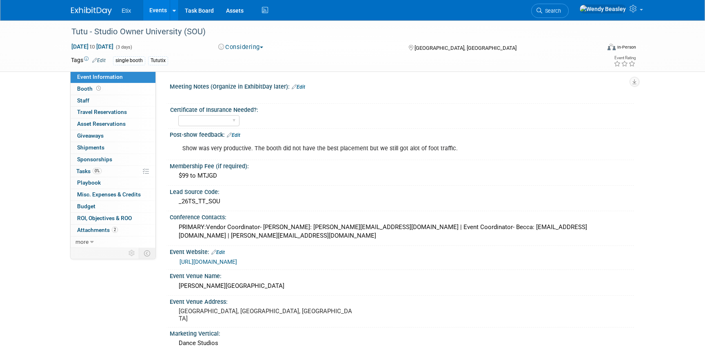
click at [388, 262] on div "[URL][DOMAIN_NAME]" at bounding box center [403, 261] width 448 height 9
click at [385, 258] on div "[URL][DOMAIN_NAME]" at bounding box center [403, 261] width 448 height 9
click at [222, 250] on link "Edit" at bounding box center [217, 252] width 13 height 6
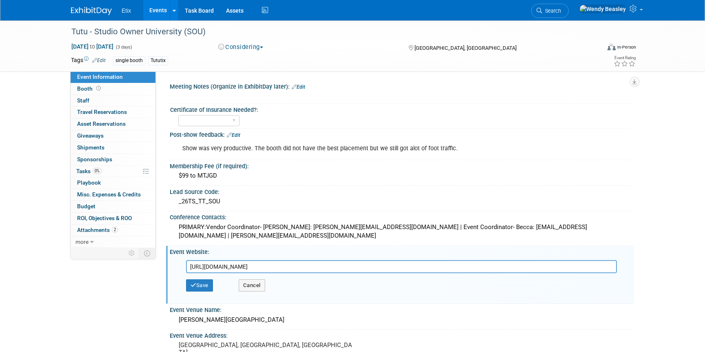
click at [230, 262] on input "[URL][DOMAIN_NAME]" at bounding box center [401, 266] width 431 height 13
type input "[URL][DOMAIN_NAME][DOMAIN_NAME]"
click at [204, 285] on button "Save" at bounding box center [199, 285] width 27 height 12
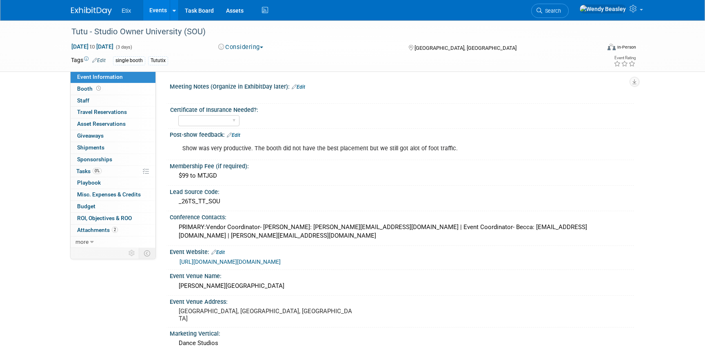
click at [290, 144] on div "Show was very productive. The booth did not have the best placement but we stil…" at bounding box center [361, 148] width 368 height 16
click at [89, 168] on span "Tasks 0%" at bounding box center [88, 171] width 25 height 7
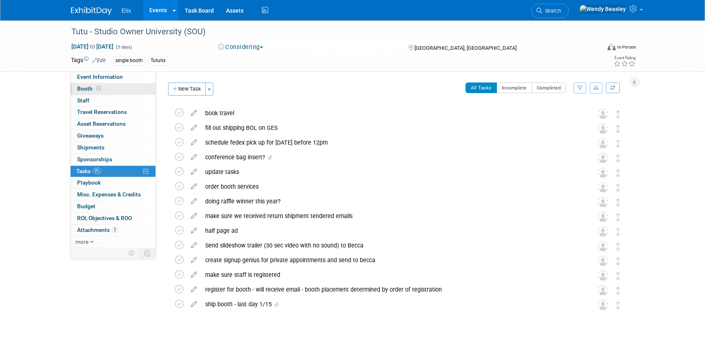
click at [90, 88] on span "Booth" at bounding box center [89, 88] width 25 height 7
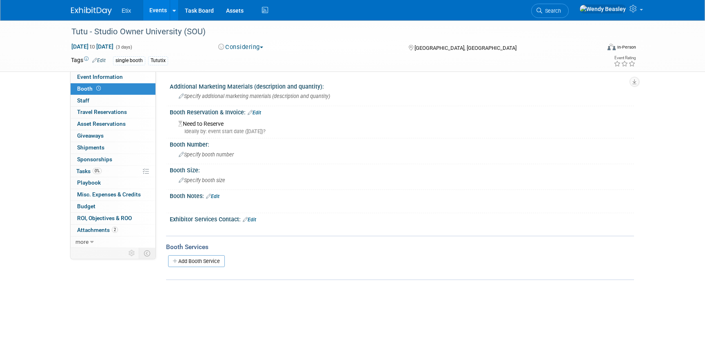
click at [261, 111] on link "Edit" at bounding box center [254, 113] width 13 height 6
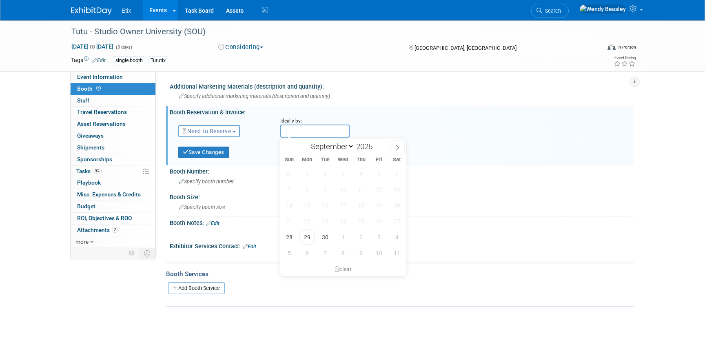
click at [299, 129] on input "text" at bounding box center [314, 130] width 69 height 13
click at [393, 144] on span at bounding box center [397, 147] width 15 height 14
select select "9"
click at [376, 239] on span "31" at bounding box center [379, 237] width 16 height 16
type input "[DATE]"
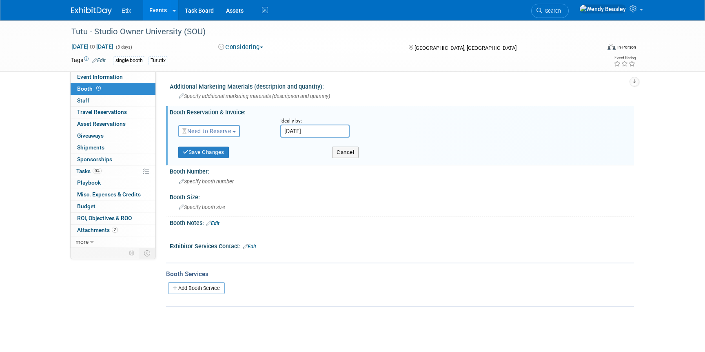
click at [202, 130] on span "Need to Reserve" at bounding box center [206, 131] width 49 height 7
click at [277, 149] on div "Save Changes" at bounding box center [249, 149] width 154 height 17
click at [212, 149] on button "Save Changes" at bounding box center [203, 151] width 51 height 11
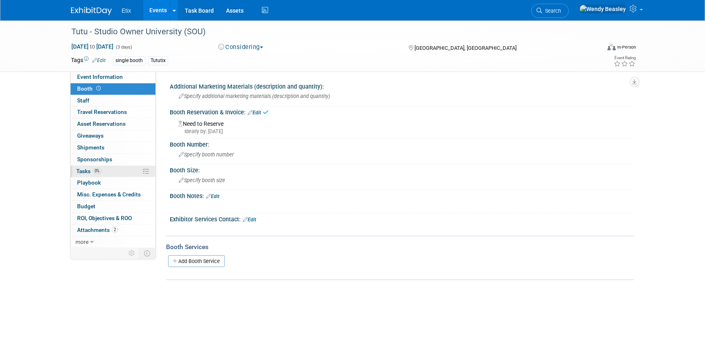
click at [115, 172] on link "0% Tasks 0%" at bounding box center [113, 171] width 85 height 11
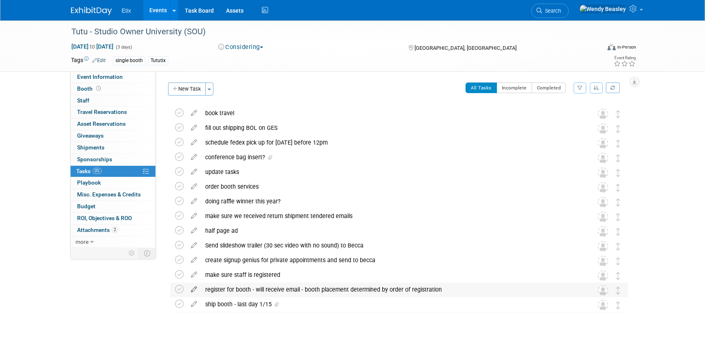
click at [192, 288] on icon at bounding box center [194, 287] width 14 height 10
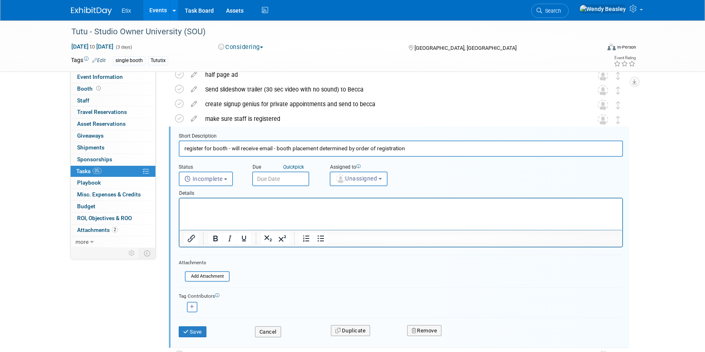
scroll to position [163, 0]
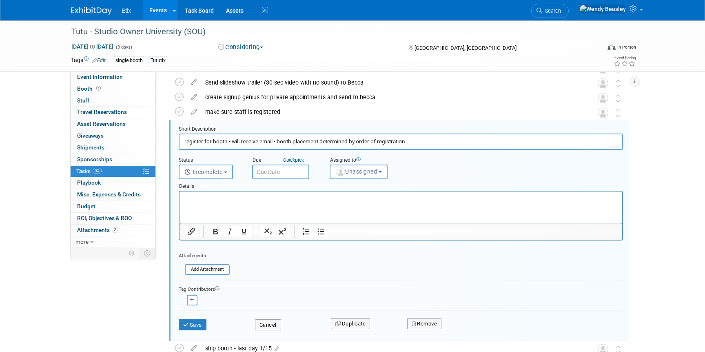
click at [298, 167] on input "text" at bounding box center [280, 171] width 57 height 15
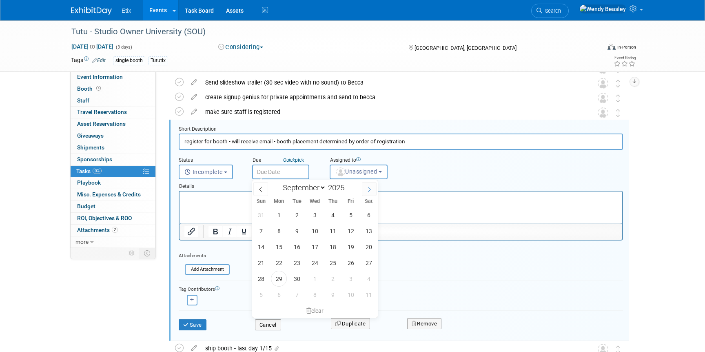
click at [370, 187] on icon at bounding box center [369, 189] width 6 height 6
select select "9"
click at [349, 277] on span "31" at bounding box center [351, 278] width 16 height 16
type input "[DATE]"
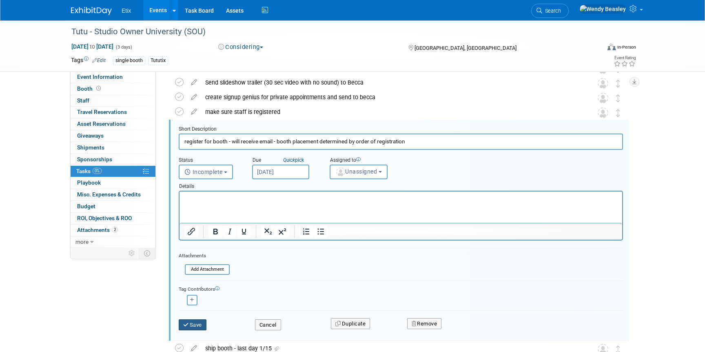
click at [192, 323] on button "Save" at bounding box center [193, 324] width 28 height 11
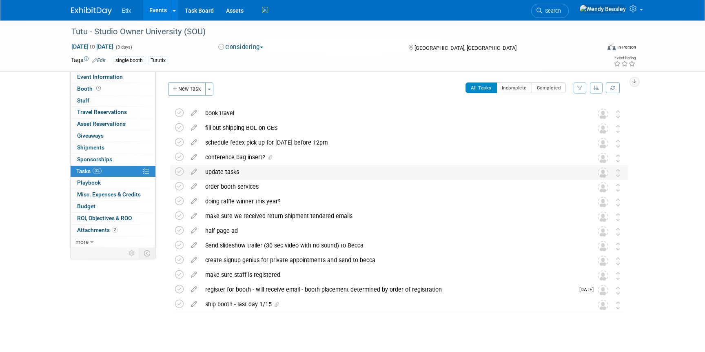
scroll to position [0, 0]
click at [155, 10] on link "Events" at bounding box center [158, 10] width 30 height 20
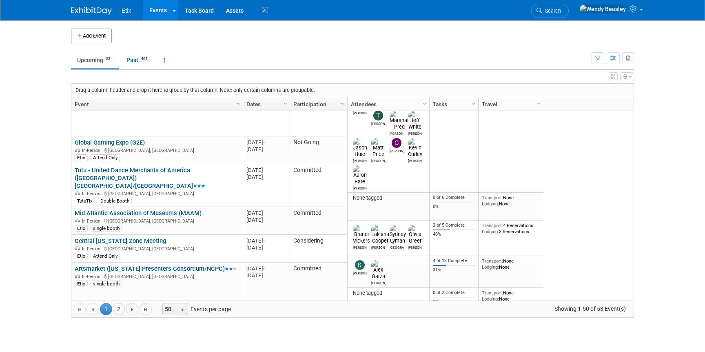
scroll to position [160, 0]
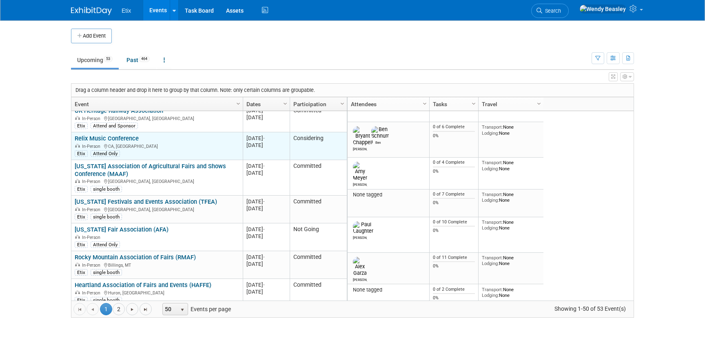
click at [117, 135] on link "Relix Music Conference" at bounding box center [107, 138] width 64 height 7
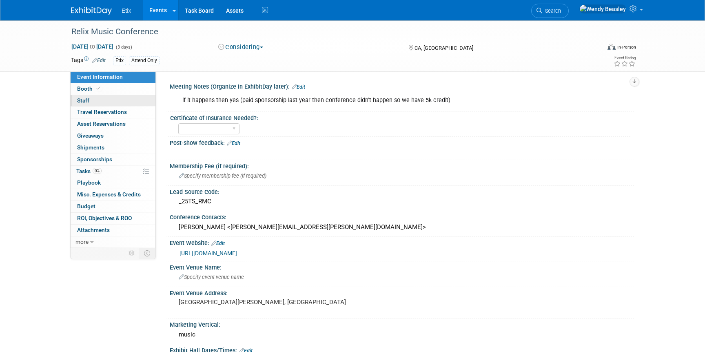
click at [96, 96] on link "0 Staff 0" at bounding box center [113, 100] width 85 height 11
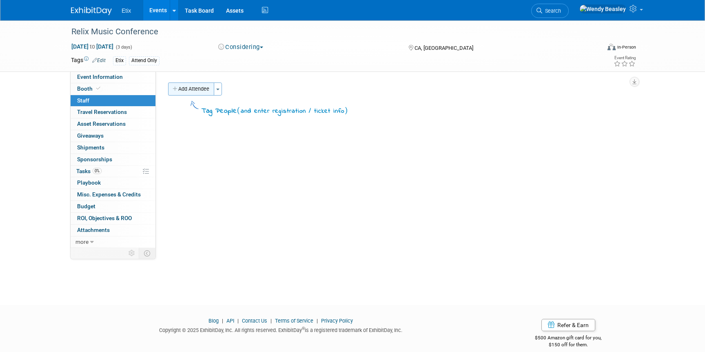
click at [205, 88] on button "Add Attendee" at bounding box center [191, 88] width 46 height 13
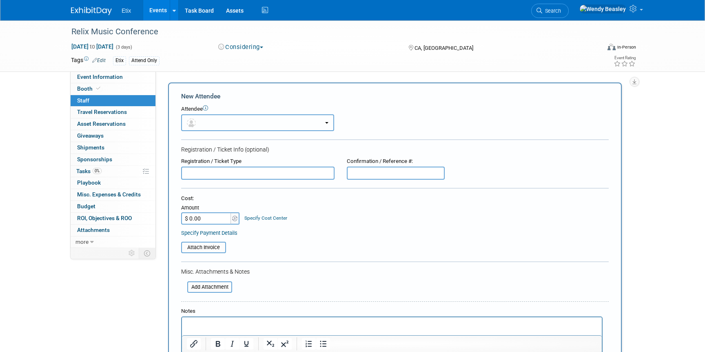
click at [222, 120] on button "button" at bounding box center [257, 122] width 153 height 17
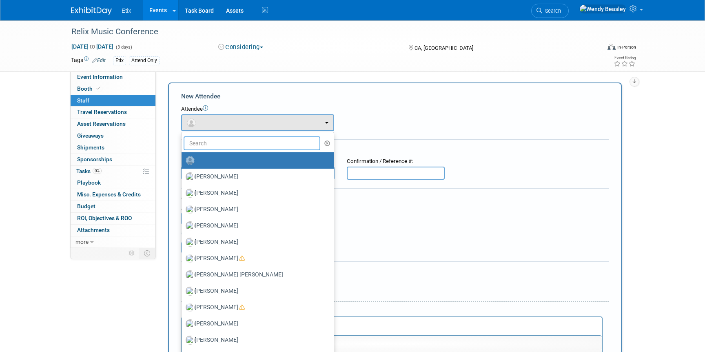
click at [220, 149] on input "text" at bounding box center [252, 143] width 137 height 14
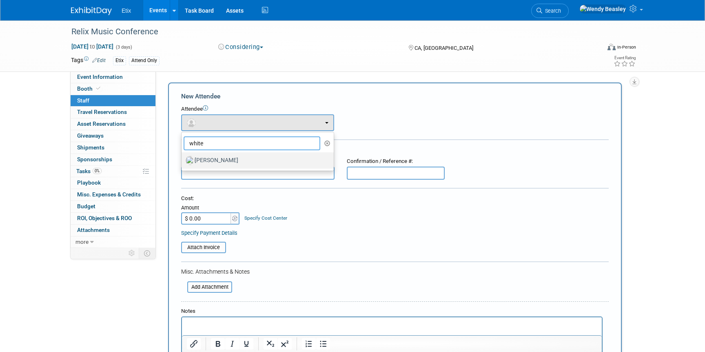
type input "white"
click at [231, 157] on label "[PERSON_NAME]" at bounding box center [256, 160] width 140 height 13
click at [183, 157] on input "[PERSON_NAME]" at bounding box center [179, 159] width 5 height 5
select select "22667116-49b9-47d5-9c6e-321fdd234ae0"
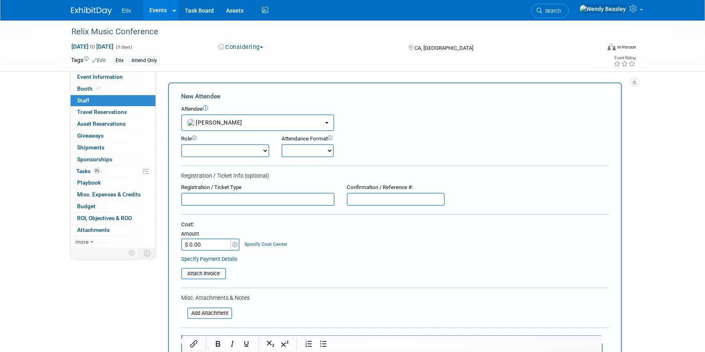
click at [258, 149] on select "Demonstrator Host Planner Presenter Sales Representative Set-up/Dismantle Crew …" at bounding box center [225, 150] width 88 height 13
select select "4"
click at [181, 144] on select "Demonstrator Host Planner Presenter Sales Representative Set-up/Dismantle Crew …" at bounding box center [225, 150] width 88 height 13
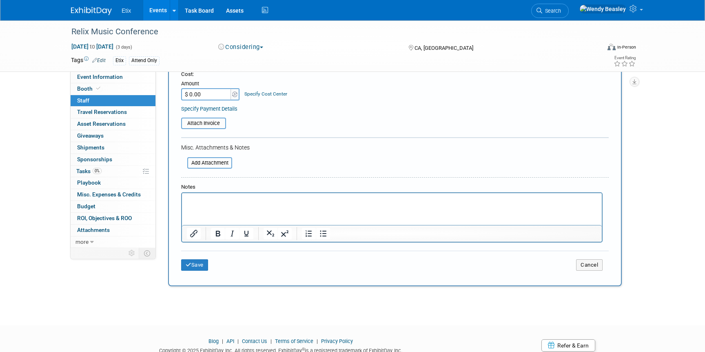
scroll to position [181, 0]
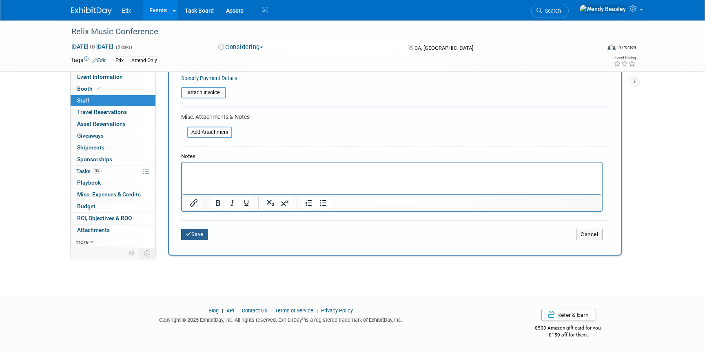
click at [197, 233] on button "Save" at bounding box center [194, 233] width 27 height 11
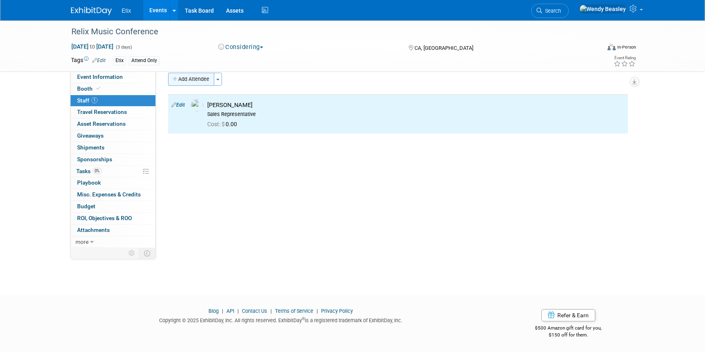
click at [194, 79] on button "Add Attendee" at bounding box center [191, 79] width 46 height 13
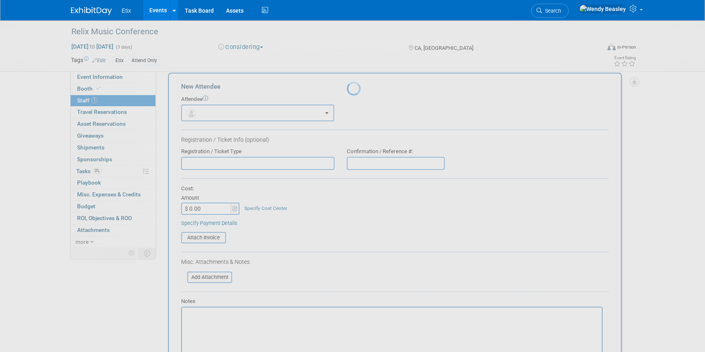
scroll to position [0, 0]
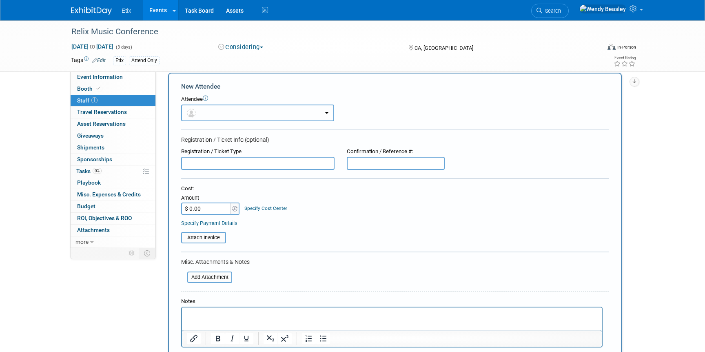
click at [206, 115] on button "button" at bounding box center [257, 112] width 153 height 17
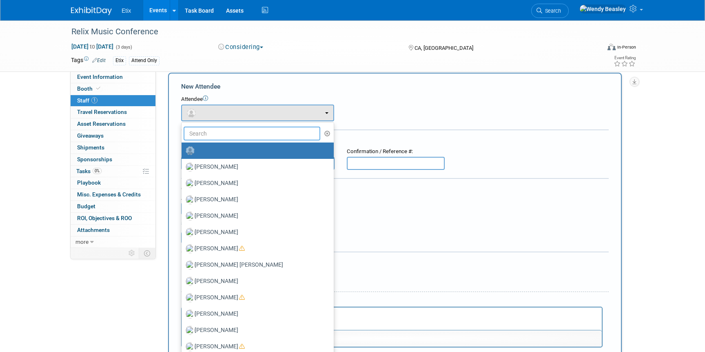
click at [214, 133] on input "text" at bounding box center [252, 133] width 137 height 14
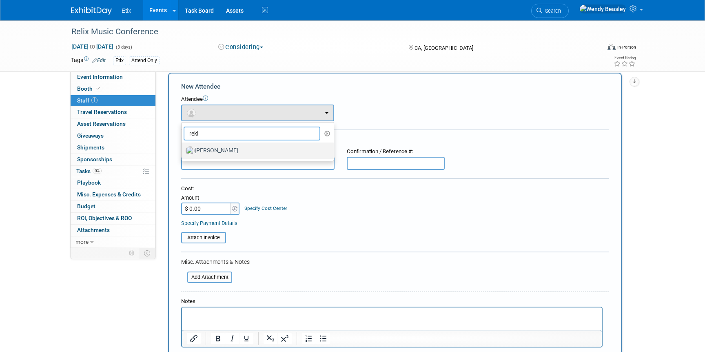
type input "rekl"
click at [248, 152] on label "[PERSON_NAME]" at bounding box center [256, 150] width 140 height 13
click at [183, 152] on input "[PERSON_NAME]" at bounding box center [179, 149] width 5 height 5
select select "77bdcaf0-4ecc-4fe1-be5a-7f97ebfae414"
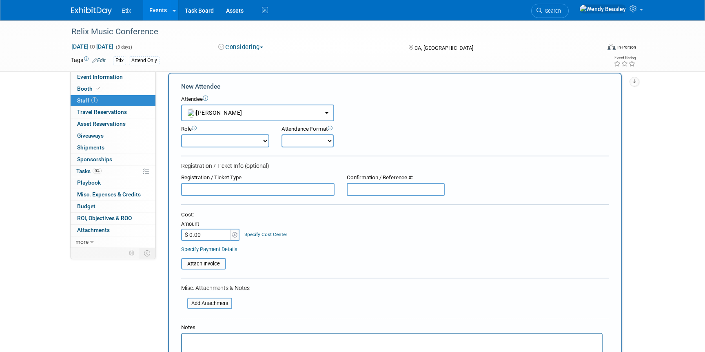
click at [257, 137] on select "Demonstrator Host Planner Presenter Sales Representative Set-up/Dismantle Crew …" at bounding box center [225, 140] width 88 height 13
select select "4"
click at [181, 134] on select "Demonstrator Host Planner Presenter Sales Representative Set-up/Dismantle Crew …" at bounding box center [225, 140] width 88 height 13
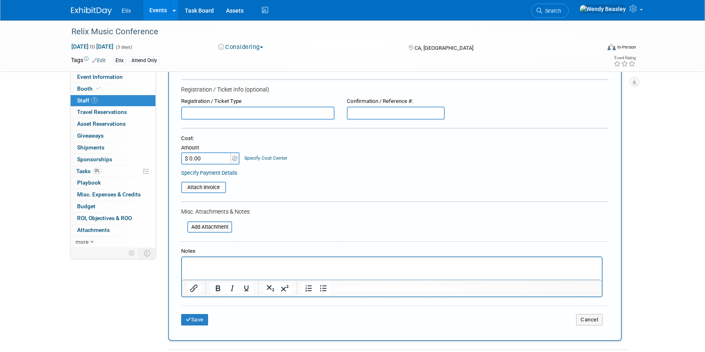
scroll to position [219, 0]
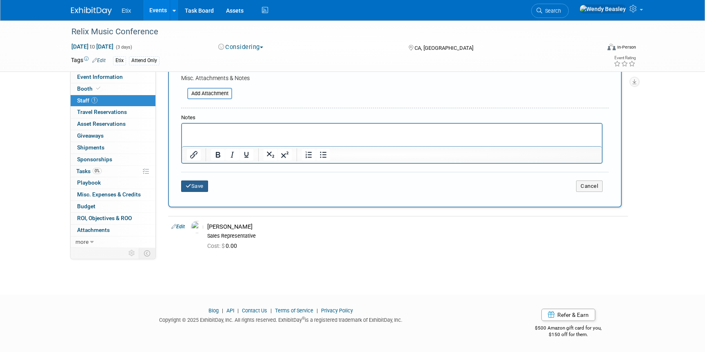
click at [197, 187] on button "Save" at bounding box center [194, 185] width 27 height 11
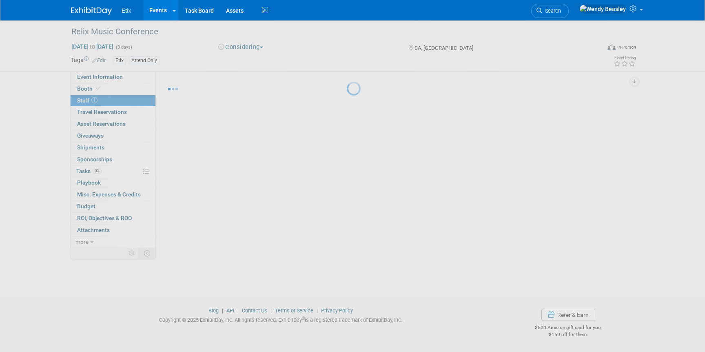
scroll to position [10, 0]
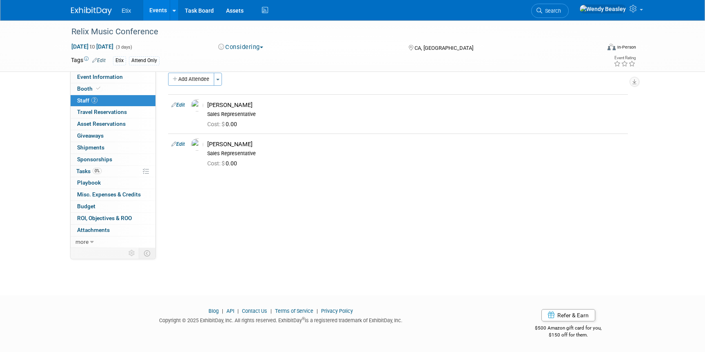
click at [160, 9] on link "Events" at bounding box center [158, 10] width 30 height 20
